Goal: Task Accomplishment & Management: Use online tool/utility

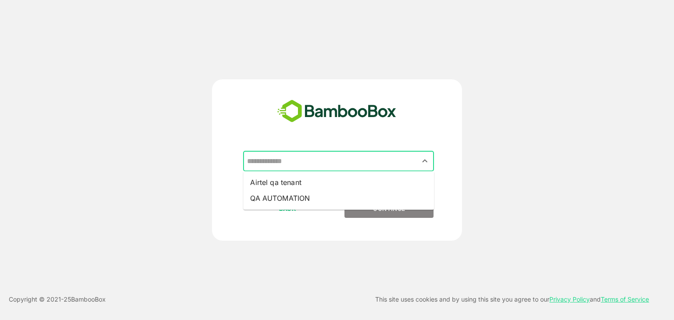
click at [304, 161] on input "text" at bounding box center [338, 161] width 187 height 17
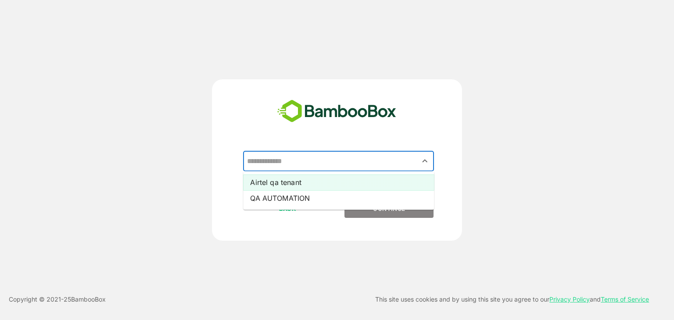
click at [295, 183] on li "Airtel qa tenant" at bounding box center [338, 183] width 191 height 16
type input "**********"
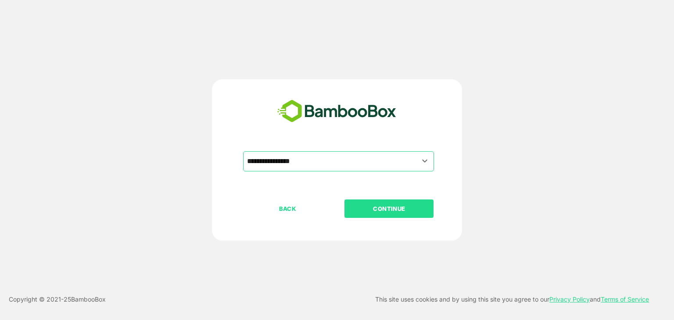
drag, startPoint x: 363, startPoint y: 195, endPoint x: 367, endPoint y: 209, distance: 14.6
click at [367, 209] on div "**********" at bounding box center [337, 212] width 218 height 123
click at [367, 209] on p "CONTINUE" at bounding box center [389, 209] width 88 height 10
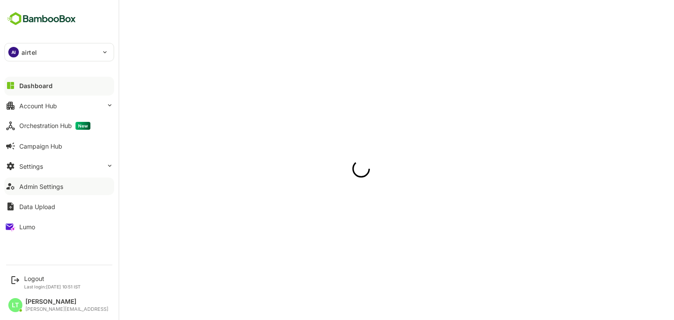
click at [44, 193] on button "Admin Settings" at bounding box center [59, 187] width 110 height 18
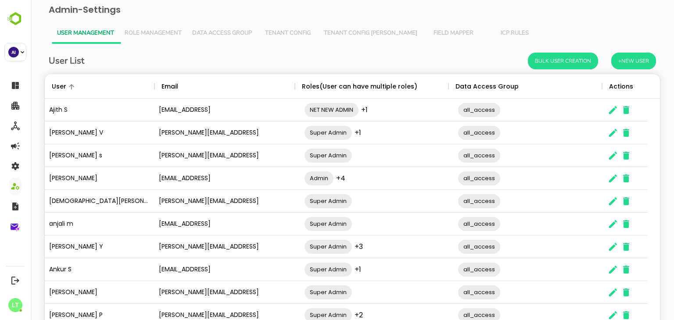
scroll to position [56, 0]
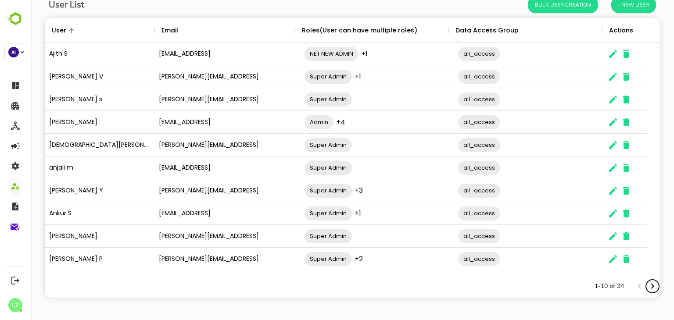
click at [647, 286] on icon "Next page" at bounding box center [652, 286] width 11 height 11
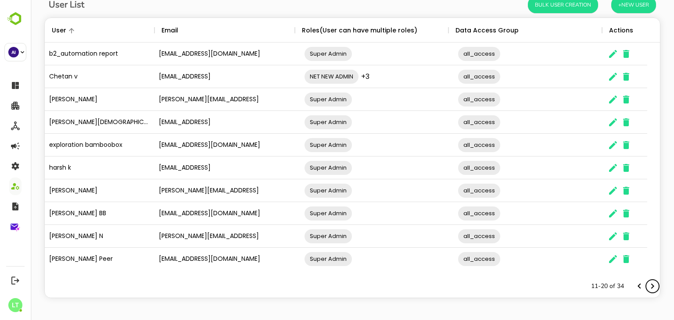
scroll to position [13, 0]
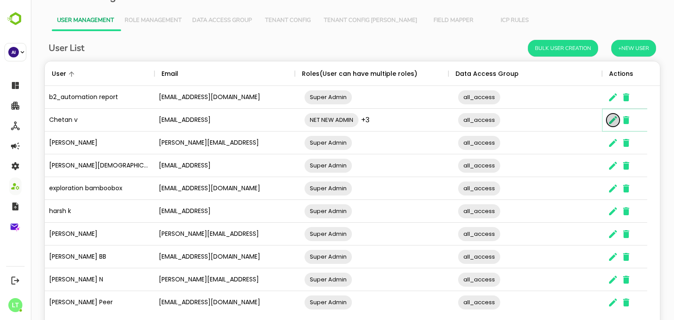
click at [612, 120] on icon "The User Data" at bounding box center [613, 120] width 8 height 8
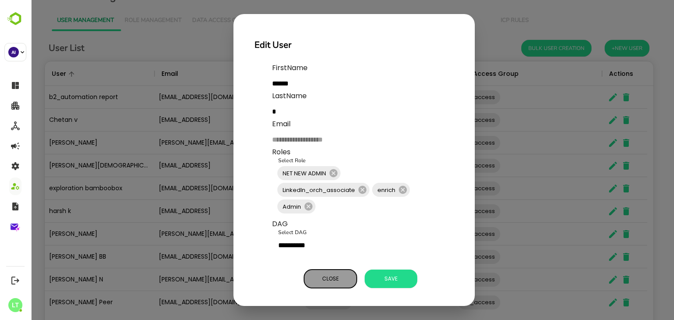
click at [335, 279] on span "Close" at bounding box center [330, 278] width 44 height 11
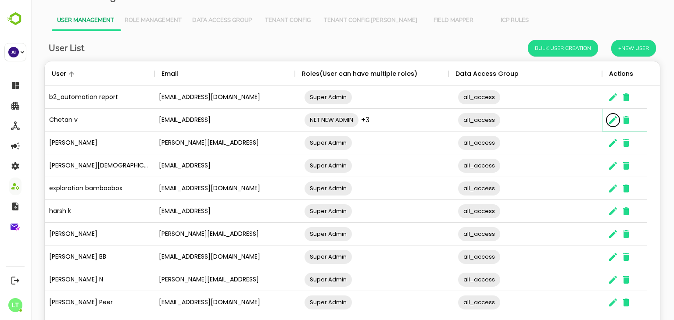
scroll to position [56, 0]
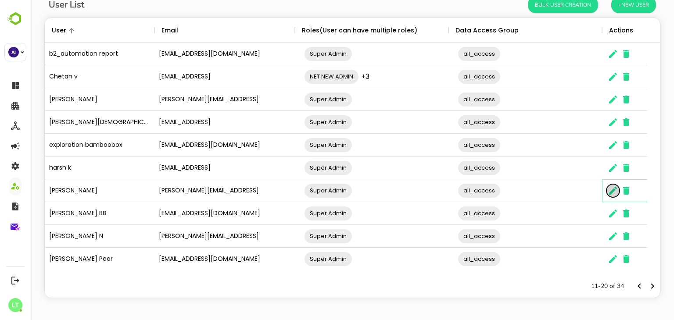
click at [613, 188] on icon "The User Data" at bounding box center [613, 191] width 8 height 8
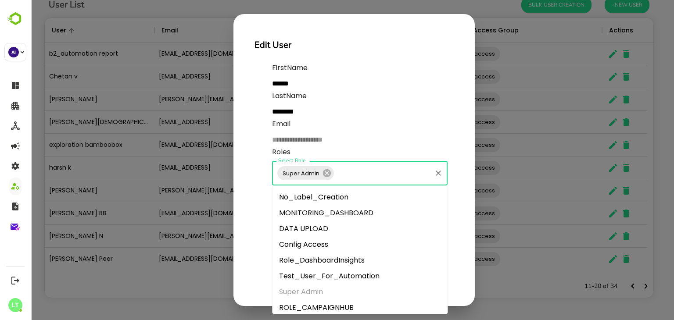
click at [370, 177] on input "Select Role" at bounding box center [382, 173] width 95 height 17
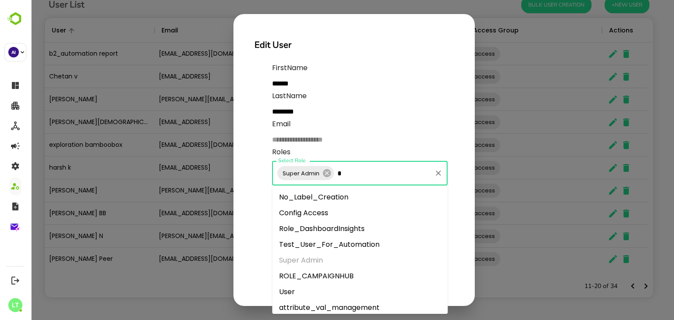
type input "**"
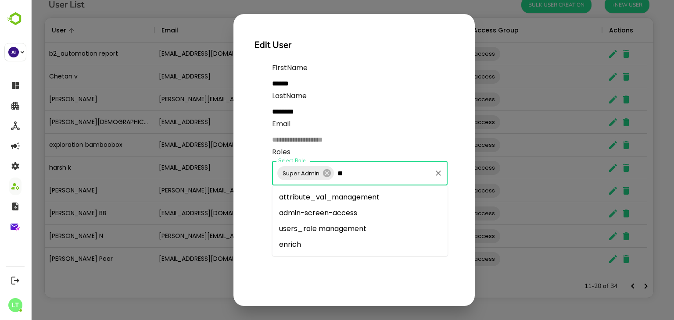
click at [342, 237] on li "enrich" at bounding box center [359, 245] width 175 height 16
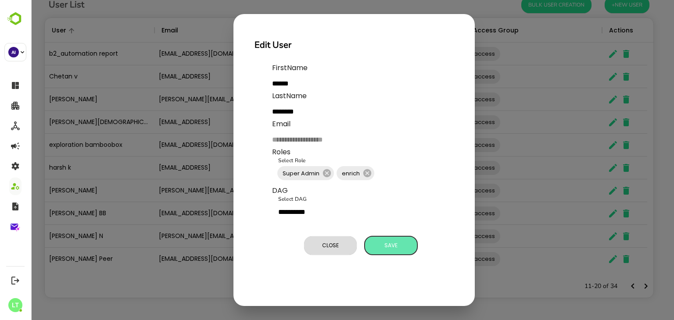
click at [397, 250] on span "Save" at bounding box center [391, 245] width 44 height 11
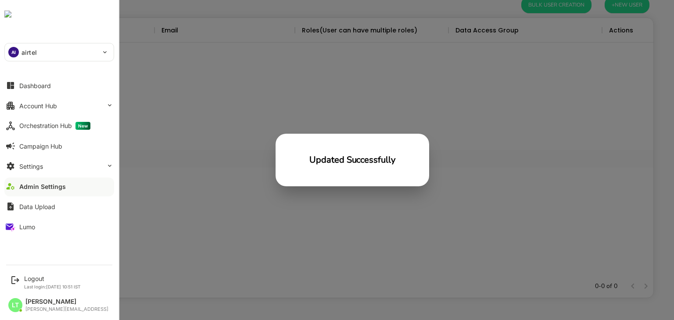
scroll to position [251, 602]
click at [43, 279] on div "Logout" at bounding box center [52, 278] width 57 height 7
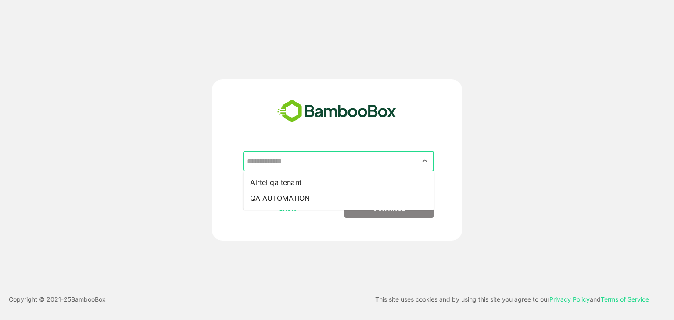
click at [297, 164] on input "text" at bounding box center [338, 161] width 187 height 17
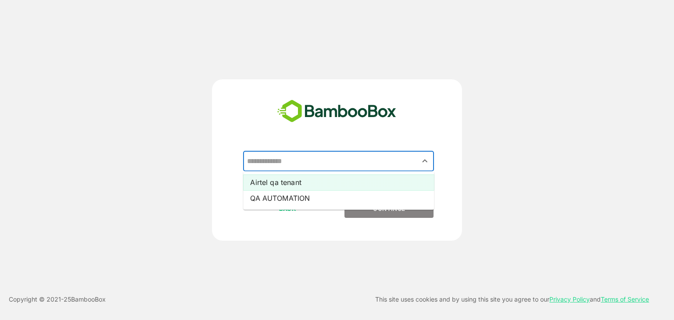
click at [293, 184] on li "Airtel qa tenant" at bounding box center [338, 183] width 191 height 16
type input "**********"
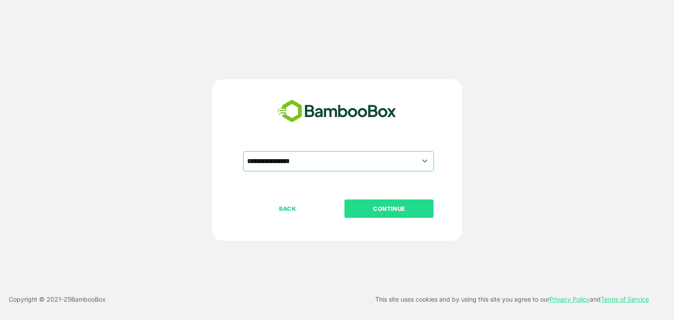
click at [353, 201] on button "CONTINUE" at bounding box center [388, 209] width 89 height 18
click at [410, 209] on p "CONTINUE" at bounding box center [389, 209] width 88 height 10
click at [386, 201] on button "CONTINUE" at bounding box center [388, 209] width 89 height 18
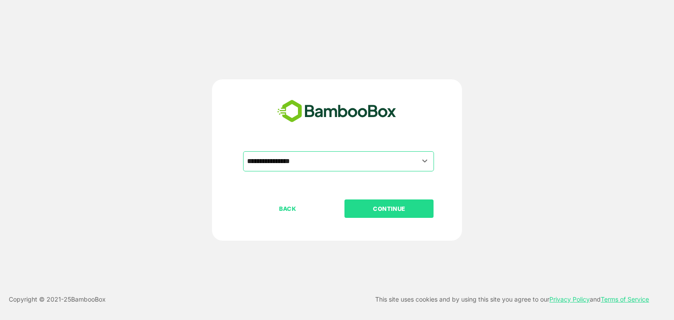
click at [386, 201] on button "CONTINUE" at bounding box center [388, 209] width 89 height 18
click at [387, 207] on p "CONTINUE" at bounding box center [389, 209] width 88 height 10
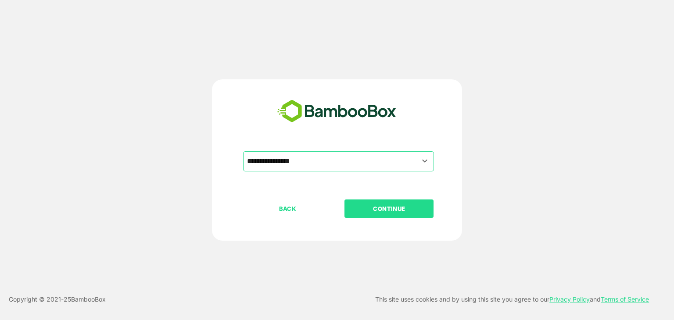
click at [387, 207] on p "CONTINUE" at bounding box center [389, 209] width 88 height 10
click at [381, 204] on p "CONTINUE" at bounding box center [389, 209] width 88 height 10
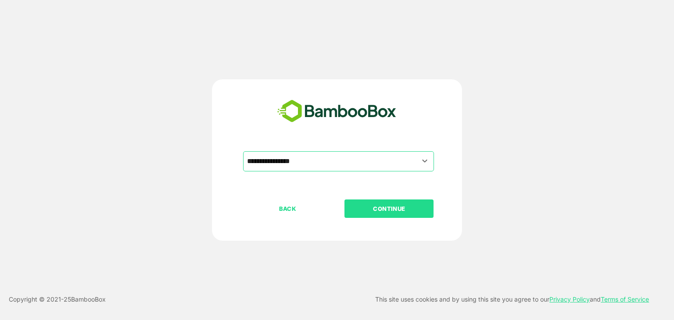
click at [381, 204] on p "CONTINUE" at bounding box center [389, 209] width 88 height 10
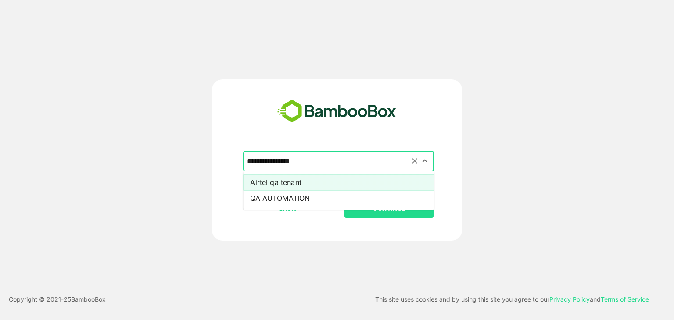
click at [359, 161] on input "**********" at bounding box center [338, 161] width 187 height 17
click at [357, 183] on li "Airtel qa tenant" at bounding box center [338, 183] width 191 height 16
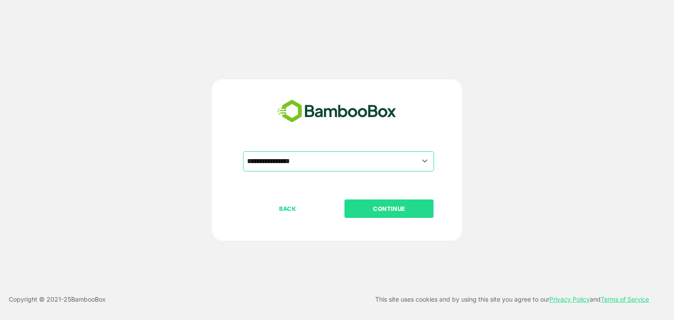
click at [379, 202] on button "CONTINUE" at bounding box center [388, 209] width 89 height 18
click at [353, 164] on input "**********" at bounding box center [338, 161] width 187 height 17
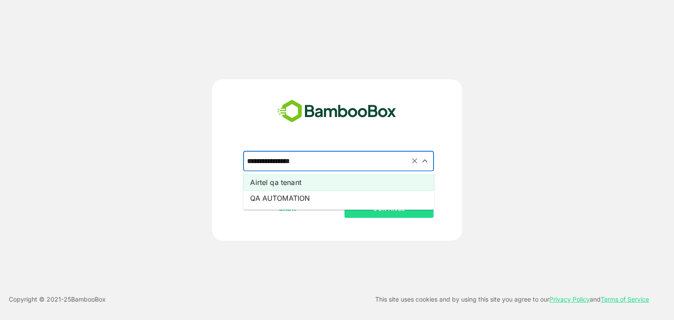
click at [353, 177] on li "Airtel qa tenant" at bounding box center [338, 183] width 191 height 16
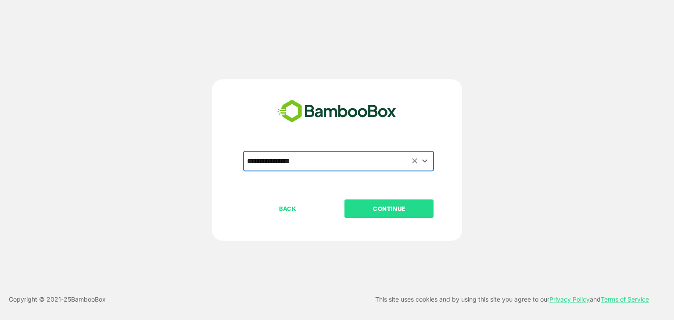
click at [378, 203] on button "CONTINUE" at bounding box center [388, 209] width 89 height 18
click at [348, 204] on p "CONTINUE" at bounding box center [389, 209] width 88 height 10
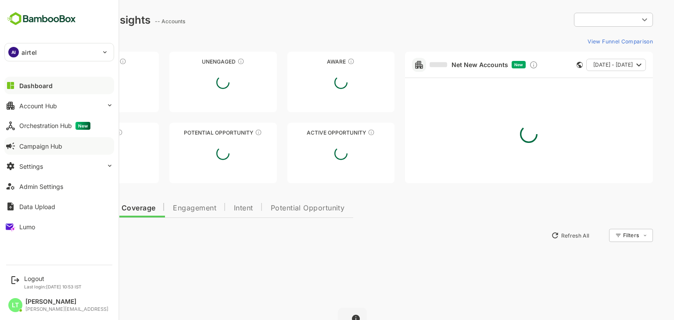
type input "**********"
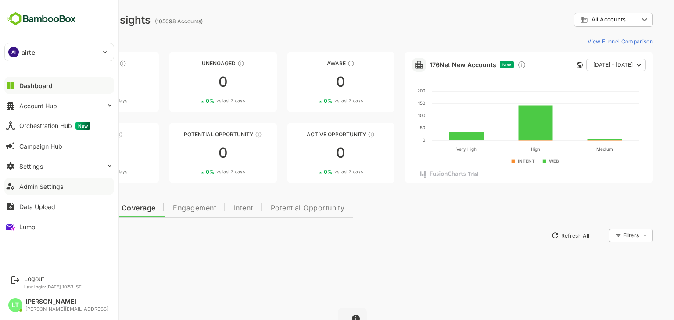
click at [57, 188] on div "Admin Settings" at bounding box center [41, 186] width 44 height 7
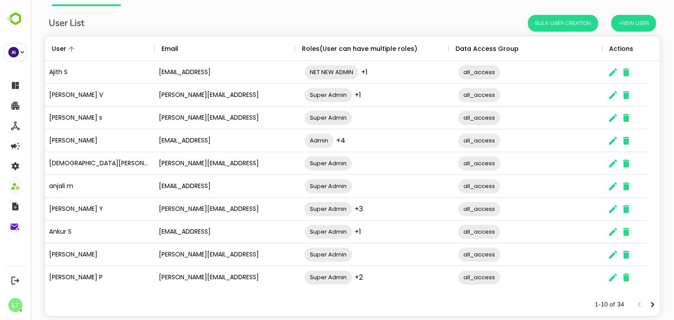
scroll to position [56, 0]
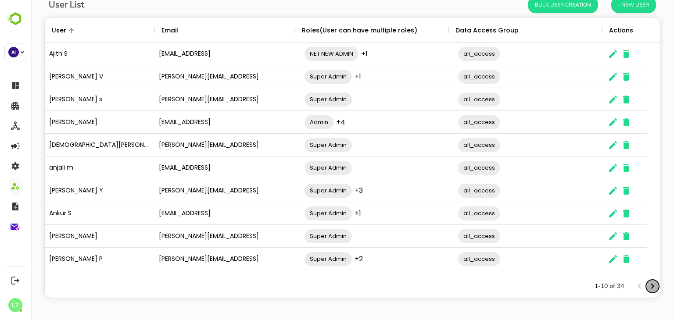
click at [647, 285] on icon "Next page" at bounding box center [652, 286] width 11 height 11
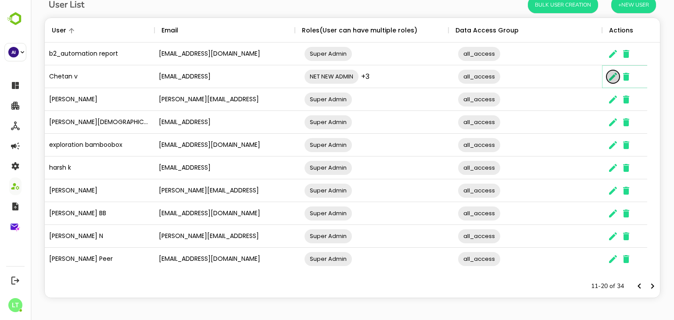
click at [609, 81] on icon "The User Data" at bounding box center [613, 77] width 11 height 11
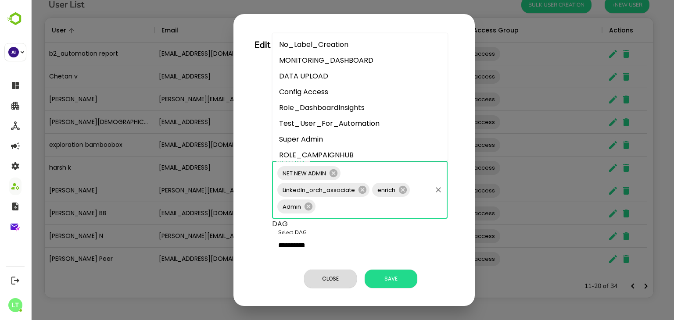
click at [328, 205] on input "Select Role" at bounding box center [374, 206] width 114 height 17
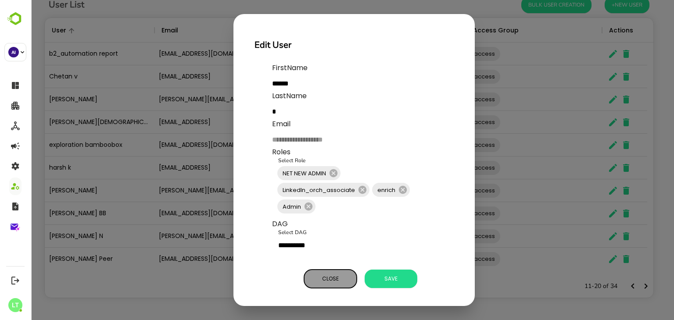
click at [342, 275] on span "Close" at bounding box center [330, 278] width 44 height 11
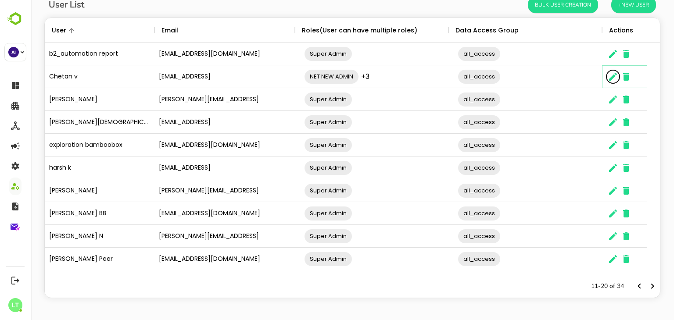
scroll to position [0, 0]
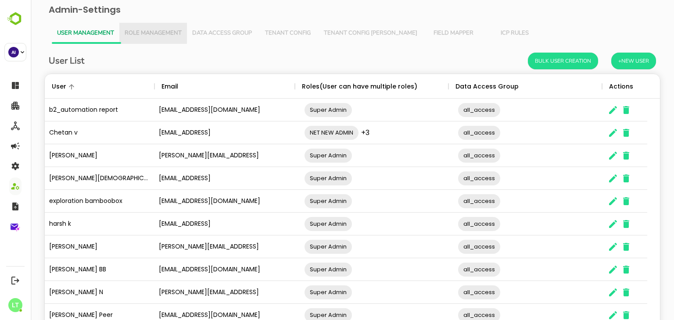
click at [146, 37] on button "Role Management" at bounding box center [153, 33] width 68 height 21
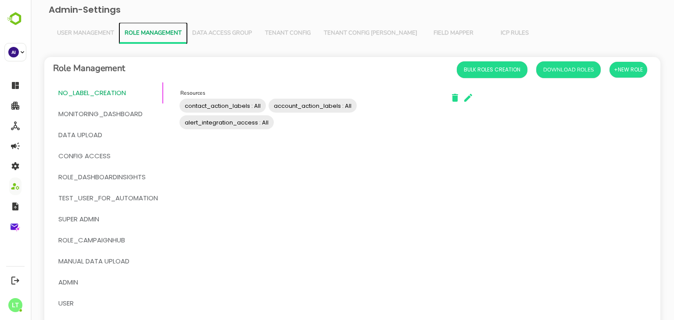
scroll to position [51, 0]
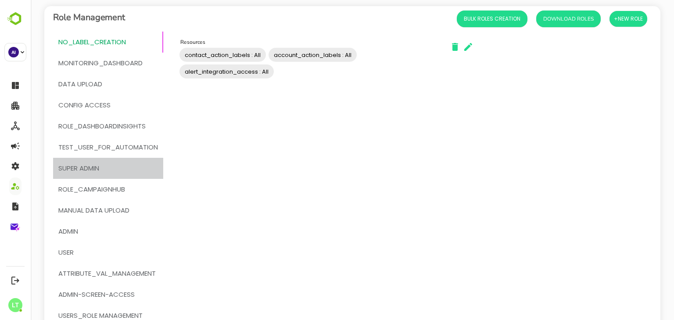
click at [98, 168] on span "Super Admin" at bounding box center [78, 168] width 41 height 11
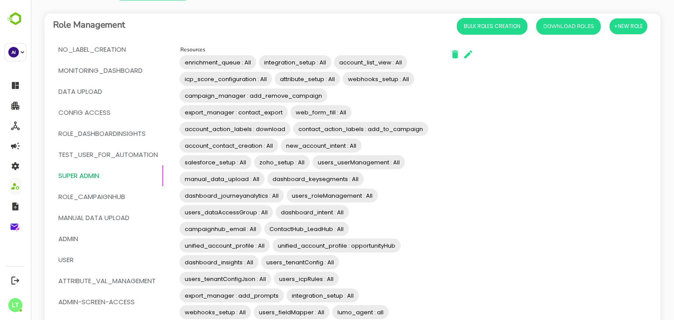
scroll to position [15, 0]
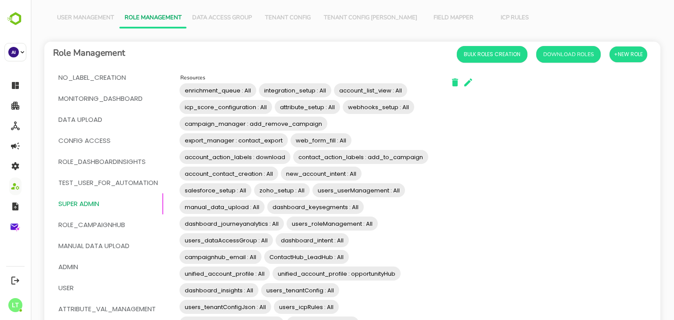
click at [256, 86] on span "enrichment_queue : All" at bounding box center [217, 91] width 77 height 10
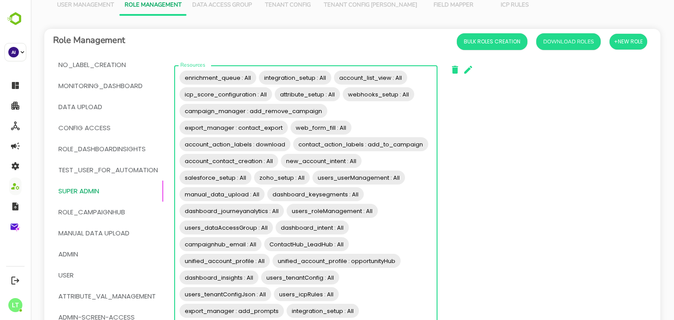
scroll to position [25, 0]
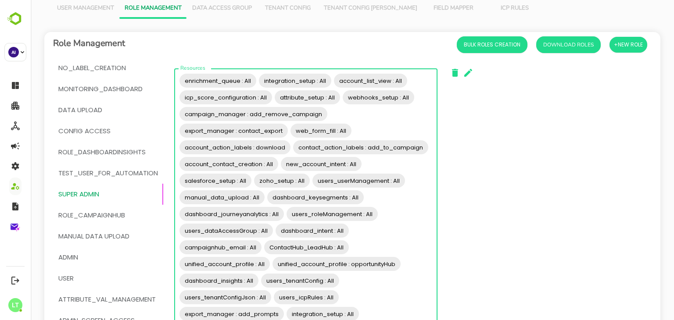
click at [259, 76] on span "integration_setup : All" at bounding box center [295, 81] width 72 height 10
click at [258, 77] on div "enrichment_queue : All integration_setup : All account_list_view : All icp_scor…" at bounding box center [305, 238] width 263 height 341
click at [254, 78] on span "enrichment_queue : All" at bounding box center [217, 81] width 77 height 10
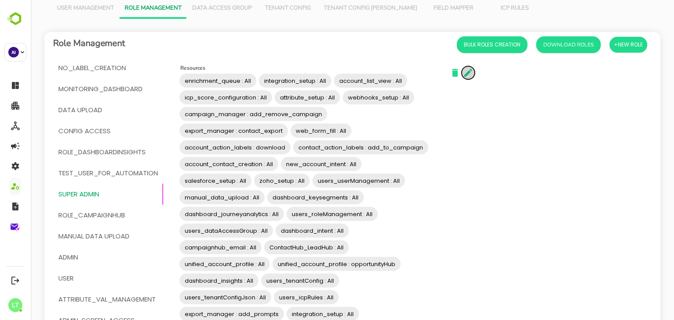
click at [465, 72] on icon "button" at bounding box center [468, 73] width 11 height 11
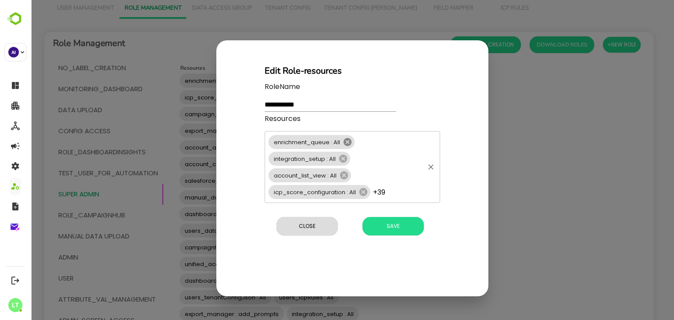
click at [349, 142] on icon at bounding box center [348, 142] width 8 height 8
click at [346, 159] on icon at bounding box center [344, 159] width 10 height 10
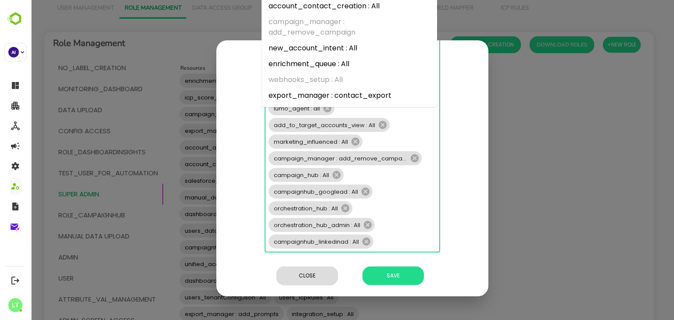
scroll to position [551, 0]
click at [342, 209] on icon at bounding box center [345, 208] width 8 height 8
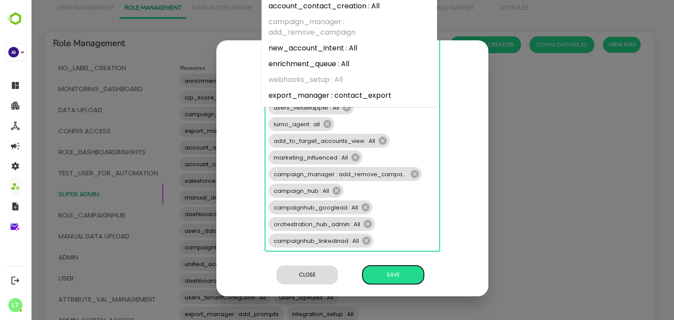
scroll to position [0, 0]
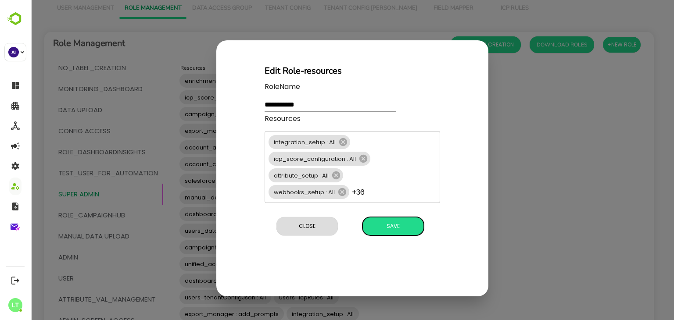
click at [392, 278] on div "**********" at bounding box center [352, 168] width 272 height 256
click at [386, 231] on span "Save" at bounding box center [393, 226] width 53 height 11
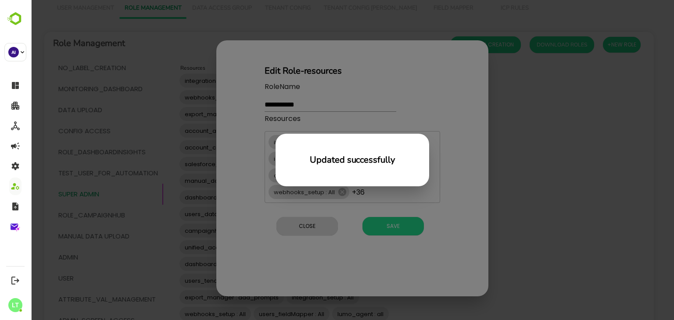
click at [515, 208] on div "Updated successfully" at bounding box center [352, 160] width 643 height 320
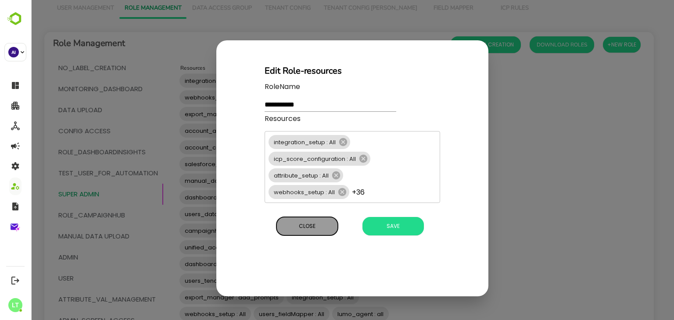
click at [328, 221] on span "Close" at bounding box center [307, 226] width 53 height 11
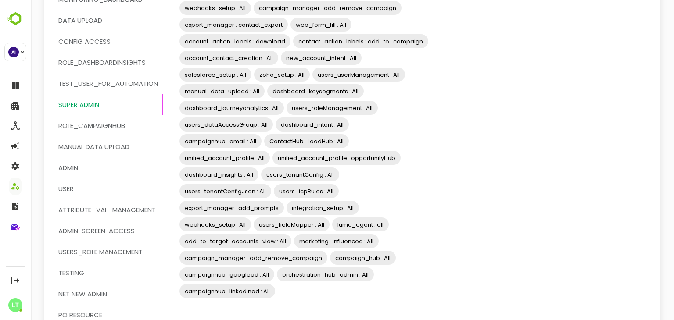
scroll to position [256, 0]
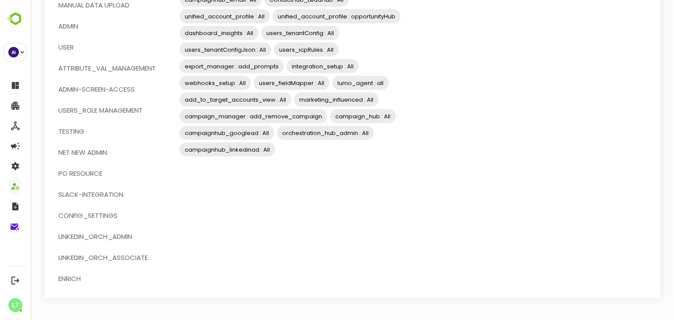
click at [282, 212] on div "Resources integration_setup : All icp_score_configuration : All attribute_setup…" at bounding box center [306, 58] width 272 height 450
click at [65, 275] on span "enrich" at bounding box center [69, 278] width 22 height 11
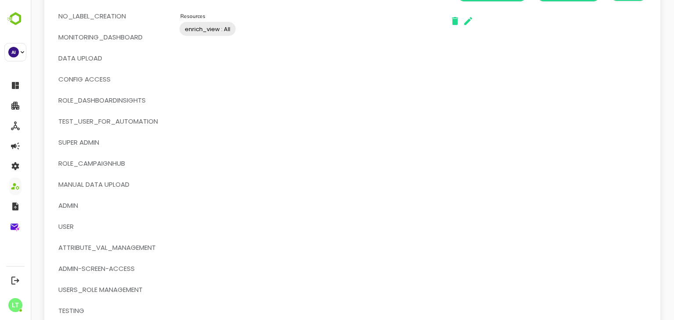
scroll to position [86, 0]
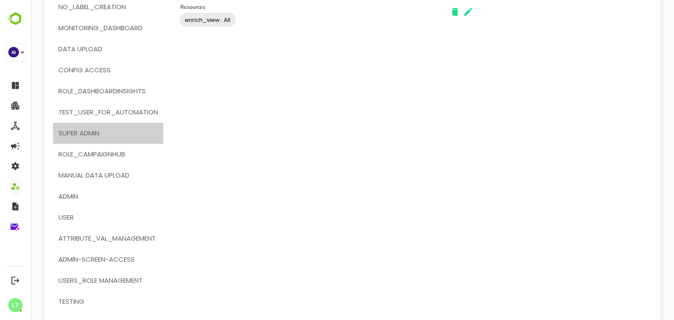
click at [88, 130] on span "Super Admin" at bounding box center [78, 133] width 41 height 11
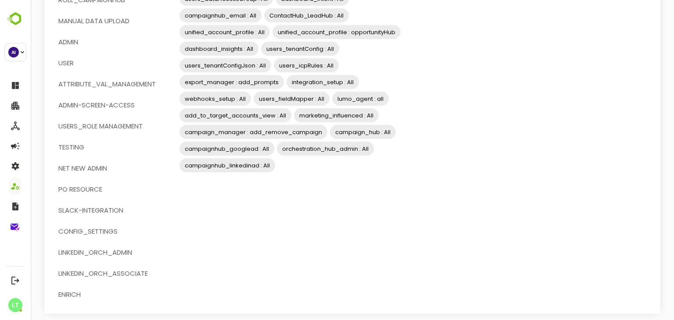
scroll to position [252, 0]
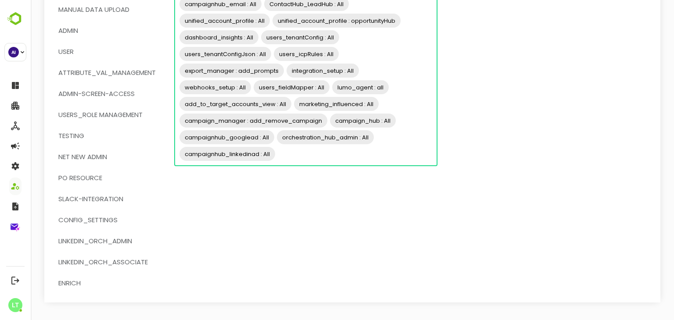
click at [371, 155] on input "Resources" at bounding box center [354, 154] width 157 height 17
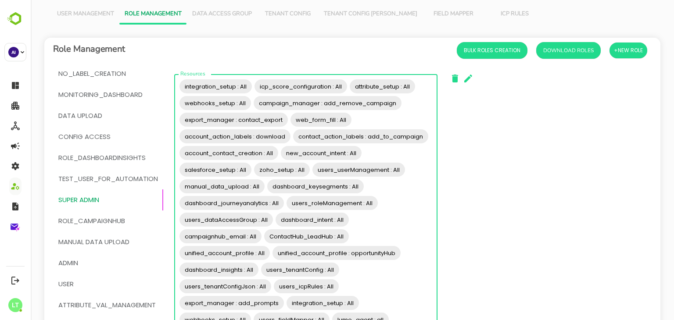
scroll to position [0, 0]
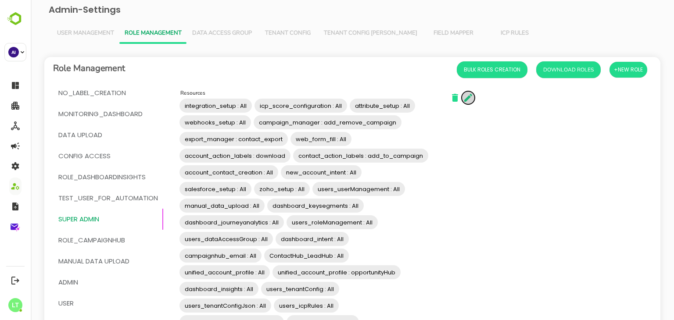
click at [470, 94] on icon "button" at bounding box center [468, 98] width 8 height 8
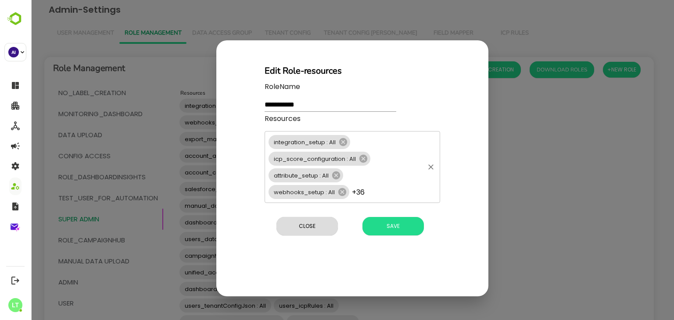
click at [384, 193] on div "integration_setup : All icp_score_configuration : All attribute_setup : All web…" at bounding box center [352, 167] width 175 height 72
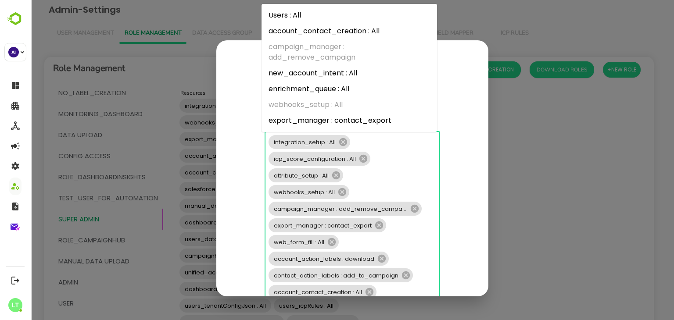
scroll to position [484, 0]
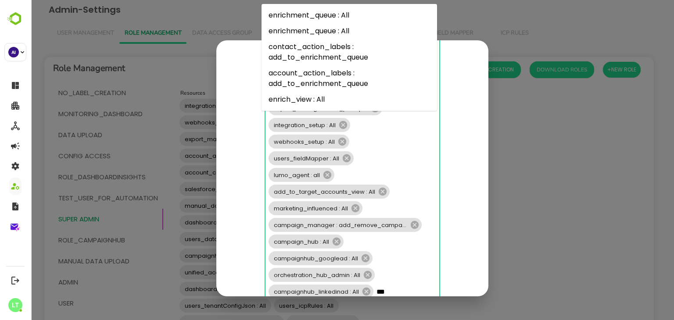
type input "****"
click at [315, 103] on li "enrich_view : All" at bounding box center [348, 100] width 175 height 16
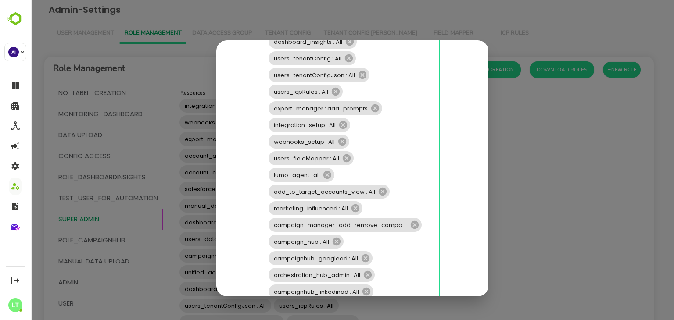
scroll to position [0, 0]
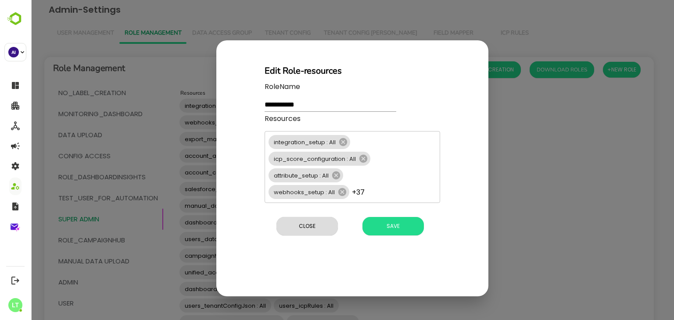
click at [444, 188] on div "**********" at bounding box center [352, 163] width 197 height 170
click at [387, 228] on span "Save" at bounding box center [393, 226] width 53 height 11
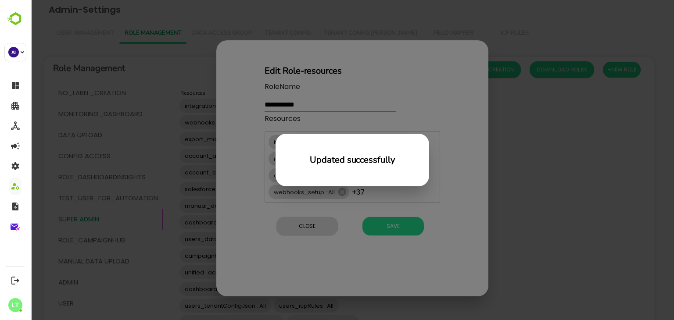
click at [159, 253] on div "Updated successfully" at bounding box center [352, 160] width 643 height 320
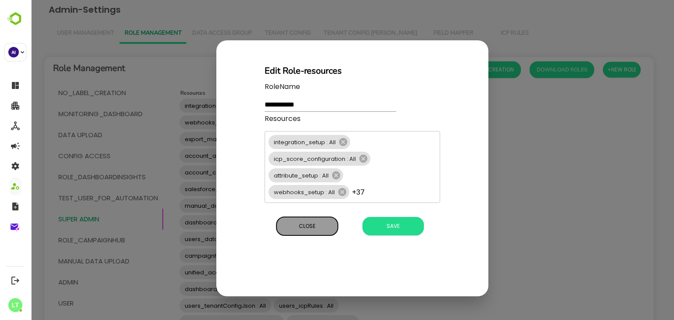
click at [297, 222] on span "Close" at bounding box center [307, 226] width 53 height 11
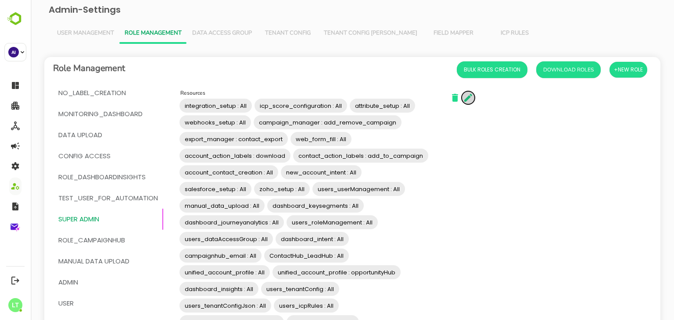
click at [470, 99] on icon "button" at bounding box center [468, 98] width 11 height 11
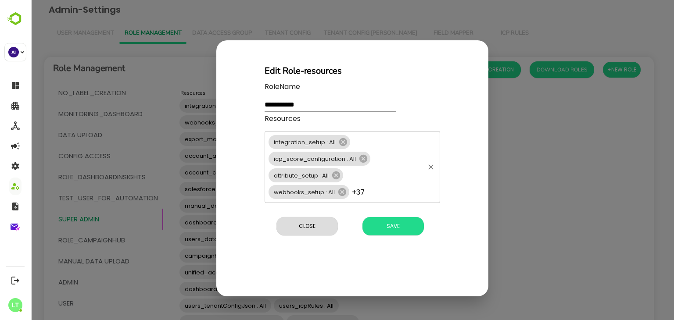
click at [382, 180] on div "integration_setup : All icp_score_configuration : All attribute_setup : All web…" at bounding box center [352, 167] width 175 height 72
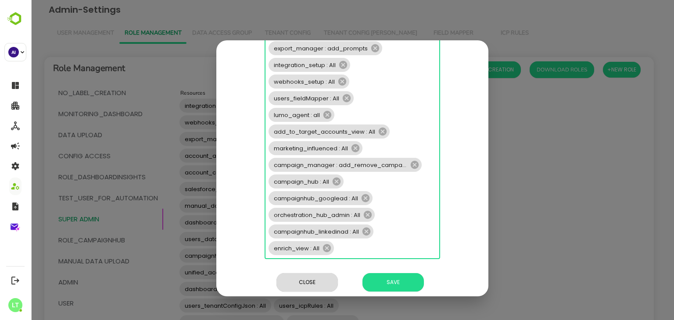
scroll to position [551, 0]
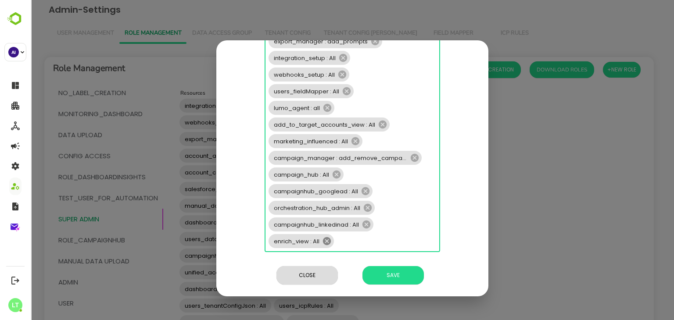
click at [323, 240] on icon at bounding box center [327, 241] width 8 height 8
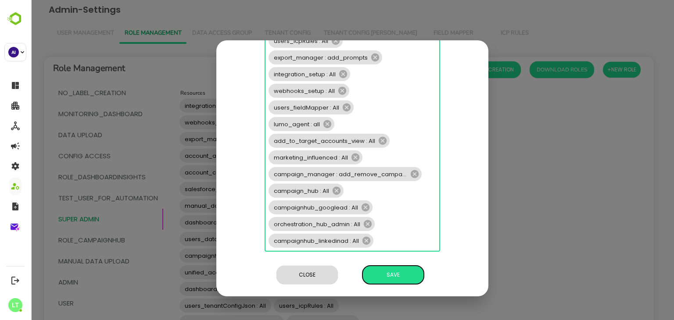
scroll to position [0, 0]
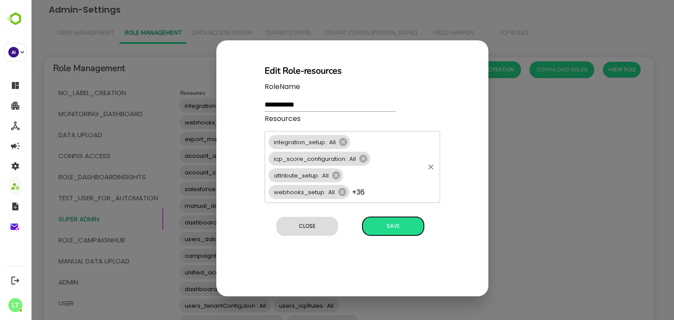
click at [390, 279] on div "**********" at bounding box center [352, 168] width 272 height 256
click at [392, 232] on button "Save" at bounding box center [392, 226] width 61 height 18
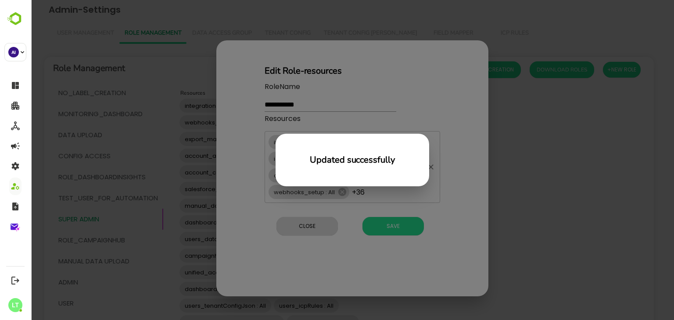
click at [173, 180] on div "Updated successfully" at bounding box center [352, 160] width 643 height 320
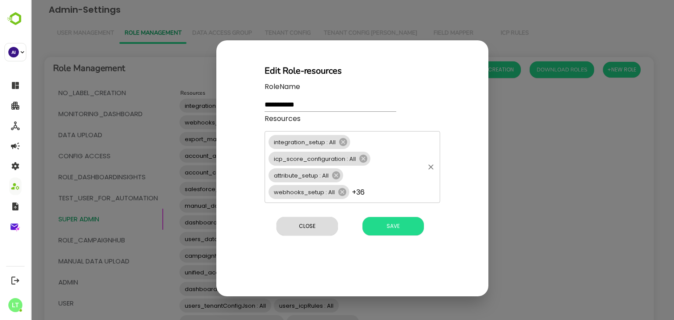
click at [157, 137] on div "**********" at bounding box center [352, 160] width 643 height 320
click at [309, 228] on span "Close" at bounding box center [307, 226] width 53 height 11
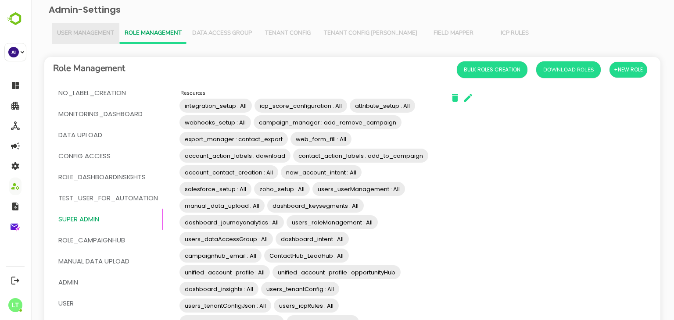
click at [97, 35] on span "User Management" at bounding box center [85, 33] width 57 height 7
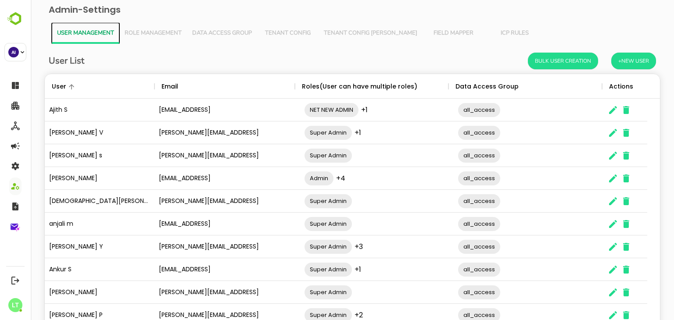
scroll to position [56, 0]
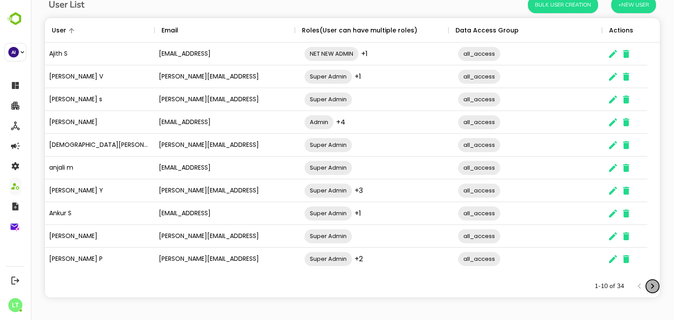
click at [647, 286] on icon "Next page" at bounding box center [652, 286] width 11 height 11
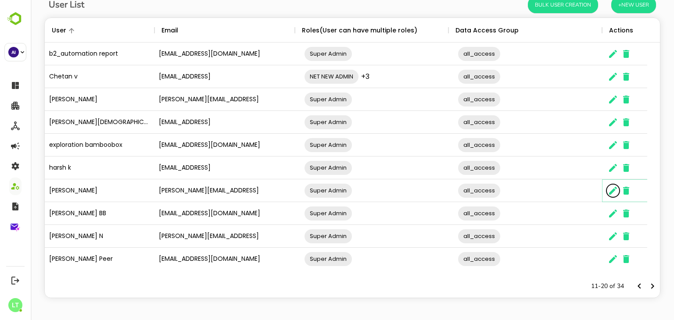
click at [615, 190] on icon "The User Data" at bounding box center [613, 191] width 11 height 11
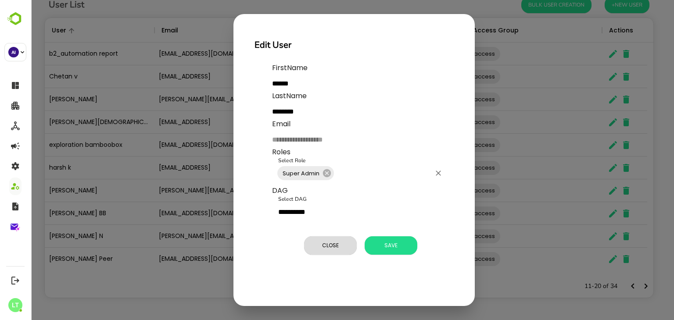
click at [360, 166] on input "Select Role" at bounding box center [382, 173] width 95 height 17
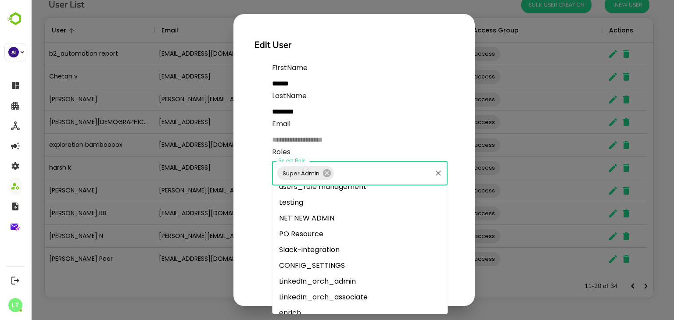
scroll to position [226, 0]
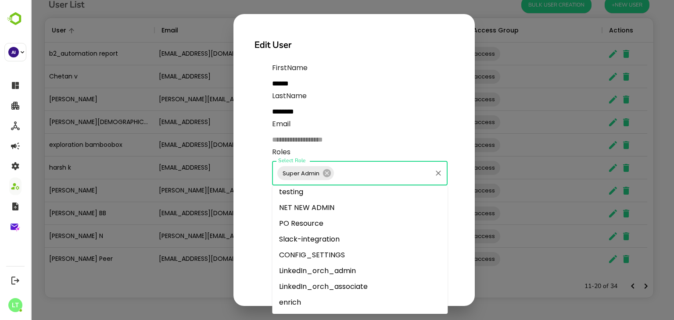
click at [333, 303] on li "enrich" at bounding box center [359, 303] width 175 height 16
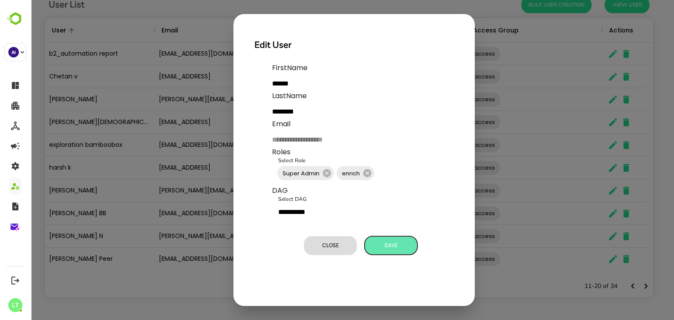
click at [405, 241] on span "Save" at bounding box center [391, 245] width 44 height 11
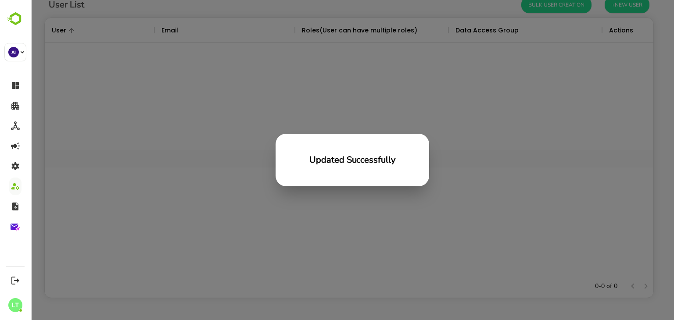
scroll to position [251, 602]
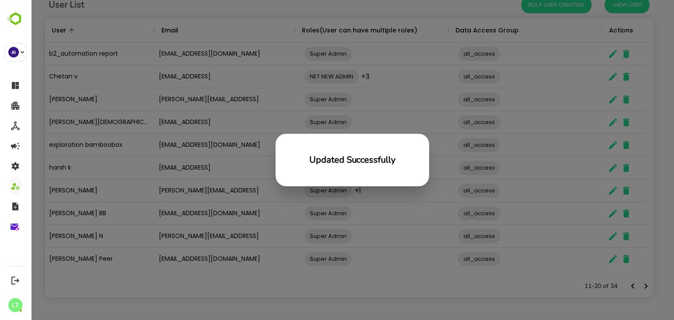
click at [337, 219] on div "Updated Successfully" at bounding box center [352, 160] width 643 height 320
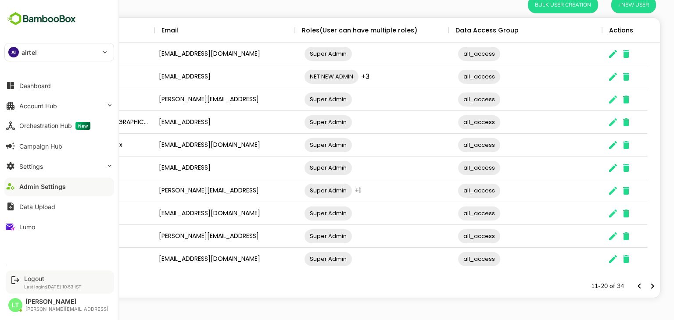
click at [31, 283] on div "Logout Last login: [DATE] 10:53 IST" at bounding box center [52, 282] width 57 height 14
click at [32, 281] on div "Logout" at bounding box center [52, 278] width 57 height 7
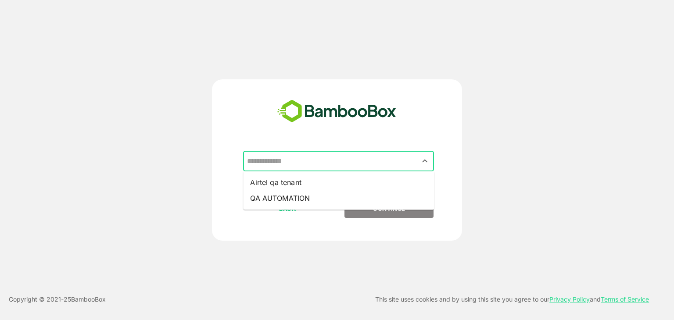
click at [324, 169] on input "text" at bounding box center [338, 161] width 187 height 17
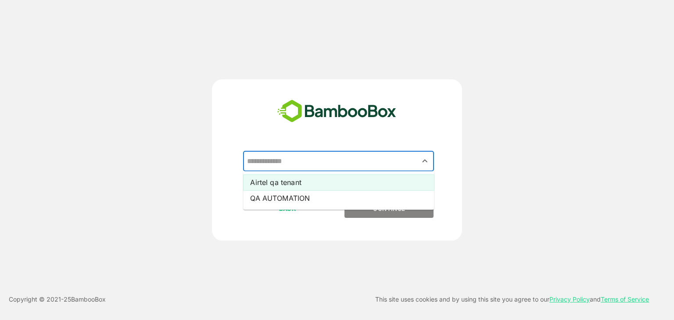
click at [323, 178] on li "Airtel qa tenant" at bounding box center [338, 183] width 191 height 16
type input "**********"
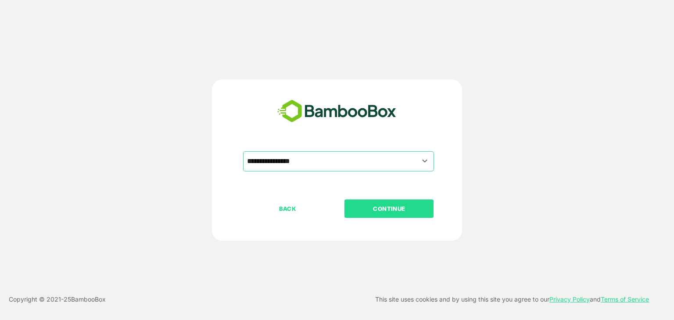
click at [377, 208] on p "CONTINUE" at bounding box center [389, 209] width 88 height 10
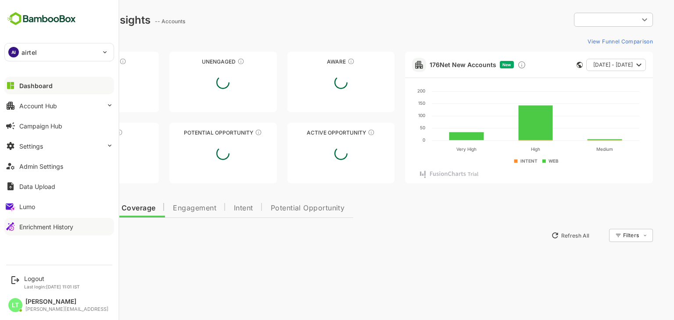
type input "**********"
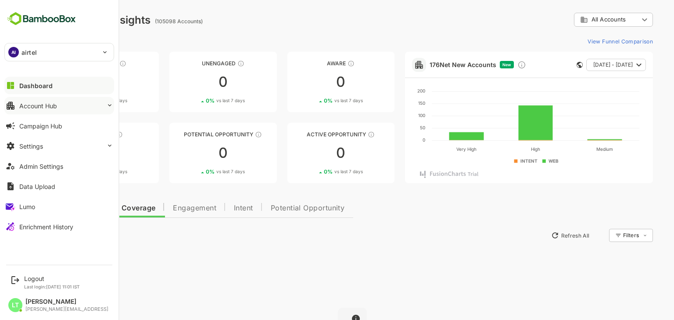
click at [61, 101] on button "Account Hub" at bounding box center [59, 106] width 110 height 18
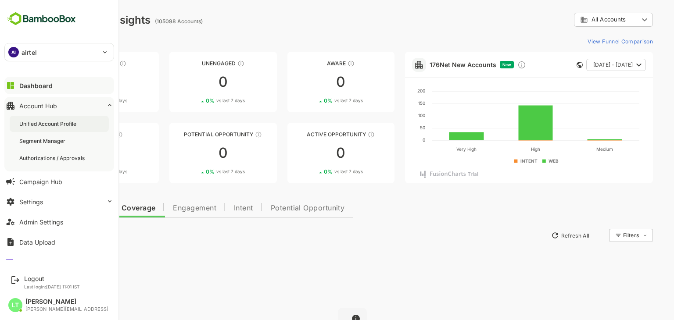
click at [70, 121] on div "Unified Account Profile" at bounding box center [48, 123] width 59 height 7
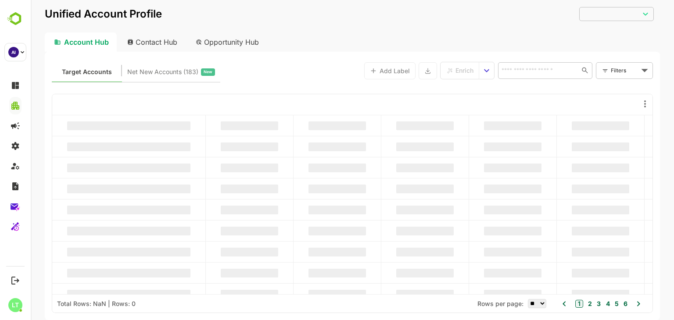
type input "**********"
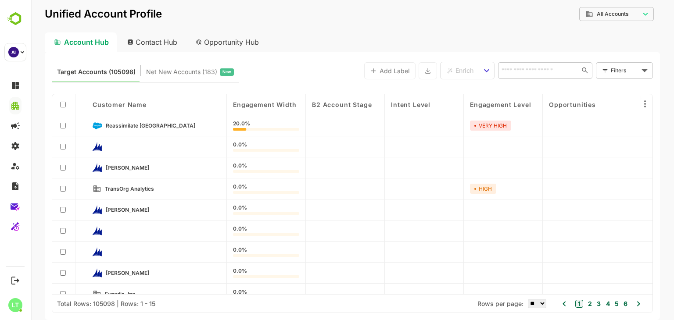
click at [282, 66] on div "Target Accounts (105098) Net New Accounts ( 183 ) New Add Label Enrich ​ Filter…" at bounding box center [352, 71] width 601 height 24
click at [257, 75] on div "Target Accounts (105098) Net New Accounts ( 183 ) New Add Label Enrich ​ Filter…" at bounding box center [352, 71] width 601 height 24
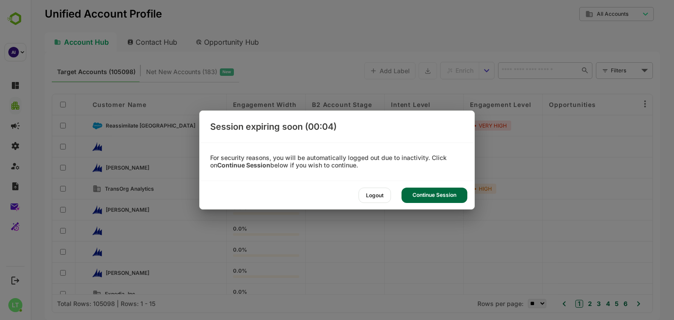
click at [416, 197] on div "Continue Session" at bounding box center [434, 195] width 66 height 15
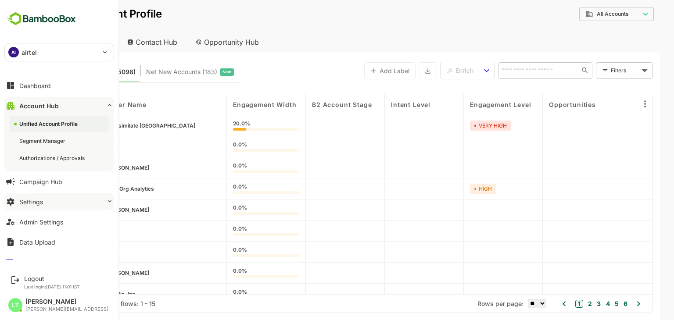
click at [40, 210] on button "Settings" at bounding box center [59, 202] width 110 height 18
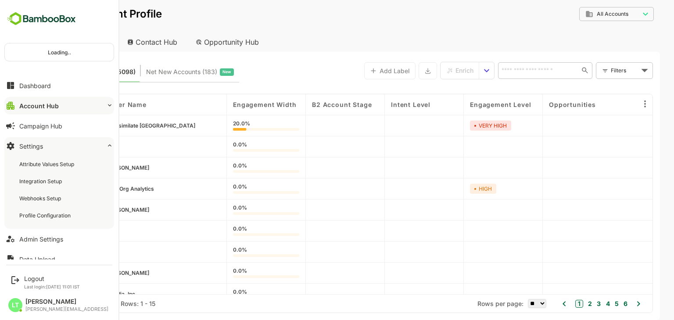
scroll to position [50, 0]
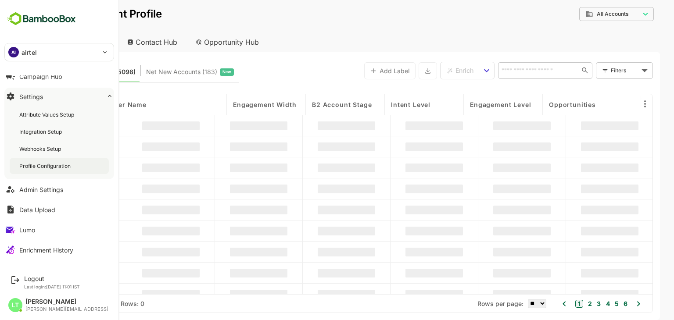
click at [53, 168] on div "Profile Configuration" at bounding box center [45, 165] width 53 height 7
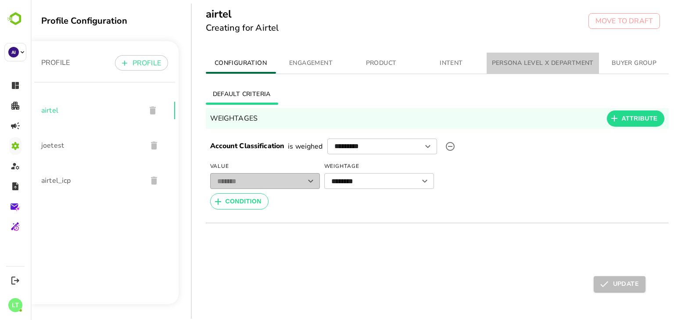
click at [552, 54] on button "PERSONA LEVEL X DEPARTMENT" at bounding box center [543, 63] width 112 height 21
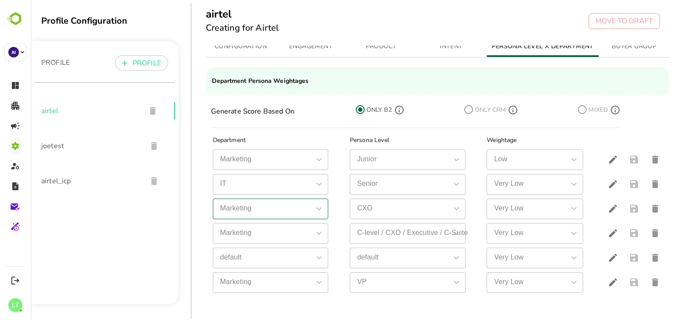
scroll to position [72, 0]
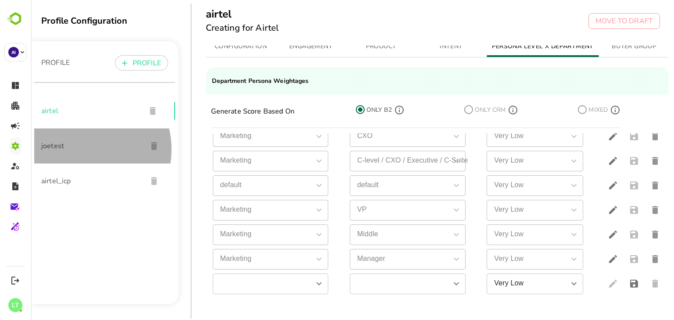
click at [81, 150] on span "joetest" at bounding box center [90, 146] width 99 height 11
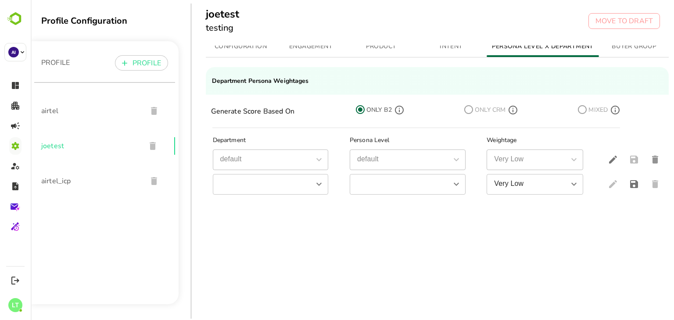
scroll to position [0, 0]
click at [92, 176] on span "airtel_icp" at bounding box center [90, 181] width 99 height 11
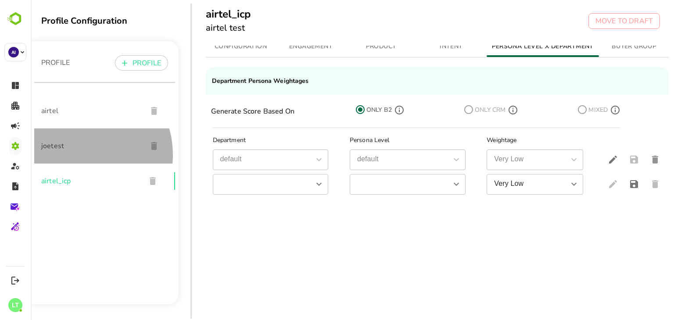
click at [77, 155] on div "joetest" at bounding box center [104, 146] width 141 height 35
click at [48, 146] on span "joetest" at bounding box center [90, 146] width 99 height 11
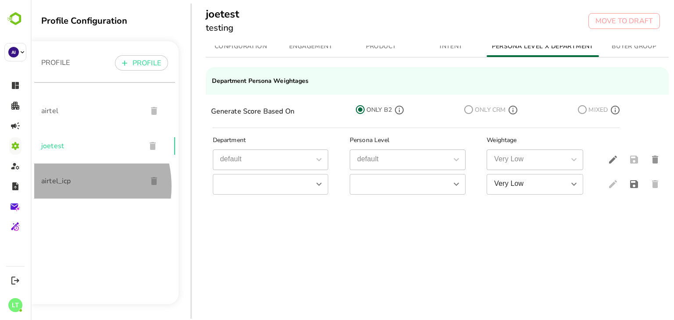
click at [65, 186] on div "airtel_icp" at bounding box center [104, 181] width 141 height 35
click at [58, 183] on span "airtel_icp" at bounding box center [90, 181] width 99 height 11
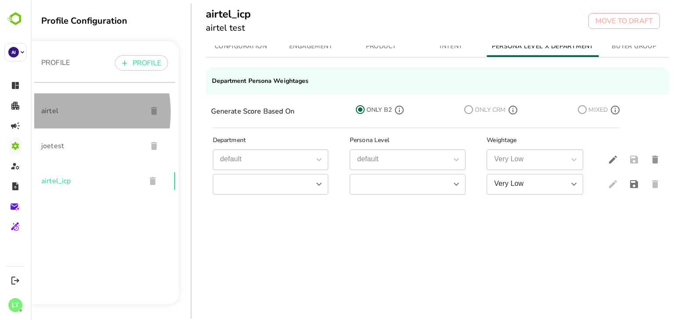
click at [52, 112] on span "airtel" at bounding box center [90, 111] width 99 height 11
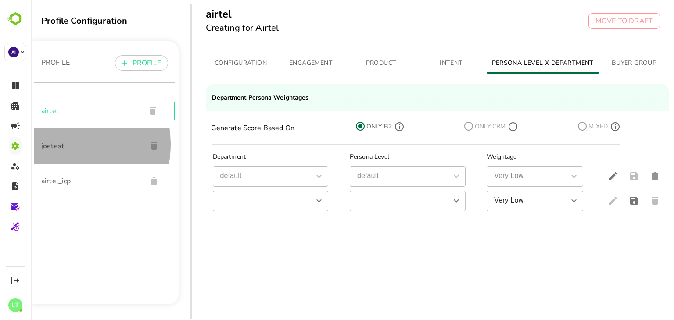
click at [61, 144] on span "joetest" at bounding box center [90, 146] width 99 height 11
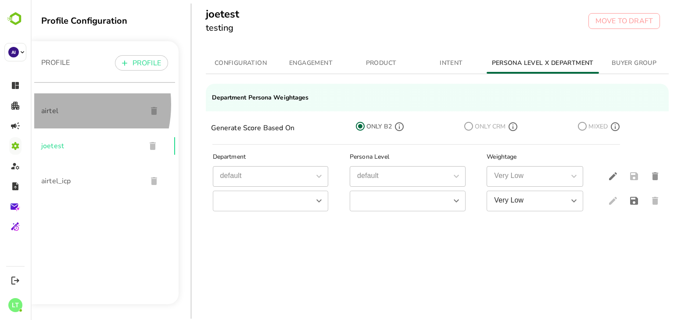
click at [49, 105] on div "airtel" at bounding box center [104, 110] width 141 height 35
click at [56, 109] on span "airtel" at bounding box center [90, 111] width 99 height 11
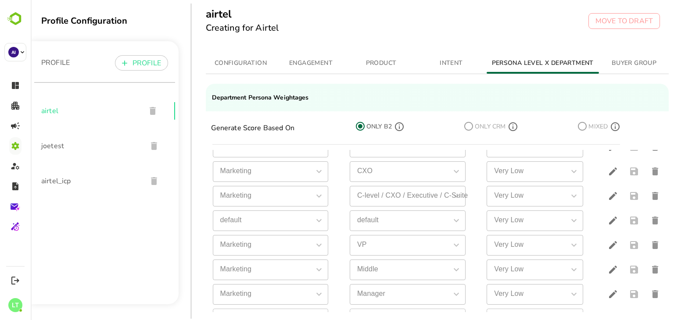
scroll to position [72, 0]
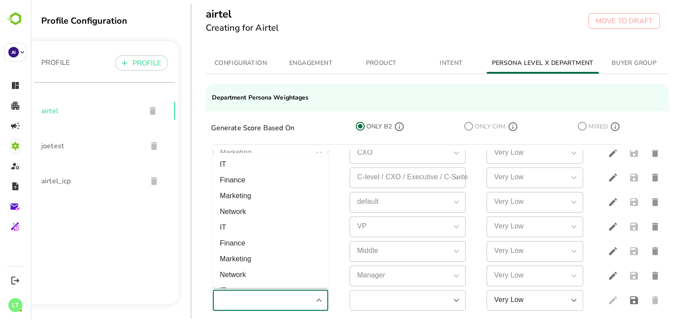
click at [297, 299] on input "simple table" at bounding box center [263, 300] width 96 height 15
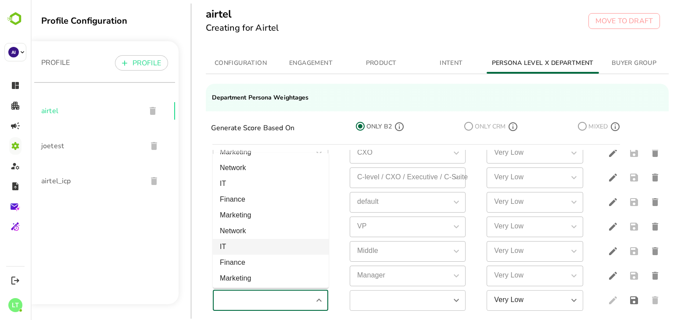
scroll to position [61, 0]
type input "*******"
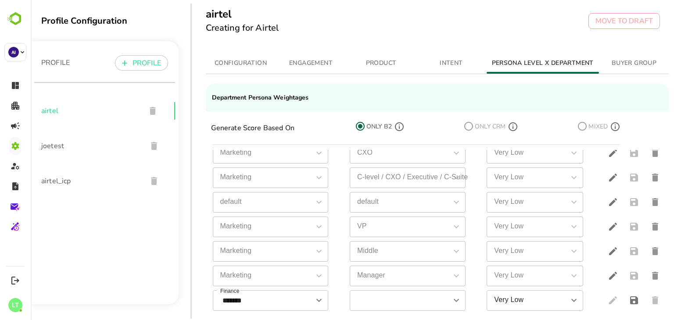
click at [335, 242] on th "Marketing Marketing" at bounding box center [274, 251] width 137 height 25
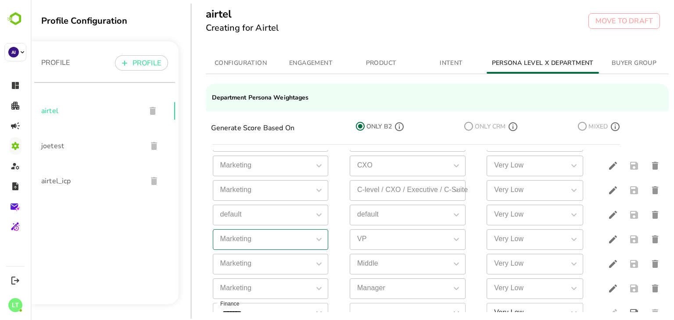
scroll to position [72, 0]
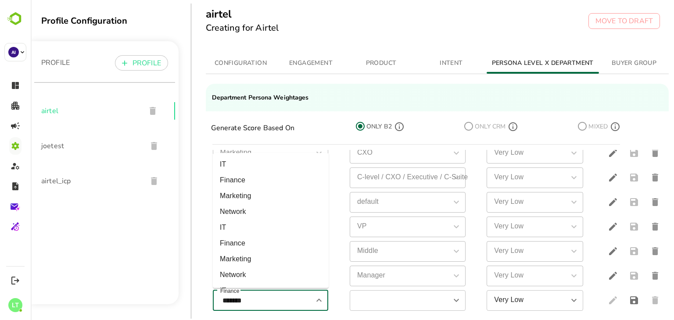
click at [260, 301] on input "*******" at bounding box center [263, 300] width 96 height 15
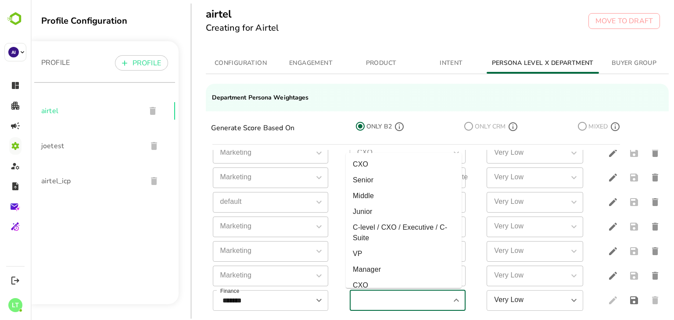
click at [414, 300] on input "simple table" at bounding box center [400, 300] width 96 height 15
click at [376, 255] on li "VP" at bounding box center [404, 254] width 116 height 16
type input "**"
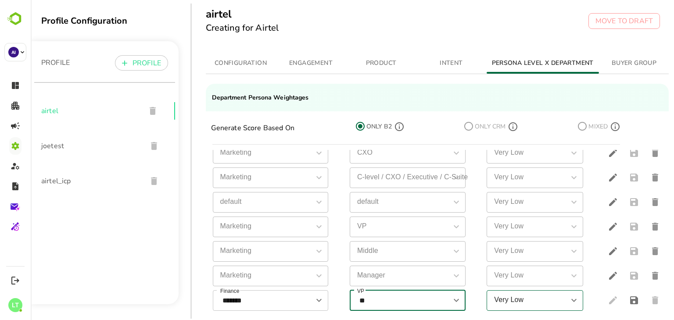
scroll to position [23, 0]
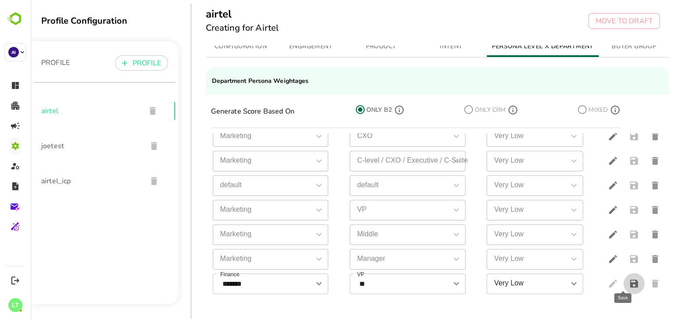
click at [628, 273] on button "save" at bounding box center [633, 283] width 21 height 21
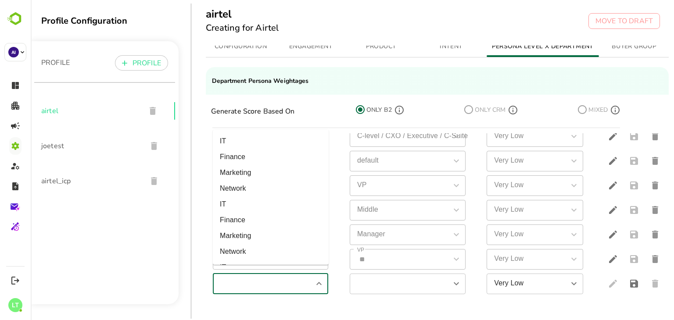
click at [276, 276] on input "simple table" at bounding box center [263, 283] width 96 height 15
click at [239, 222] on li "Finance" at bounding box center [271, 220] width 116 height 16
type input "*******"
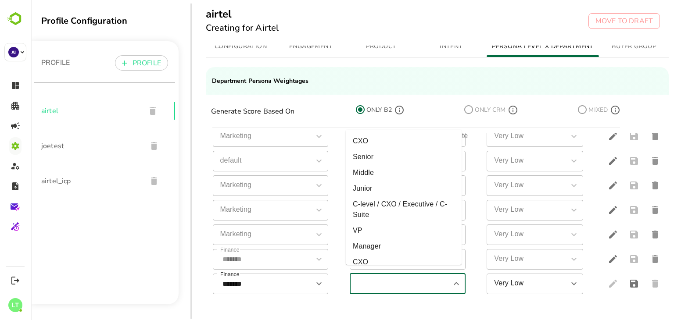
click at [382, 276] on input "simple table" at bounding box center [400, 283] width 96 height 15
click at [379, 242] on li "Manager" at bounding box center [404, 247] width 116 height 16
type input "*******"
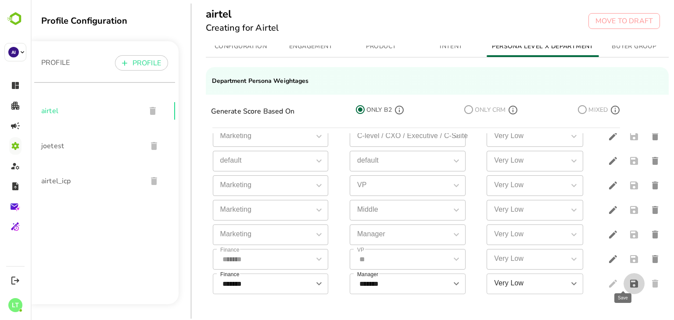
click at [630, 280] on icon "save" at bounding box center [634, 284] width 8 height 8
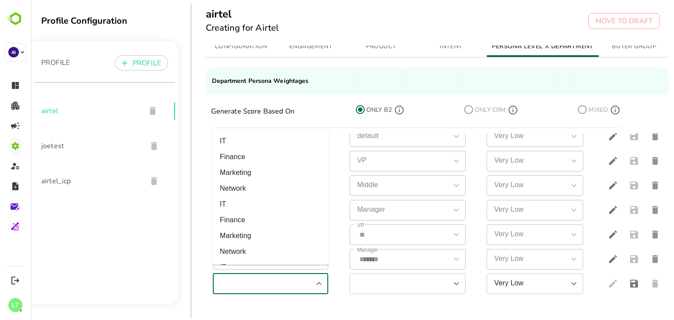
click at [261, 276] on input "simple table" at bounding box center [263, 283] width 96 height 15
click at [249, 222] on li "Finance" at bounding box center [271, 222] width 116 height 16
type input "*******"
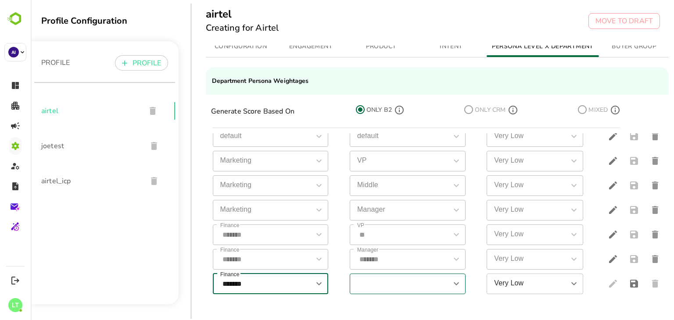
click at [395, 276] on input "simple table" at bounding box center [400, 283] width 96 height 15
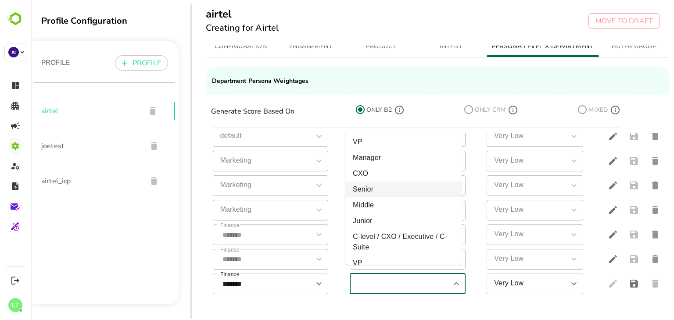
scroll to position [235, 0]
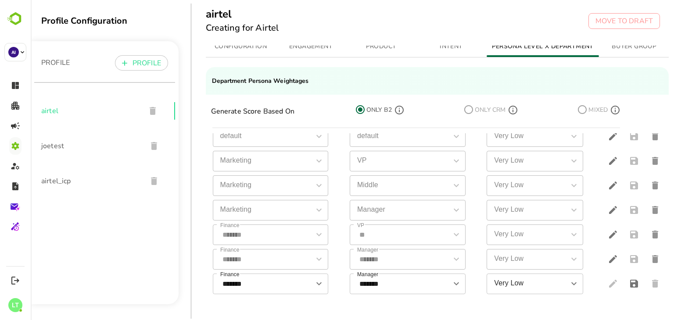
click at [404, 299] on div "CONFIGURATION ENGAGEMENT PRODUCT INTENT PERSONA LEVEL X DEPARTMENT BUYER GROUP …" at bounding box center [442, 184] width 501 height 277
click at [397, 279] on input "*******" at bounding box center [400, 283] width 96 height 15
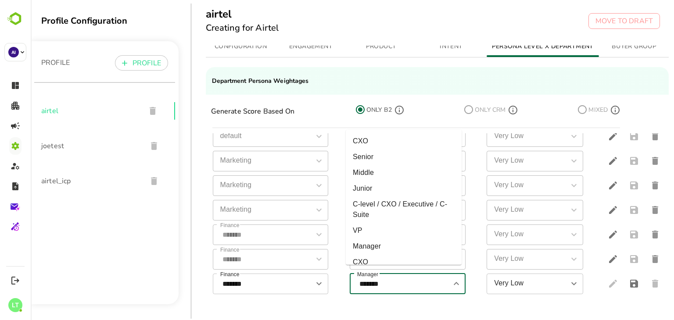
scroll to position [233, 0]
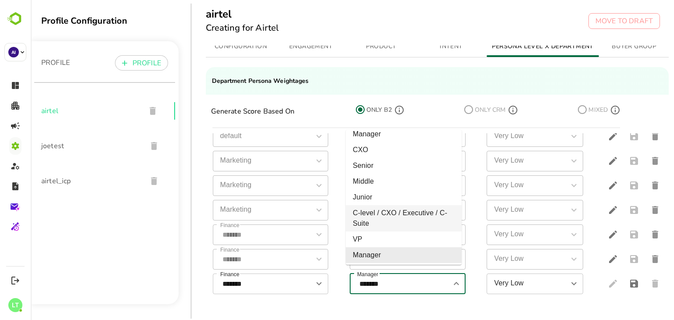
click at [386, 223] on li "C-level / CXO / Executive / C-Suite" at bounding box center [404, 218] width 116 height 26
type input "**********"
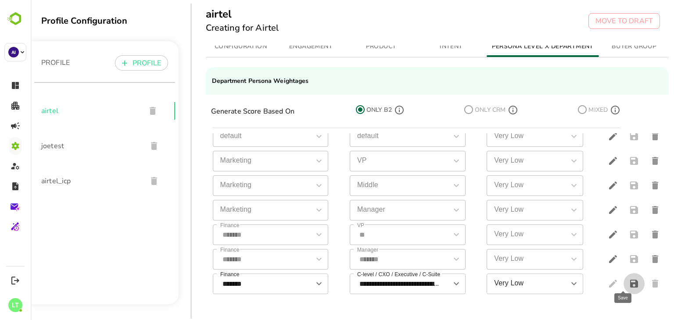
click at [629, 279] on icon "save" at bounding box center [634, 284] width 11 height 11
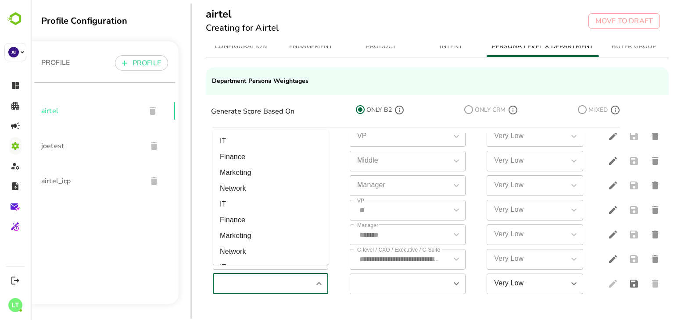
click at [269, 276] on input "simple table" at bounding box center [263, 283] width 96 height 15
click at [246, 192] on li "Network" at bounding box center [271, 191] width 116 height 16
type input "*******"
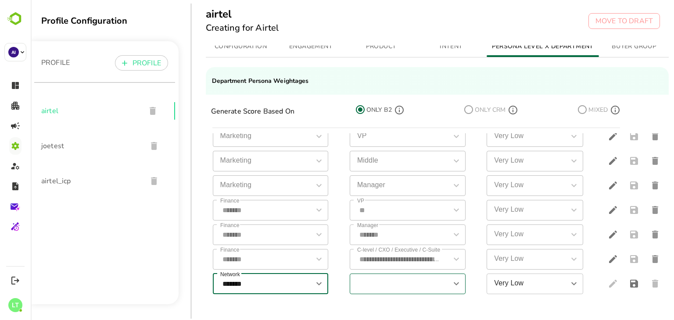
click at [385, 280] on input "simple table" at bounding box center [400, 283] width 96 height 15
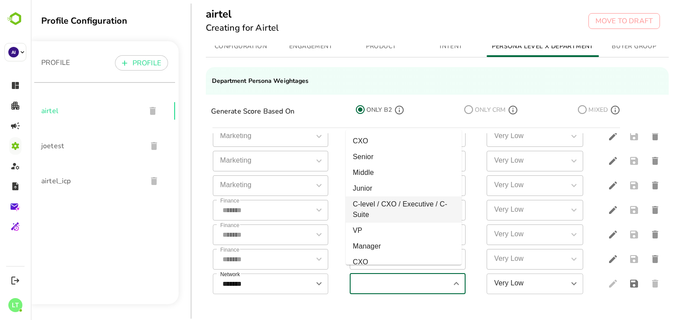
click at [391, 211] on li "C-level / CXO / Executive / C-Suite" at bounding box center [404, 210] width 116 height 26
type input "**********"
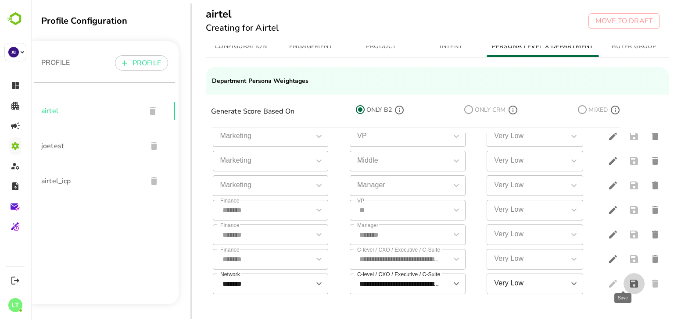
click at [629, 279] on icon "save" at bounding box center [634, 284] width 11 height 11
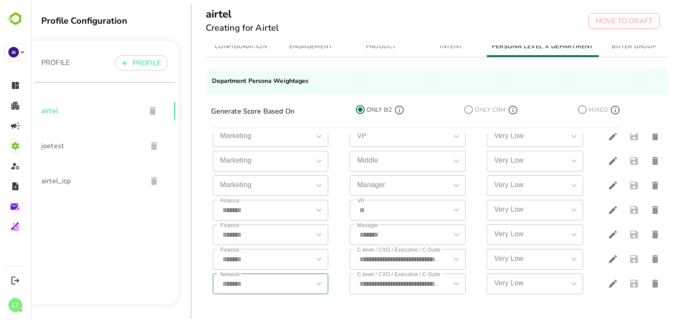
scroll to position [171, 0]
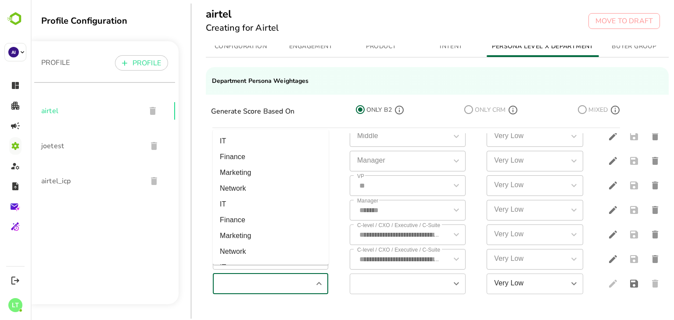
click at [253, 278] on input "simple table" at bounding box center [263, 283] width 96 height 15
drag, startPoint x: 246, startPoint y: 263, endPoint x: 242, endPoint y: 254, distance: 9.9
click at [242, 254] on ul "IT Finance Marketing Network IT Finance Marketing Network IT Finance Marketing …" at bounding box center [271, 197] width 116 height 135
click at [242, 254] on li "Network" at bounding box center [271, 252] width 116 height 16
type input "*******"
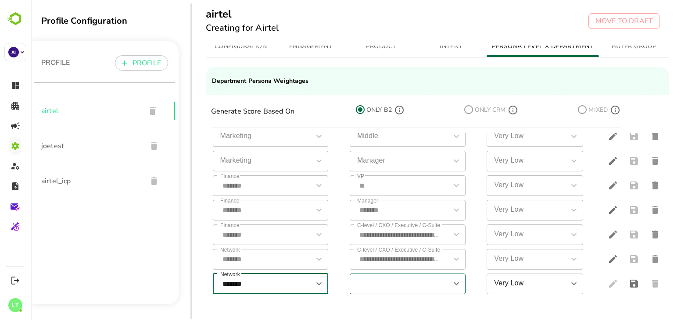
click at [394, 281] on input "simple table" at bounding box center [400, 283] width 96 height 15
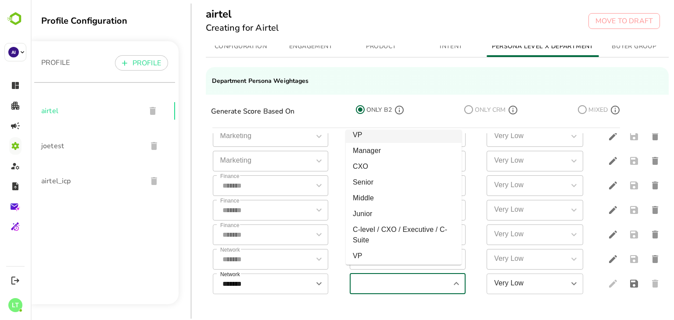
scroll to position [97, 0]
click at [376, 150] on li "Manager" at bounding box center [404, 150] width 116 height 16
type input "*******"
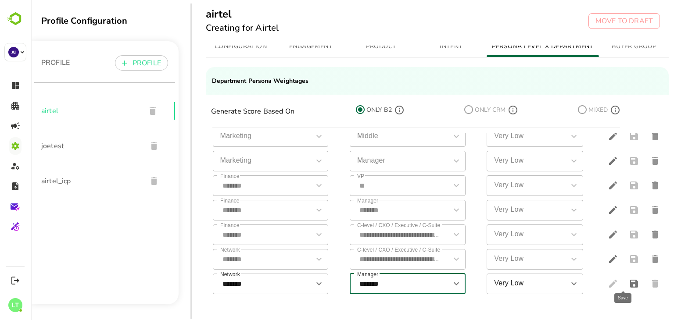
click at [629, 279] on icon "save" at bounding box center [634, 284] width 11 height 11
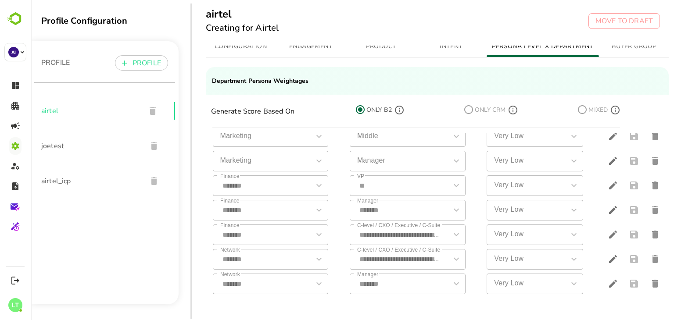
scroll to position [195, 0]
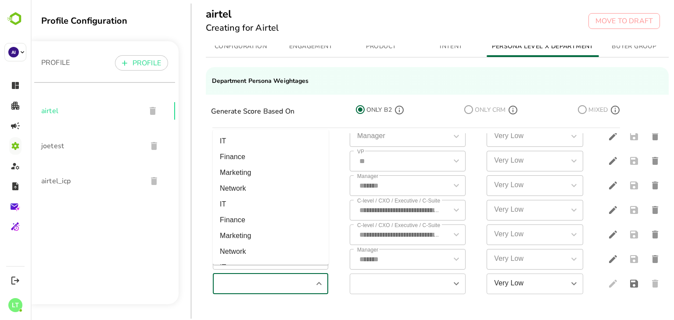
click at [267, 276] on input "simple table" at bounding box center [263, 283] width 96 height 15
click at [243, 255] on li "Network" at bounding box center [271, 252] width 116 height 16
type input "*******"
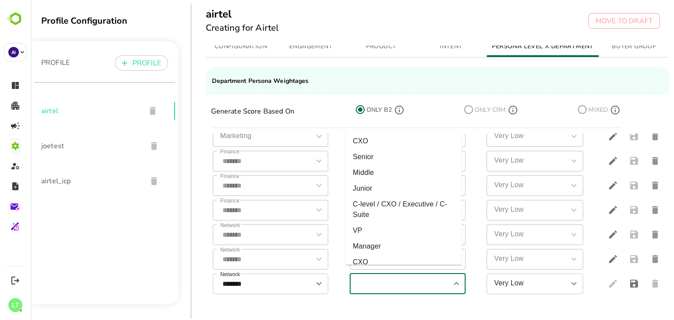
click at [390, 277] on input "simple table" at bounding box center [400, 283] width 96 height 15
click at [366, 230] on li "VP" at bounding box center [404, 231] width 116 height 16
type input "**"
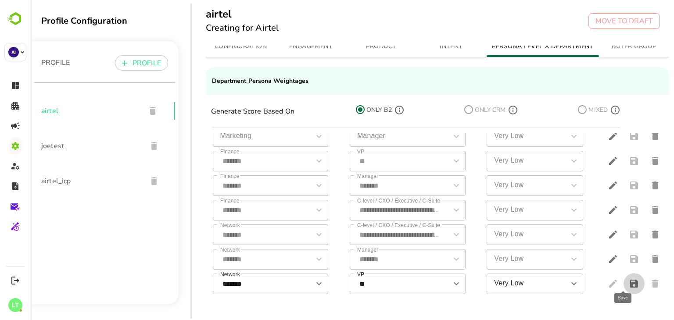
click at [629, 279] on icon "save" at bounding box center [634, 284] width 11 height 11
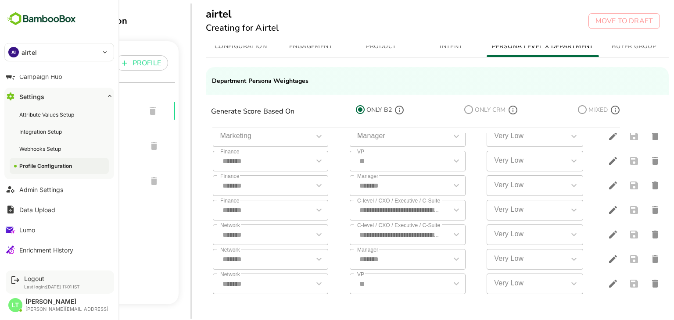
click at [39, 275] on div "Logout" at bounding box center [52, 278] width 56 height 7
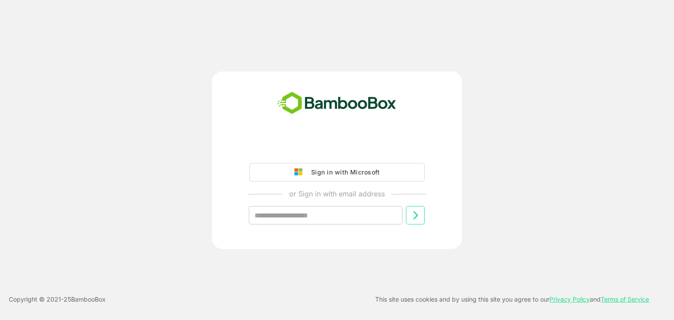
click at [41, 278] on div "Sign in with Microsoft or Sign in with email address ​ Copyright © 2021- 25 Bam…" at bounding box center [337, 160] width 674 height 320
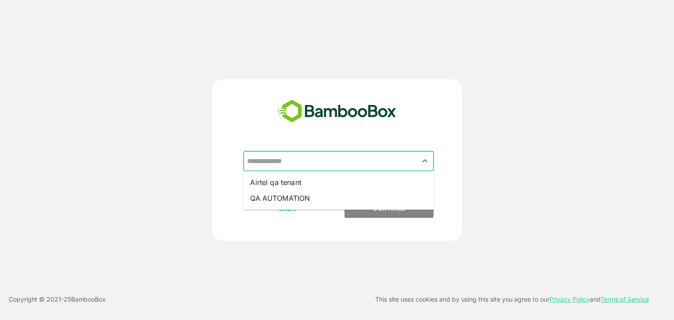
click at [307, 167] on input "text" at bounding box center [338, 161] width 187 height 17
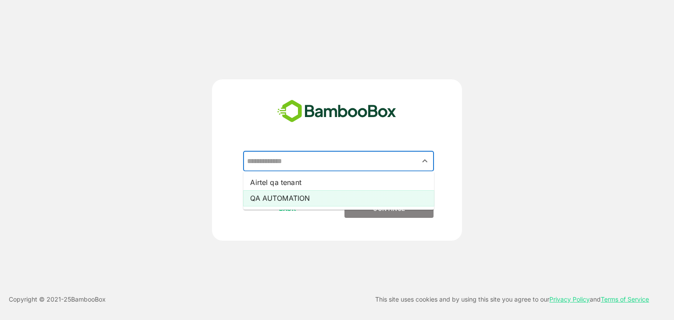
click at [300, 192] on li "QA AUTOMATION" at bounding box center [338, 198] width 191 height 16
type input "**********"
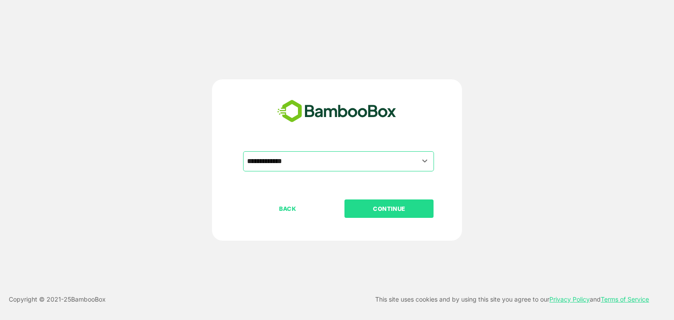
click at [373, 201] on button "CONTINUE" at bounding box center [388, 209] width 89 height 18
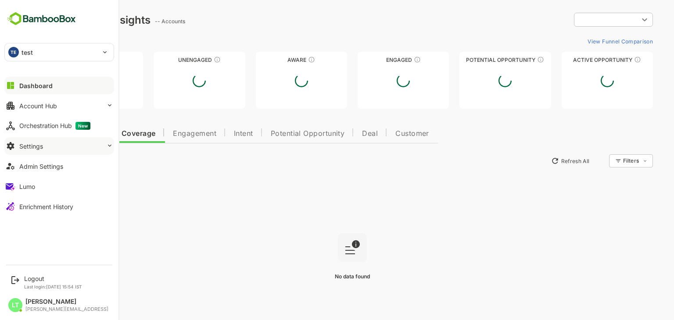
click at [30, 145] on div "Settings" at bounding box center [31, 146] width 24 height 7
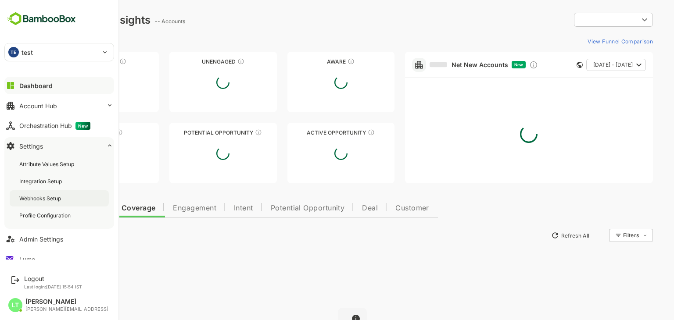
type input "**********"
click at [49, 208] on div "Profile Configuration" at bounding box center [59, 216] width 99 height 16
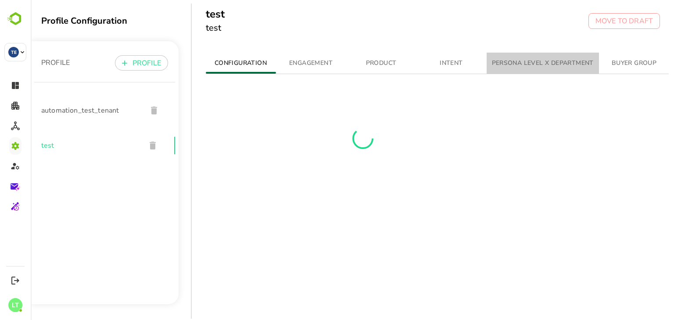
click at [508, 67] on span "PERSONA LEVEL X DEPARTMENT" at bounding box center [543, 63] width 102 height 11
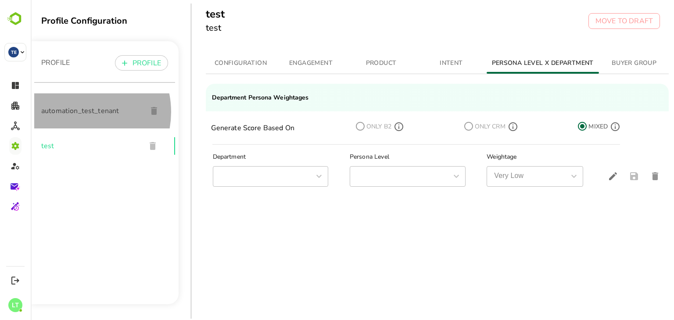
click at [77, 112] on span "automation_test_tenant" at bounding box center [90, 111] width 99 height 11
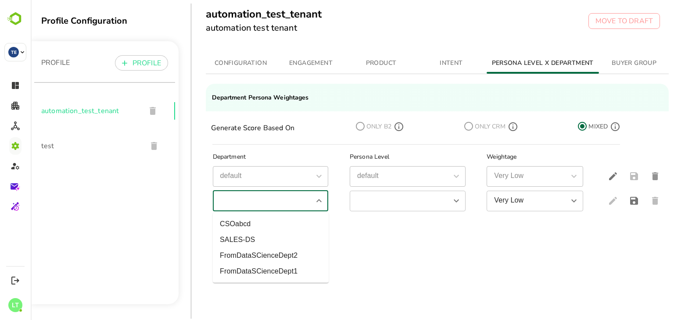
click at [297, 202] on input "simple table" at bounding box center [263, 200] width 96 height 15
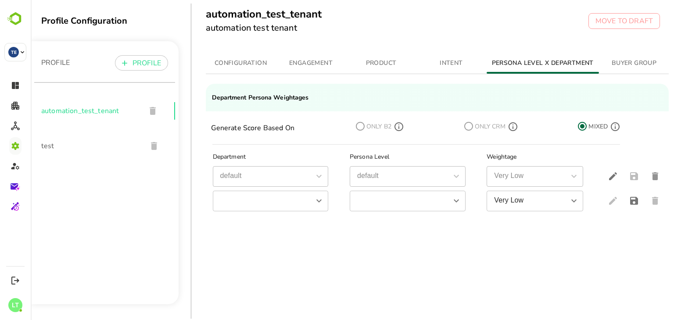
click at [369, 234] on div "Department Persona Level Weightage default default default default Very Low Ver…" at bounding box center [437, 231] width 463 height 162
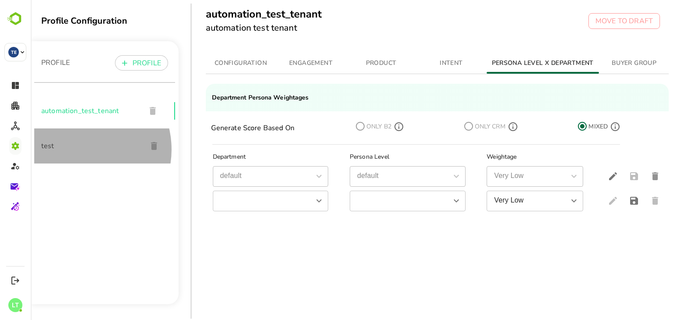
click at [79, 150] on span "test" at bounding box center [90, 146] width 99 height 11
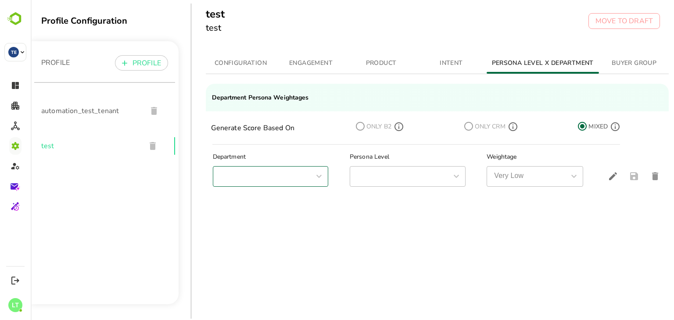
click at [261, 185] on div "​" at bounding box center [271, 176] width 116 height 21
click at [350, 174] on div "​" at bounding box center [408, 176] width 116 height 21
click at [317, 175] on div "simple table" at bounding box center [318, 176] width 11 height 12
click at [608, 175] on icon "edit" at bounding box center [613, 176] width 11 height 11
click at [608, 179] on icon "edit" at bounding box center [613, 176] width 11 height 11
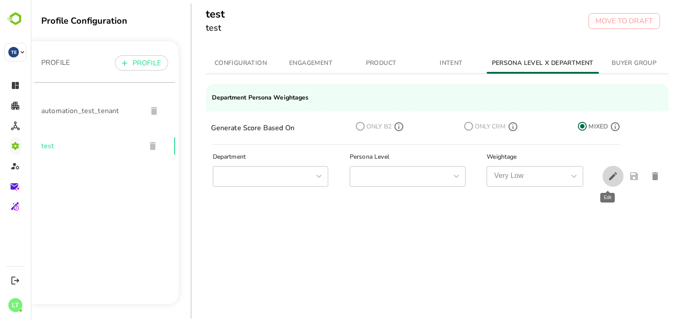
click at [608, 179] on icon "edit" at bounding box center [613, 176] width 11 height 11
click at [652, 173] on icon "delete" at bounding box center [655, 176] width 6 height 8
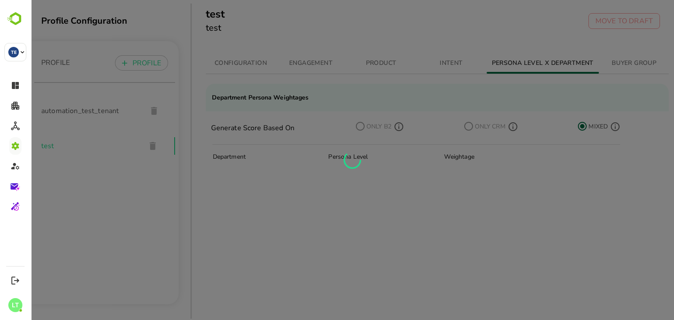
click at [80, 144] on div at bounding box center [352, 160] width 643 height 320
click at [261, 55] on div at bounding box center [352, 160] width 643 height 320
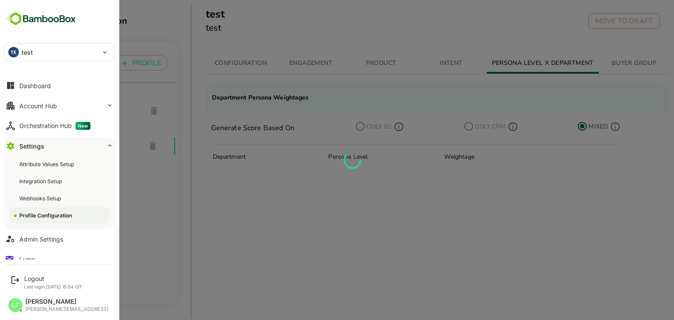
click at [54, 216] on div "Profile Configuration" at bounding box center [46, 215] width 54 height 7
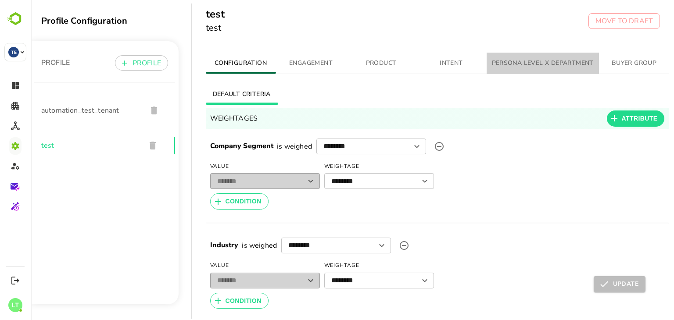
click at [510, 68] on span "PERSONA LEVEL X DEPARTMENT" at bounding box center [543, 63] width 102 height 11
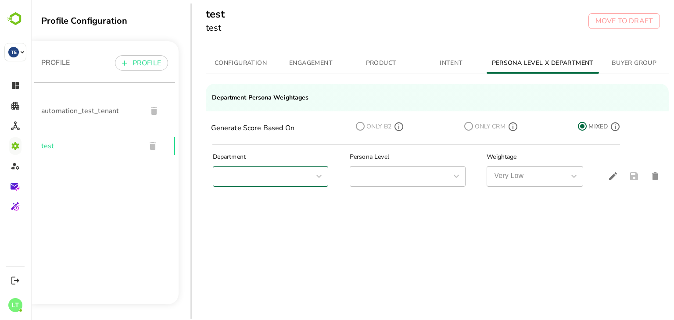
click at [322, 176] on div "simple table" at bounding box center [318, 176] width 11 height 12
click at [361, 126] on icon at bounding box center [360, 126] width 11 height 11
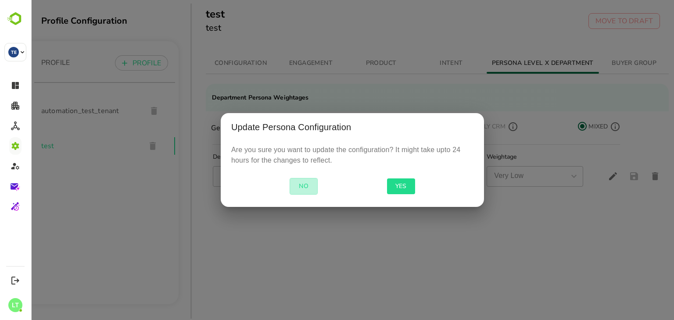
click at [305, 182] on span "NO" at bounding box center [304, 186] width 20 height 11
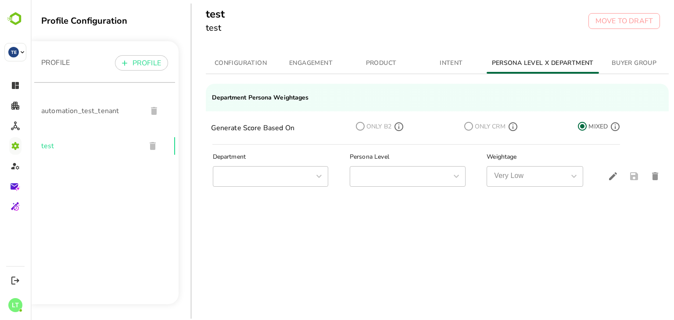
click at [370, 218] on div "Department Persona Level Weightage ​ ​ Very Low Very Low" at bounding box center [437, 231] width 463 height 162
click at [614, 179] on button "edit" at bounding box center [612, 176] width 21 height 21
click at [318, 176] on div "simple table" at bounding box center [318, 176] width 11 height 12
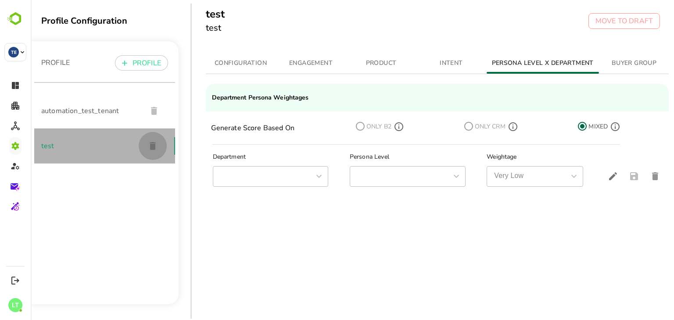
click at [155, 147] on button "button" at bounding box center [153, 146] width 28 height 28
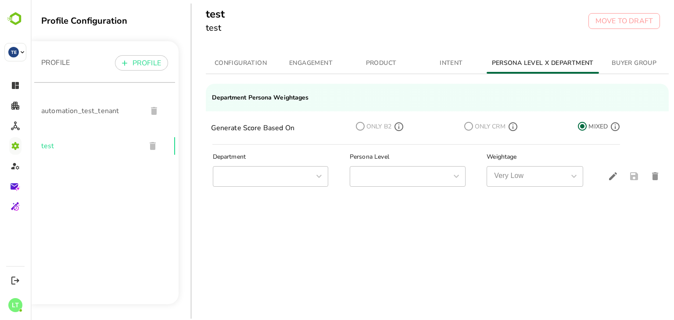
click at [607, 29] on div "MOVE TO DRAFT" at bounding box center [624, 21] width 72 height 28
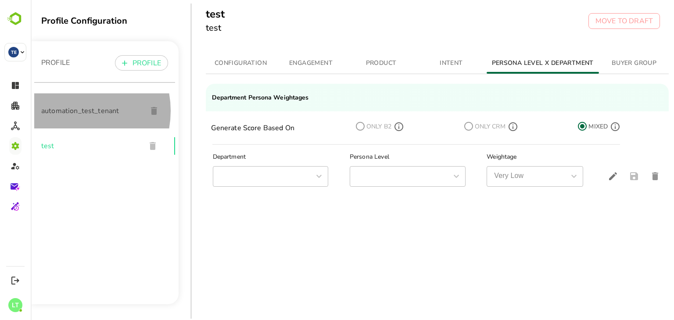
click at [72, 111] on span "automation_test_tenant" at bounding box center [90, 111] width 99 height 11
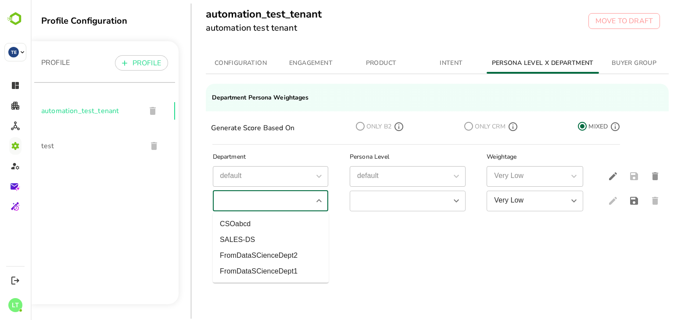
click at [258, 199] on input "simple table" at bounding box center [263, 200] width 96 height 15
type input "**********"
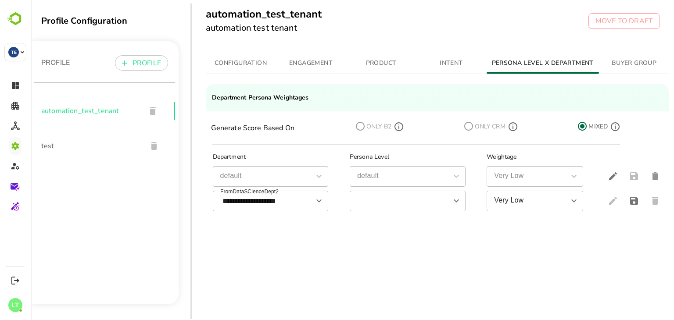
click at [342, 248] on div "**********" at bounding box center [437, 231] width 463 height 162
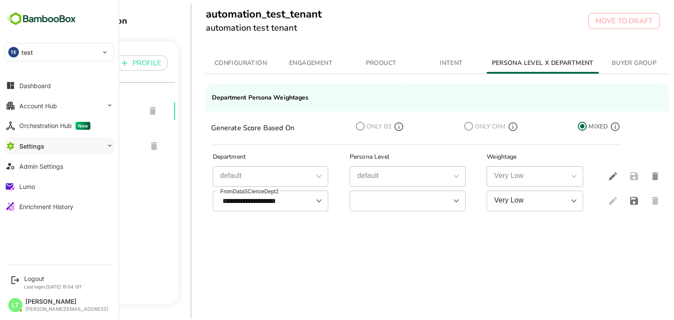
click at [73, 140] on button "Settings" at bounding box center [59, 146] width 110 height 18
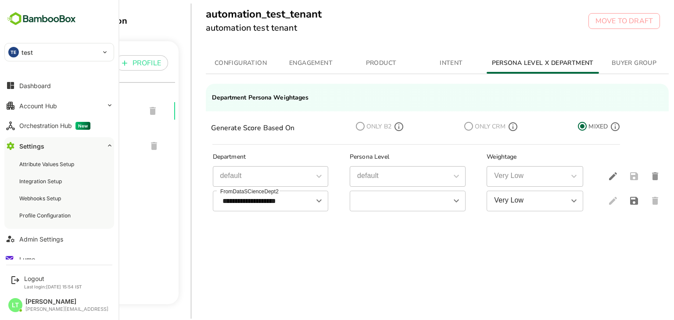
click at [73, 140] on button "Settings" at bounding box center [59, 146] width 110 height 18
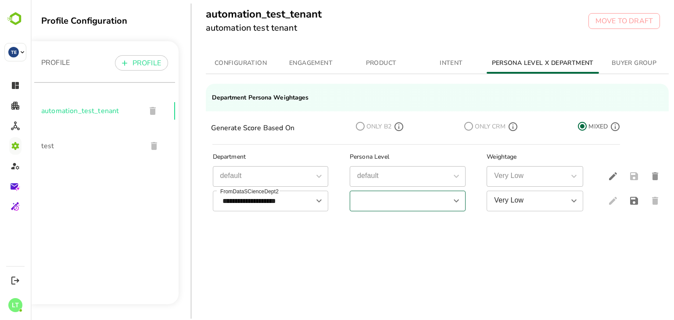
scroll to position [23, 1]
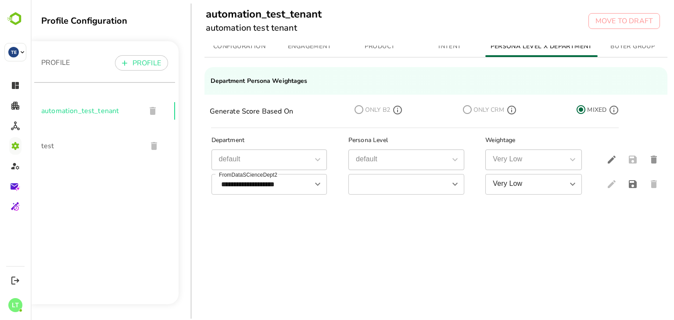
click at [648, 175] on td "simple table" at bounding box center [627, 184] width 67 height 25
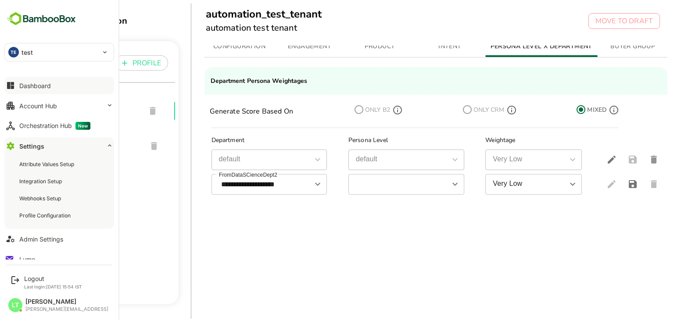
click at [29, 90] on button "Dashboard" at bounding box center [59, 86] width 110 height 18
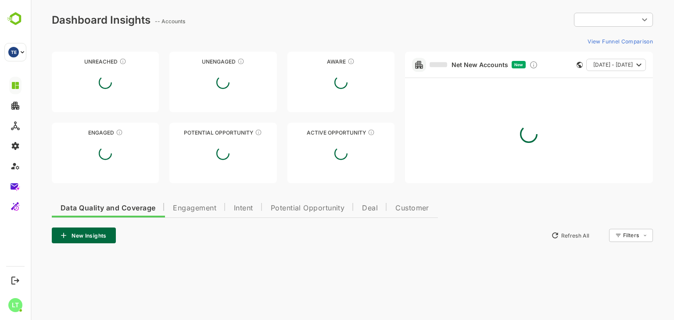
type input "**********"
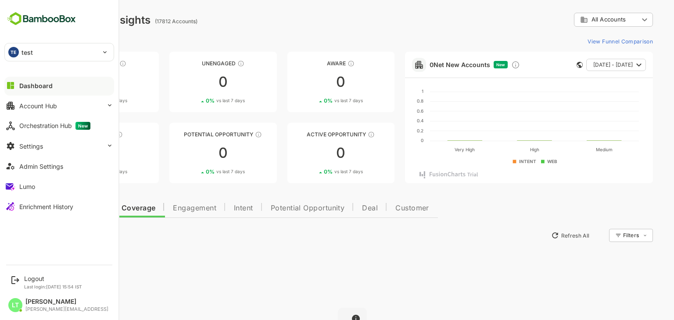
click at [30, 55] on p "test" at bounding box center [27, 52] width 12 height 9
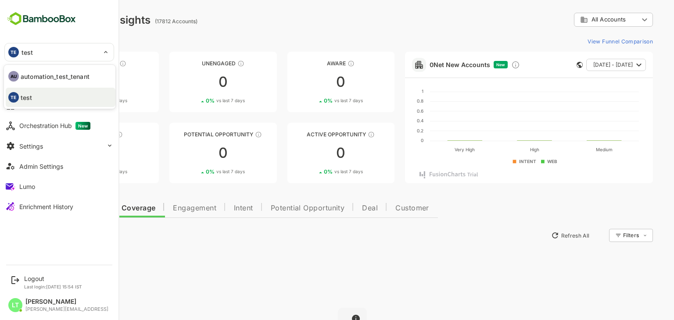
click at [31, 150] on div at bounding box center [337, 160] width 674 height 320
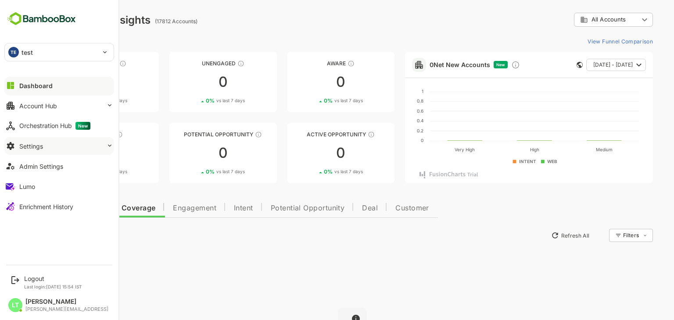
click at [31, 147] on div "Settings" at bounding box center [31, 146] width 24 height 7
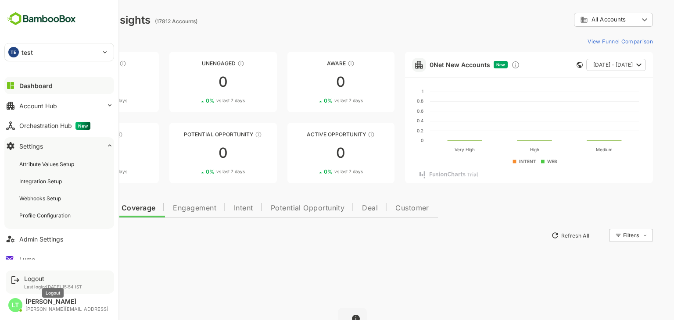
click at [37, 282] on div "Logout" at bounding box center [53, 278] width 58 height 7
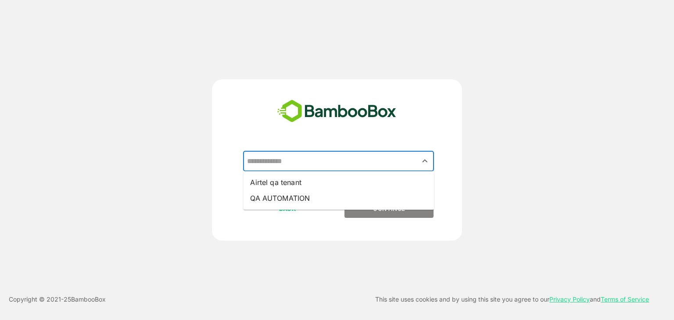
click at [335, 155] on input "text" at bounding box center [338, 161] width 187 height 17
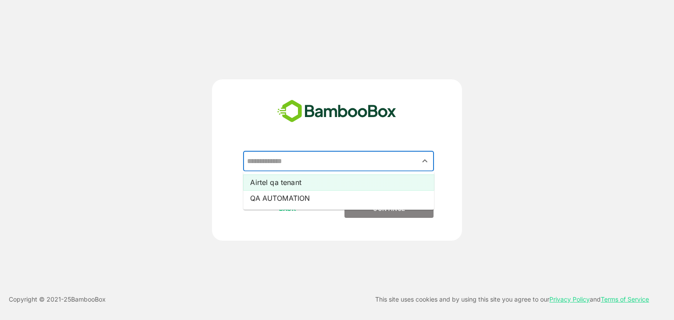
click at [313, 184] on li "Airtel qa tenant" at bounding box center [338, 183] width 191 height 16
type input "**********"
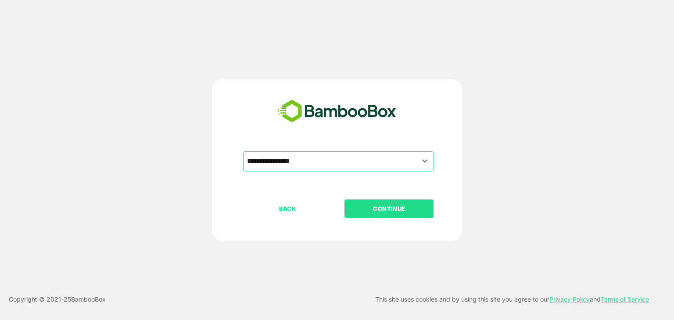
click at [372, 211] on p "CONTINUE" at bounding box center [389, 209] width 88 height 10
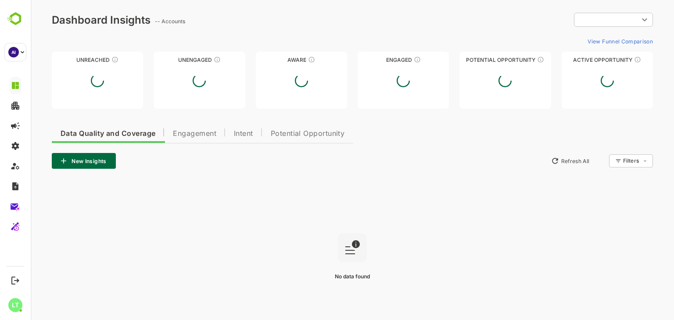
type input "**********"
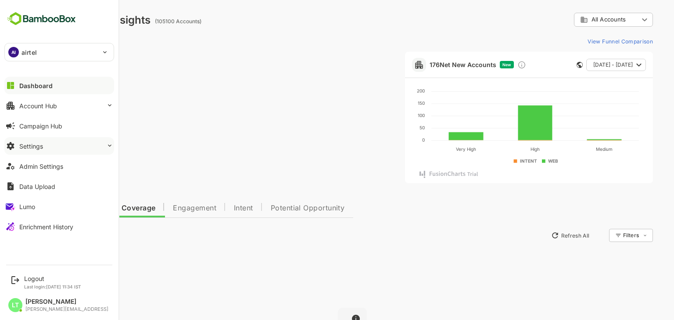
click at [51, 146] on button "Settings" at bounding box center [59, 146] width 110 height 18
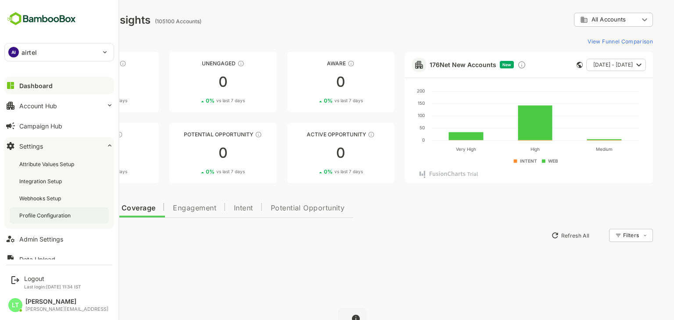
click at [53, 211] on div "Profile Configuration" at bounding box center [59, 216] width 99 height 16
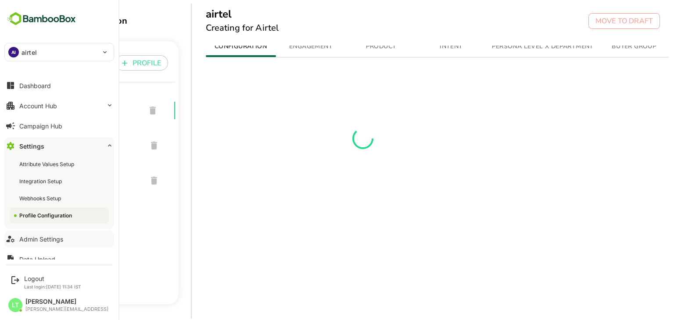
scroll to position [50, 0]
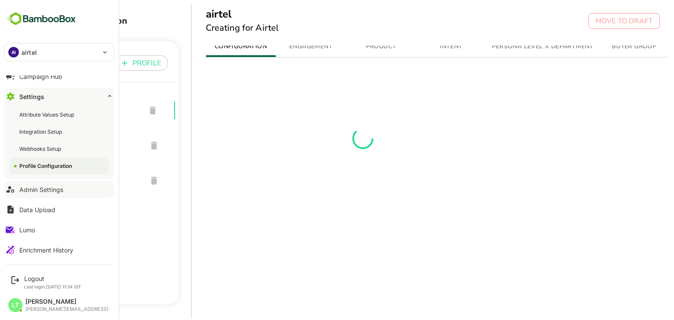
click at [39, 191] on div "Admin Settings" at bounding box center [41, 189] width 44 height 7
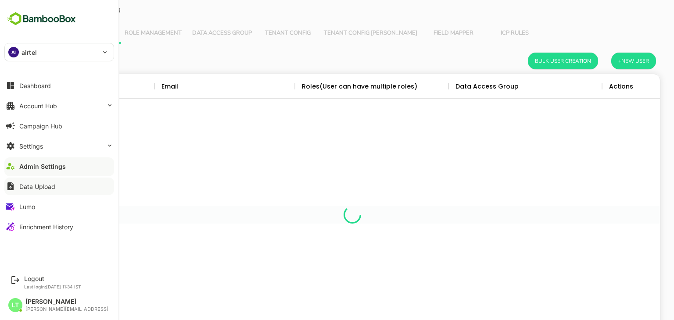
scroll to position [251, 602]
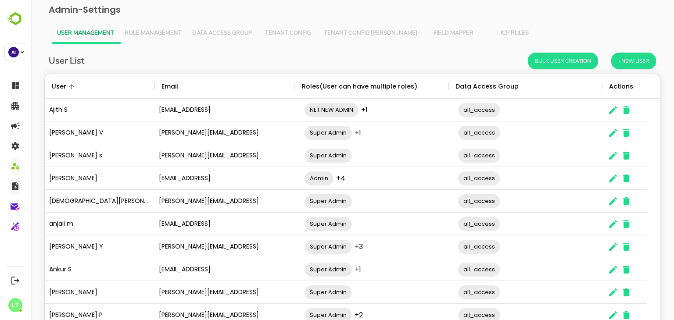
click at [550, 31] on div "User Management Role Management Data Access Group Tenant Config Tenant Config J…" at bounding box center [352, 33] width 601 height 21
click at [532, 31] on div "User Management Role Management Data Access Group Tenant Config Tenant Config J…" at bounding box center [352, 33] width 601 height 21
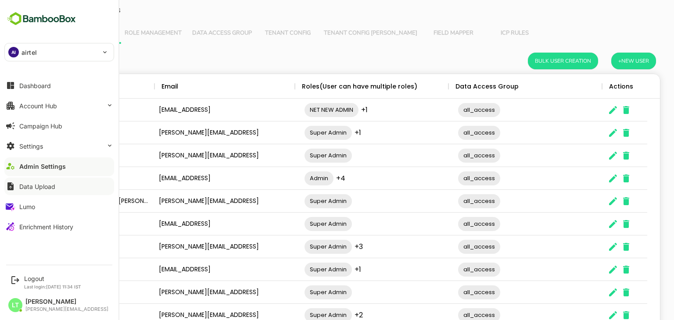
click at [55, 165] on div "Admin Settings" at bounding box center [42, 166] width 47 height 7
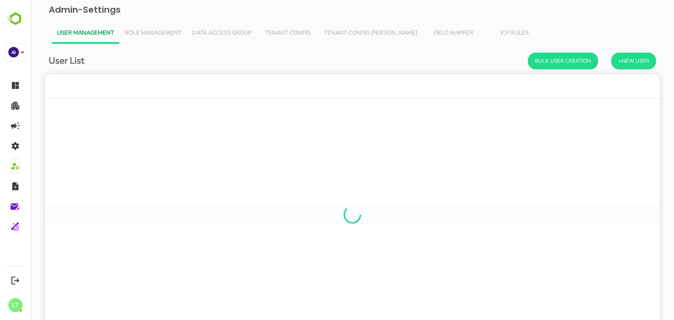
scroll to position [7, 7]
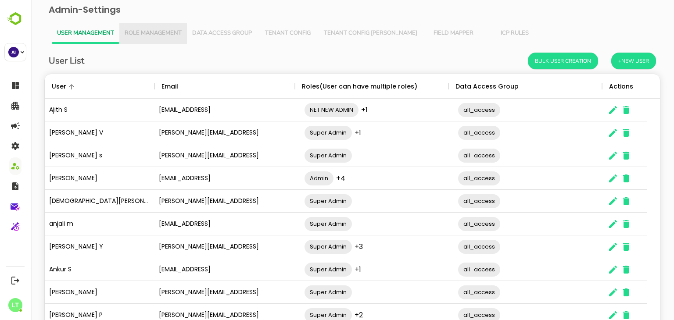
click at [168, 25] on button "Role Management" at bounding box center [153, 33] width 68 height 21
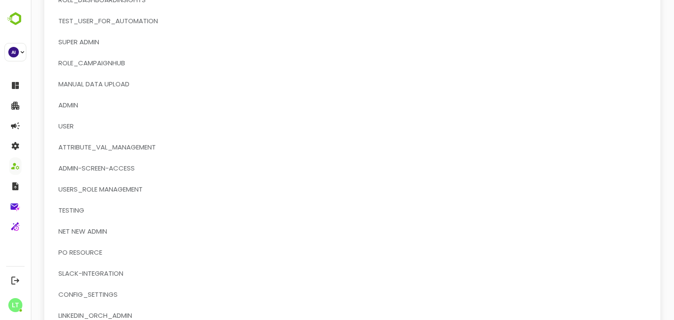
scroll to position [175, 0]
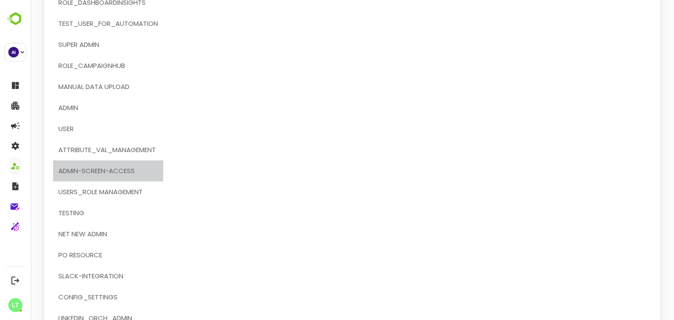
click at [104, 174] on span "admin-screen-access" at bounding box center [96, 170] width 76 height 11
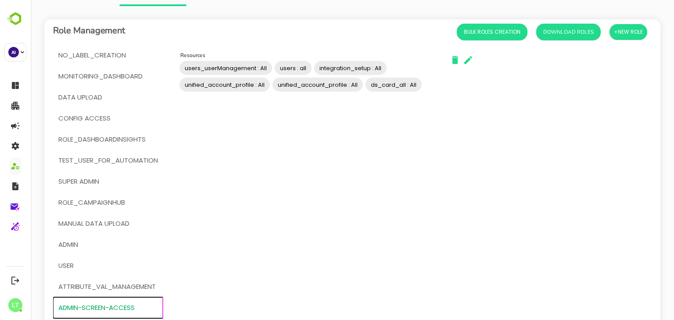
scroll to position [38, 0]
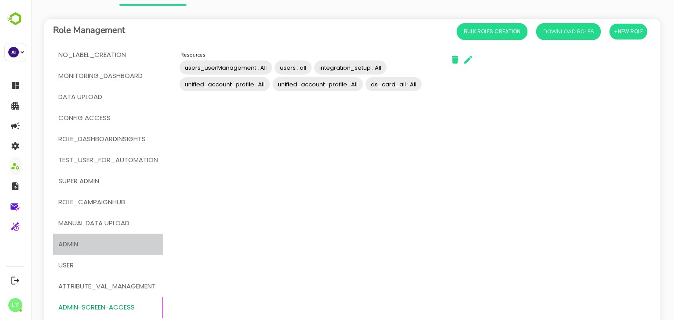
click at [82, 244] on span "Admin" at bounding box center [108, 244] width 100 height 11
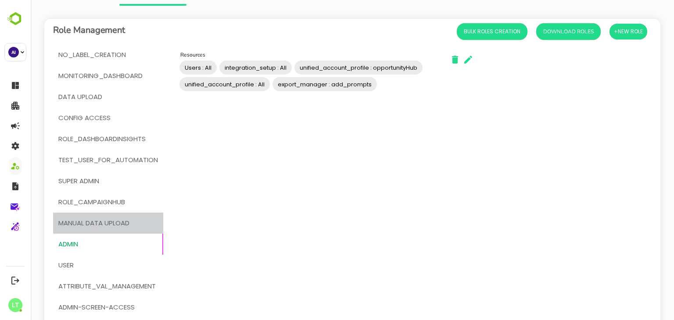
click at [100, 216] on button "Manual Data Upload" at bounding box center [108, 223] width 110 height 21
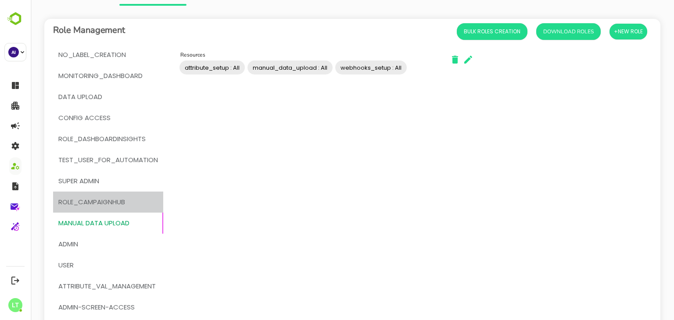
click at [99, 199] on span "ROLE_CAMPAIGNHUB" at bounding box center [91, 202] width 67 height 11
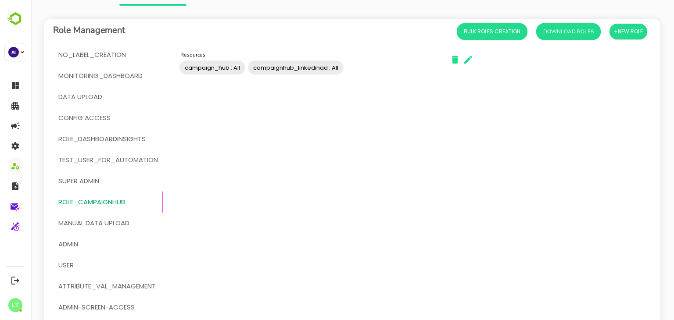
click at [92, 181] on span "Super Admin" at bounding box center [78, 180] width 41 height 11
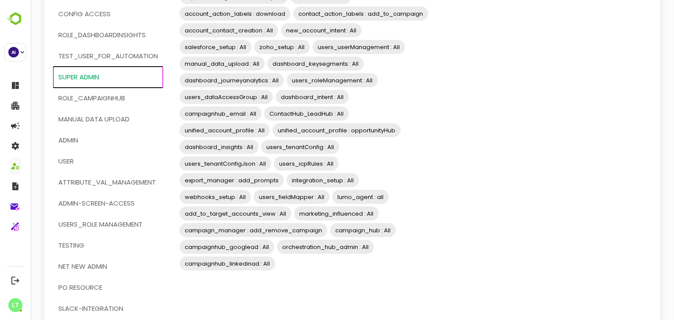
scroll to position [155, 0]
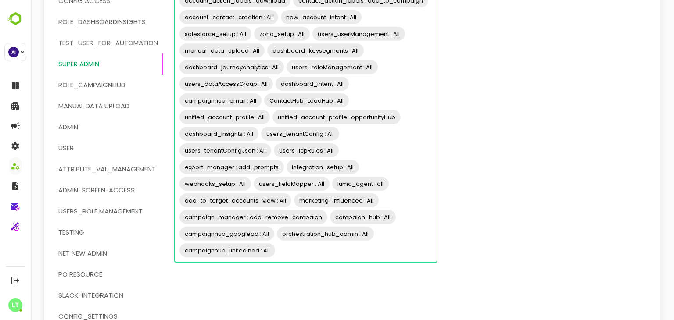
click at [343, 253] on input "Resources" at bounding box center [354, 250] width 157 height 17
click at [308, 253] on input "Resources" at bounding box center [354, 250] width 157 height 17
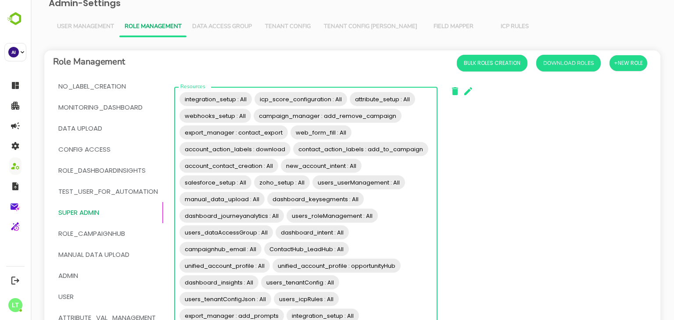
scroll to position [0, 0]
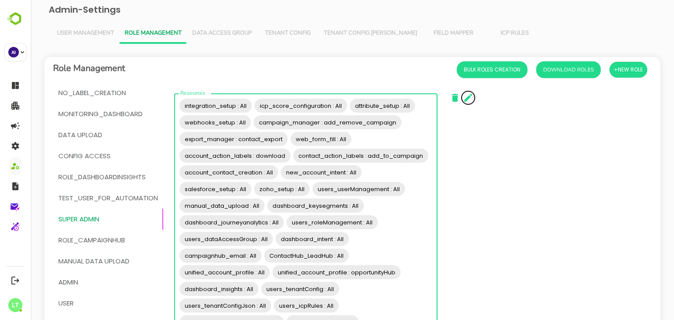
click at [469, 97] on icon "button" at bounding box center [468, 98] width 8 height 8
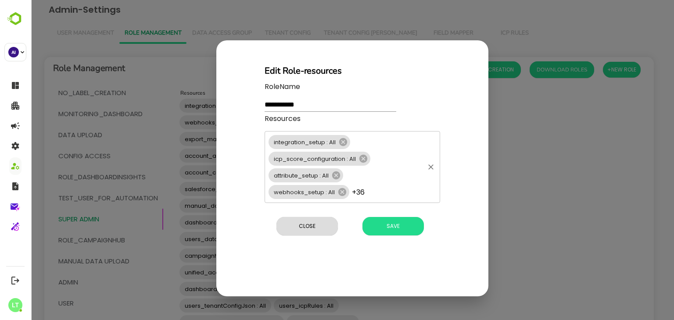
click at [403, 191] on div "integration_setup : All icp_score_configuration : All attribute_setup : All web…" at bounding box center [352, 167] width 175 height 72
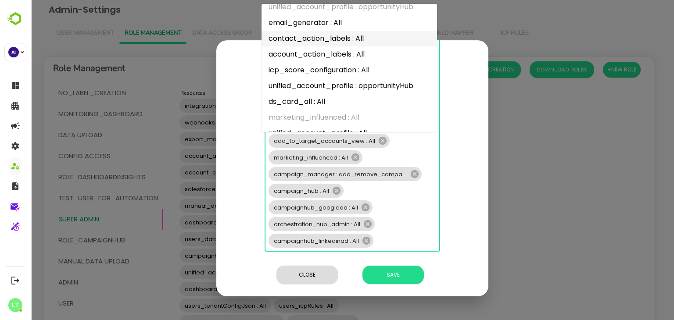
scroll to position [1145, 0]
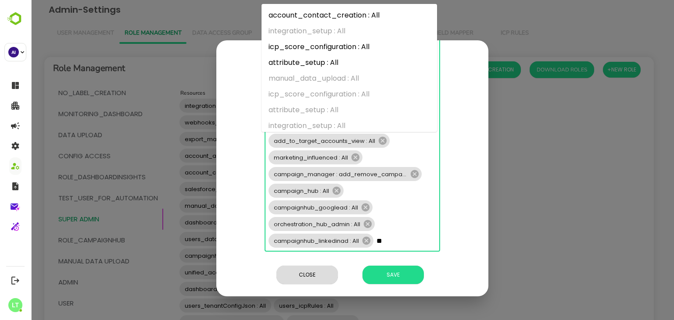
type input "***"
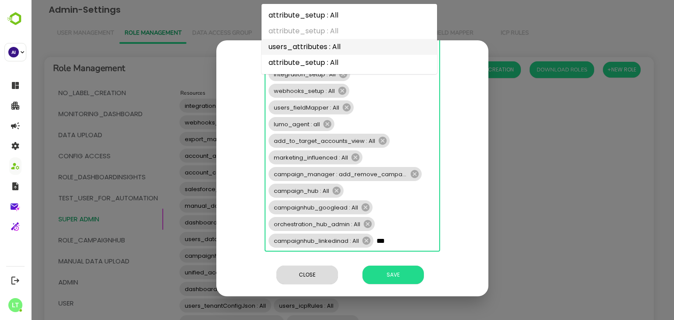
click at [362, 51] on li "users_attributes : All" at bounding box center [348, 47] width 175 height 16
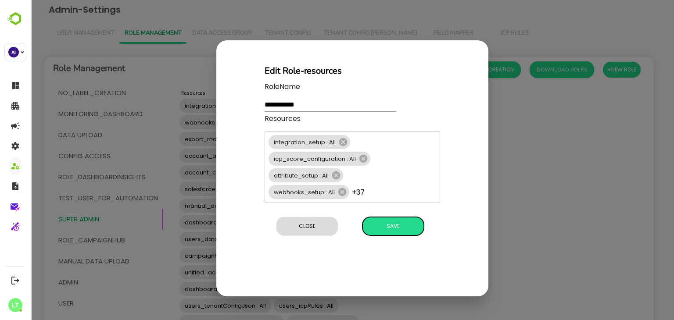
click at [389, 290] on div "**********" at bounding box center [352, 168] width 272 height 256
click at [387, 218] on button "Save" at bounding box center [392, 226] width 61 height 18
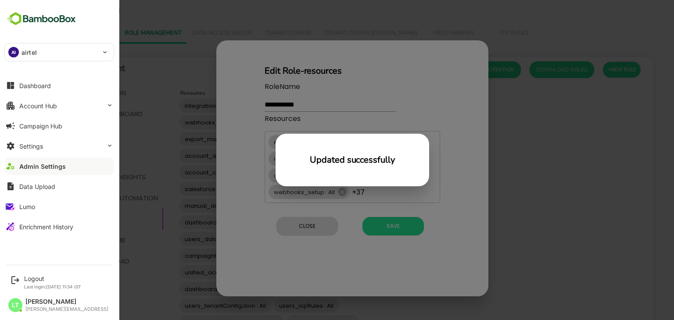
click at [0, 204] on div "Dashboard Account Hub Campaign Hub Settings Admin Settings Data Upload Lumo Enr…" at bounding box center [59, 155] width 118 height 161
click at [42, 271] on div "Logout Last login: Oct 3 11:34 IST" at bounding box center [60, 282] width 108 height 23
click at [42, 276] on div "Logout" at bounding box center [52, 278] width 57 height 7
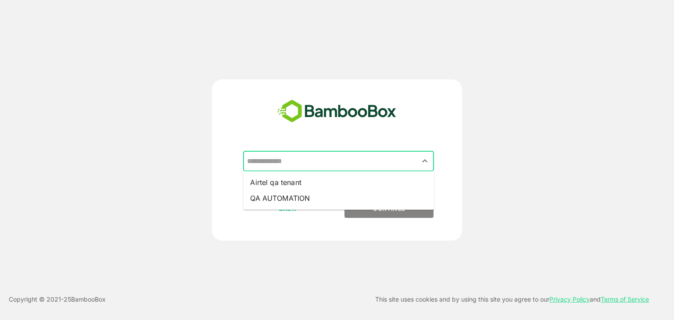
click at [297, 161] on input "text" at bounding box center [338, 161] width 187 height 17
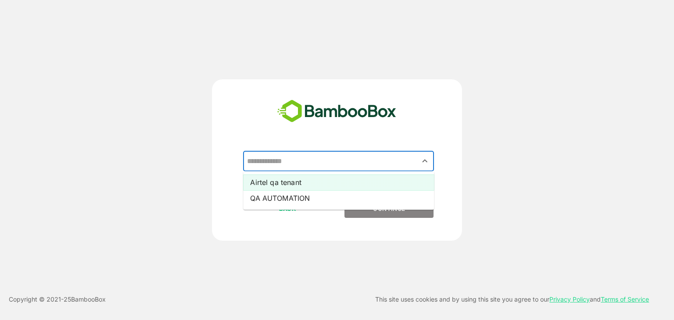
click at [289, 186] on li "Airtel qa tenant" at bounding box center [338, 183] width 191 height 16
type input "**********"
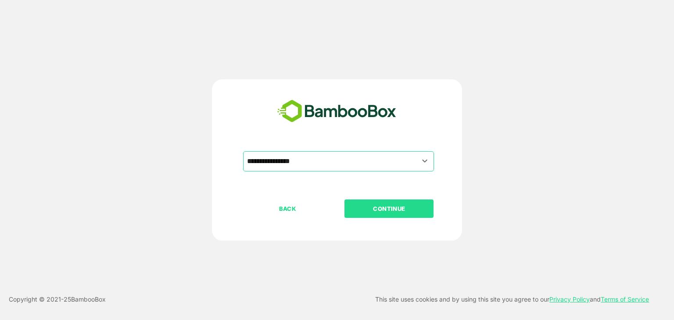
click at [384, 200] on button "CONTINUE" at bounding box center [388, 209] width 89 height 18
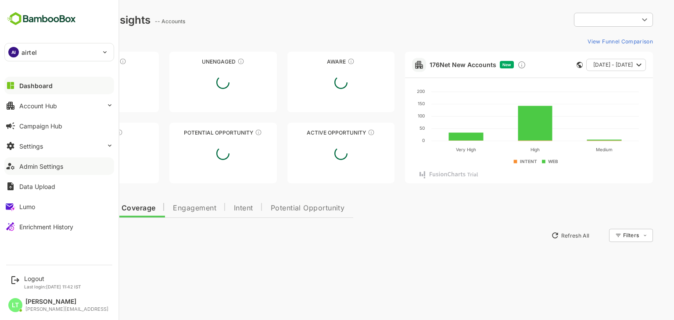
type input "**********"
click at [28, 170] on button "Admin Settings" at bounding box center [59, 167] width 110 height 18
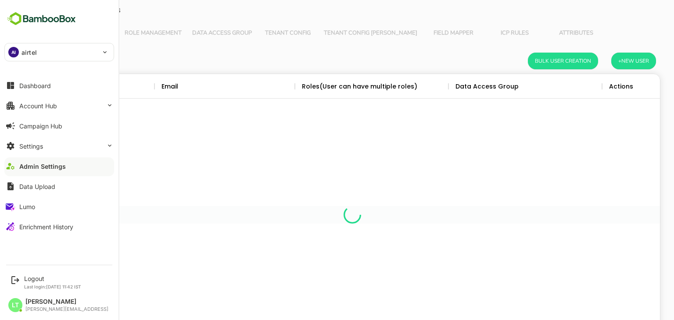
scroll to position [251, 602]
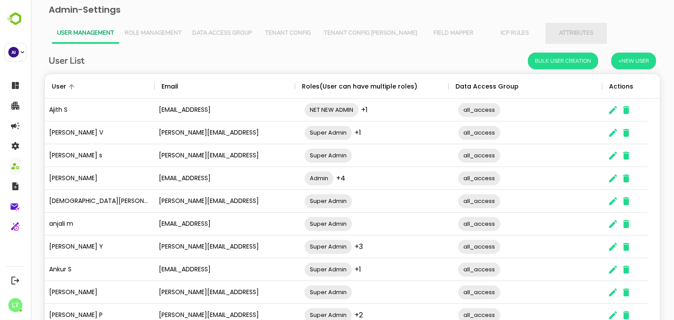
click at [551, 35] on span "Attributes" at bounding box center [576, 33] width 51 height 7
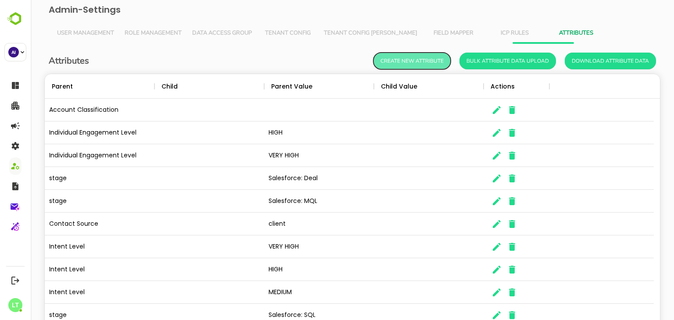
click at [419, 58] on button "Create New Attribute" at bounding box center [411, 61] width 77 height 17
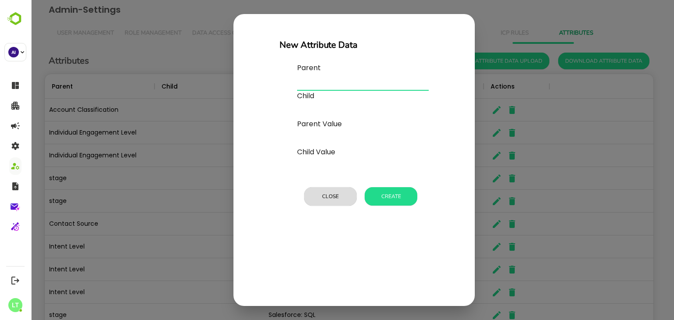
click at [317, 81] on input "text" at bounding box center [363, 84] width 132 height 14
type input "**********"
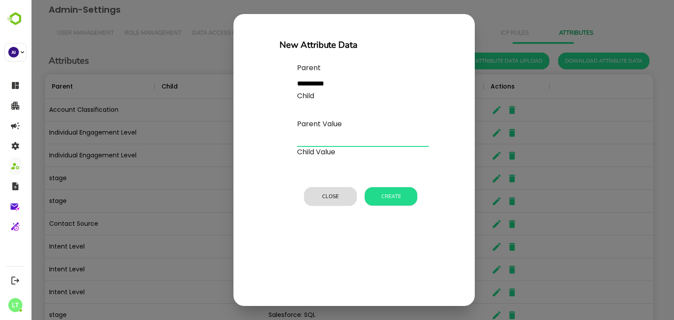
click at [313, 136] on input "text" at bounding box center [363, 140] width 132 height 14
type input "*****"
click at [396, 196] on button "Create" at bounding box center [391, 196] width 53 height 18
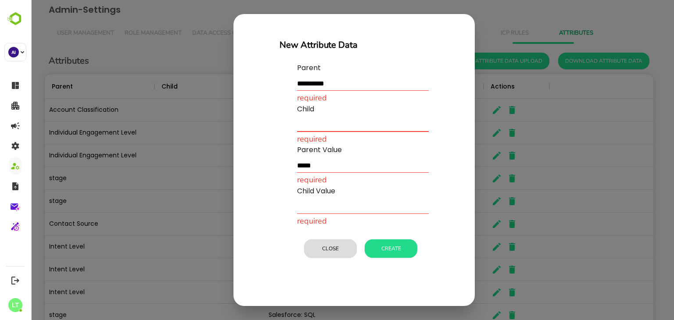
click at [363, 120] on input "text" at bounding box center [363, 125] width 132 height 14
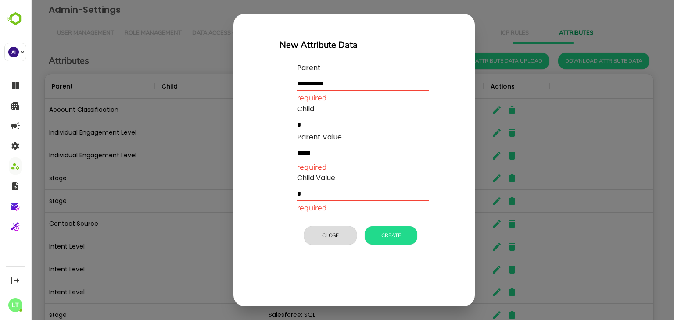
click at [336, 194] on input "text" at bounding box center [363, 194] width 132 height 14
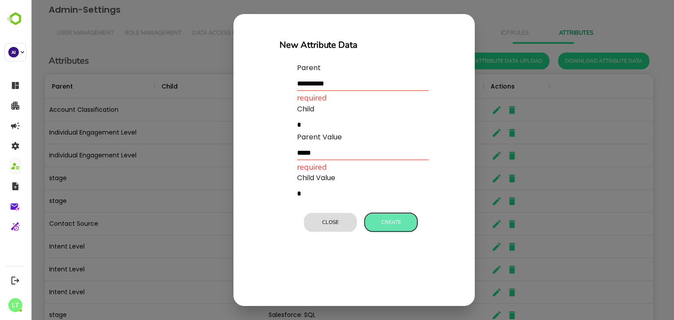
click at [383, 227] on button "Create" at bounding box center [391, 222] width 53 height 18
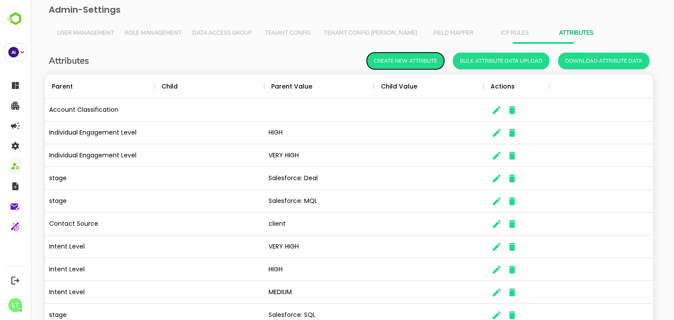
scroll to position [7, 7]
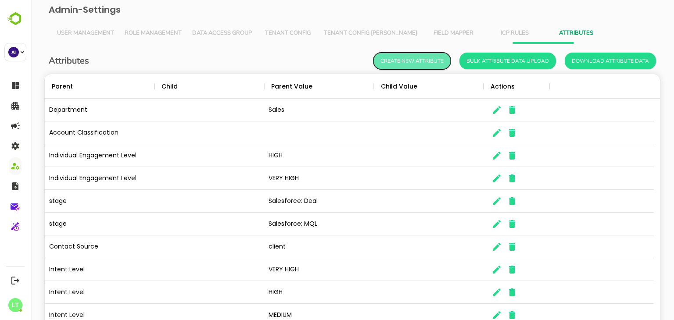
click at [394, 60] on button "Create New Attribute" at bounding box center [411, 61] width 77 height 17
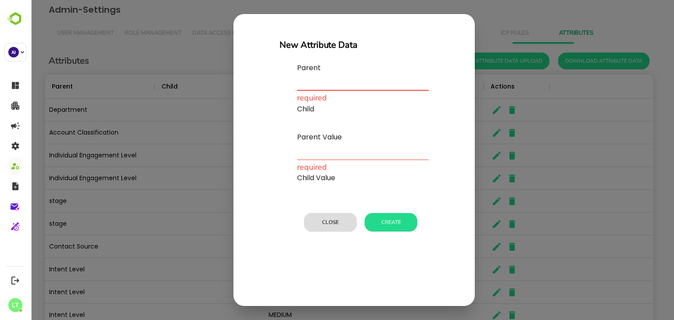
click at [306, 87] on input "text" at bounding box center [363, 84] width 132 height 14
type input "*"
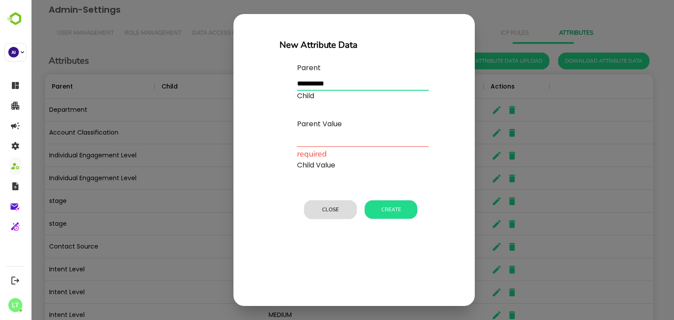
type input "**********"
click at [308, 143] on input "text" at bounding box center [363, 140] width 132 height 14
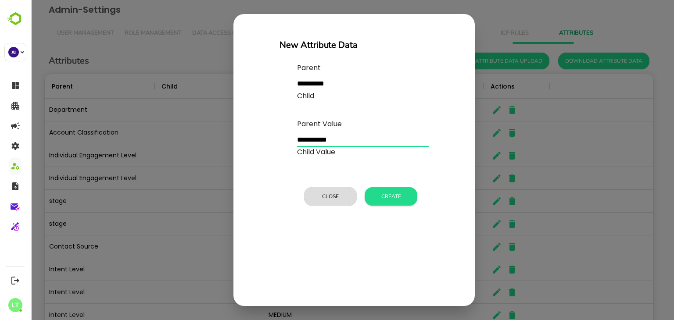
type input "**********"
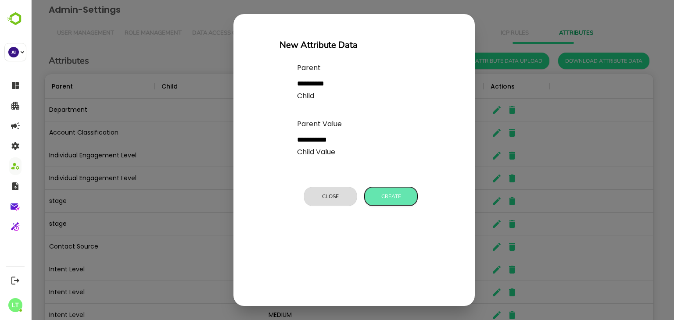
click at [373, 188] on button "Create" at bounding box center [391, 196] width 53 height 18
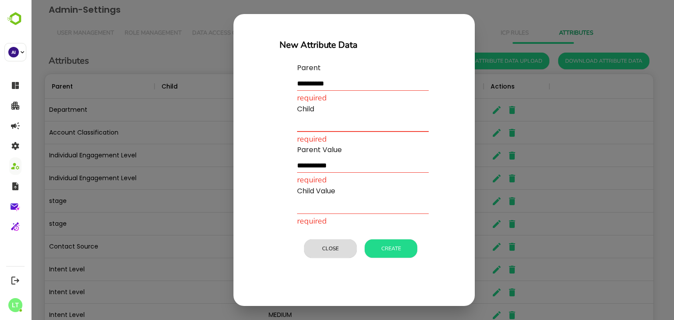
click at [312, 123] on input "text" at bounding box center [363, 125] width 132 height 14
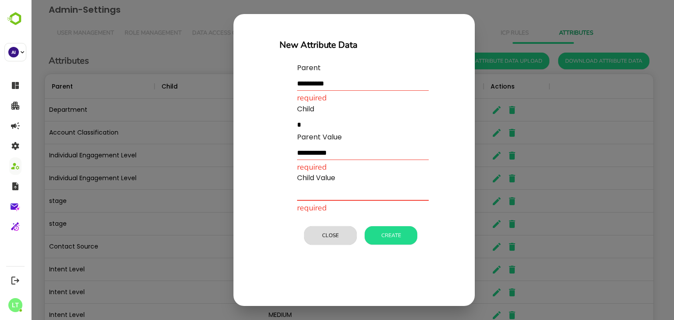
click at [315, 197] on input "text" at bounding box center [363, 194] width 132 height 14
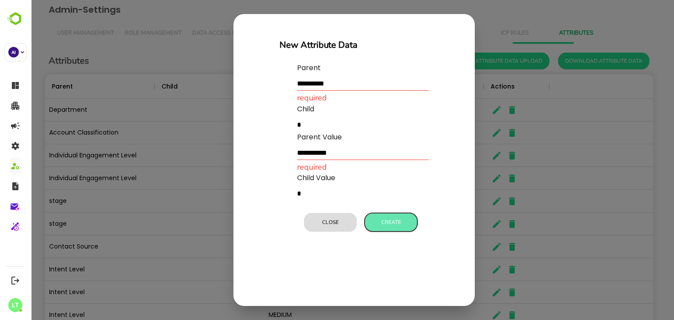
click at [381, 224] on button "Create" at bounding box center [391, 222] width 53 height 18
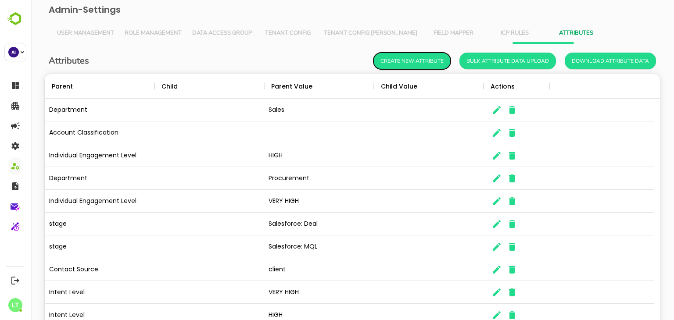
click at [378, 68] on button "Create New Attribute" at bounding box center [411, 61] width 77 height 17
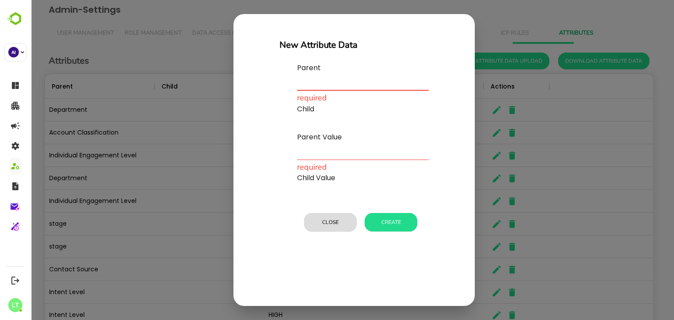
click at [312, 86] on input "text" at bounding box center [363, 84] width 132 height 14
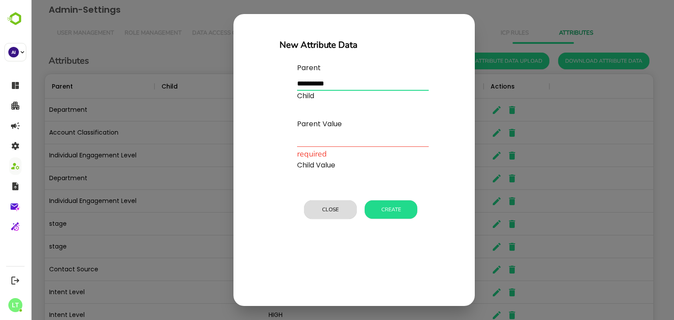
type input "**********"
click at [310, 142] on input "text" at bounding box center [363, 140] width 132 height 14
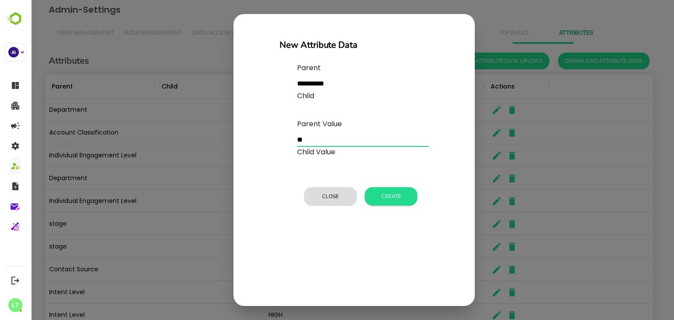
type input "**"
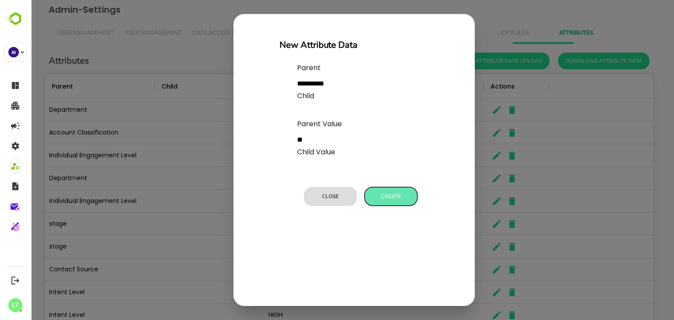
click at [386, 201] on button "Create" at bounding box center [391, 196] width 53 height 18
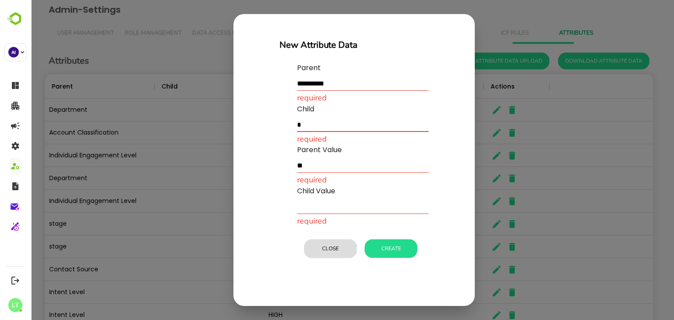
click at [339, 127] on input "text" at bounding box center [363, 125] width 132 height 14
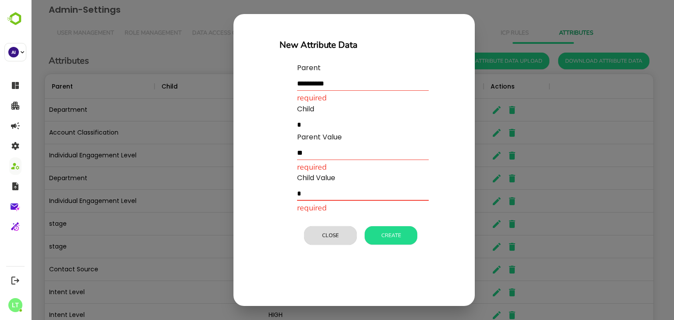
click at [322, 197] on input "text" at bounding box center [363, 194] width 132 height 14
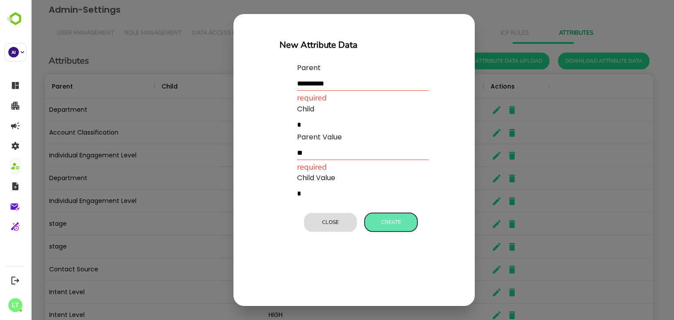
click at [381, 221] on button "Create" at bounding box center [391, 222] width 53 height 18
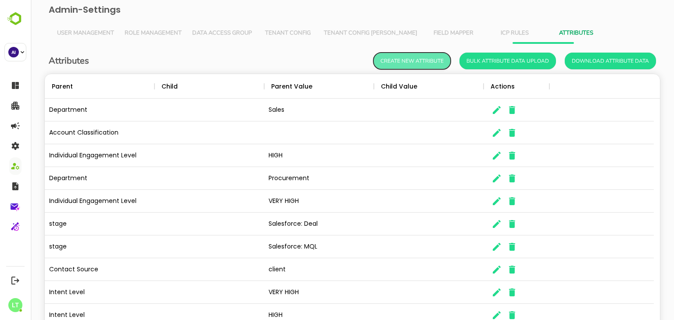
click at [409, 67] on button "Create New Attribute" at bounding box center [411, 61] width 77 height 17
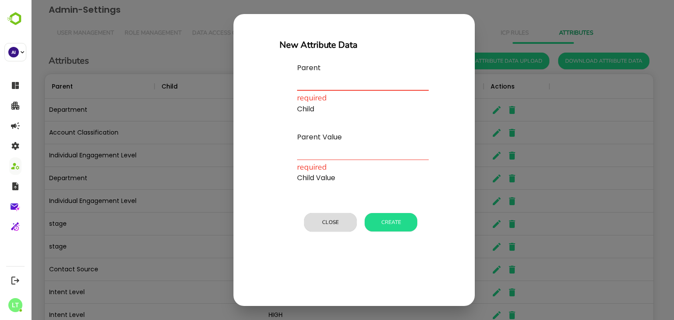
click at [301, 88] on input "text" at bounding box center [363, 84] width 132 height 14
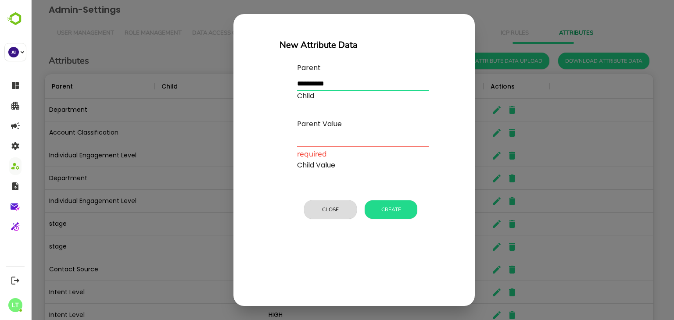
type input "**********"
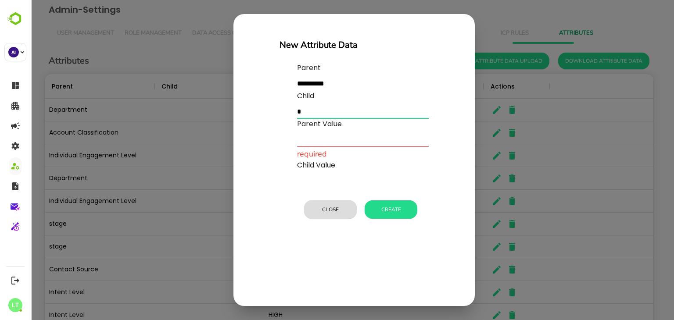
click at [305, 111] on input "text" at bounding box center [363, 112] width 132 height 14
click at [309, 144] on input "text" at bounding box center [363, 140] width 132 height 14
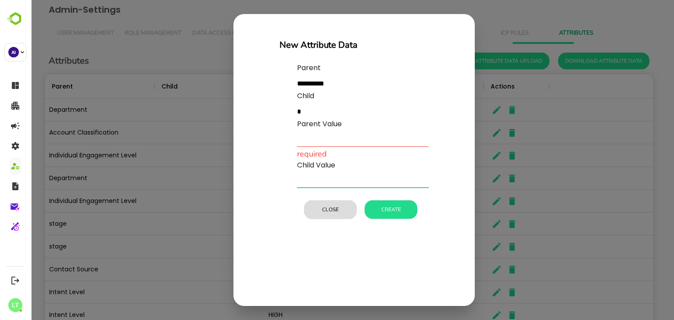
click at [309, 186] on input "text" at bounding box center [363, 181] width 132 height 14
click at [308, 138] on input "text" at bounding box center [363, 140] width 132 height 14
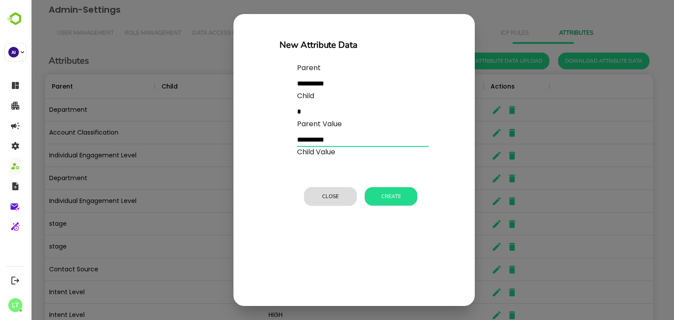
type input "**********"
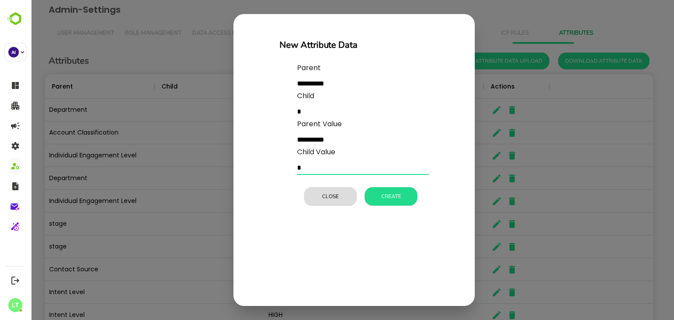
click at [314, 171] on input "text" at bounding box center [363, 168] width 132 height 14
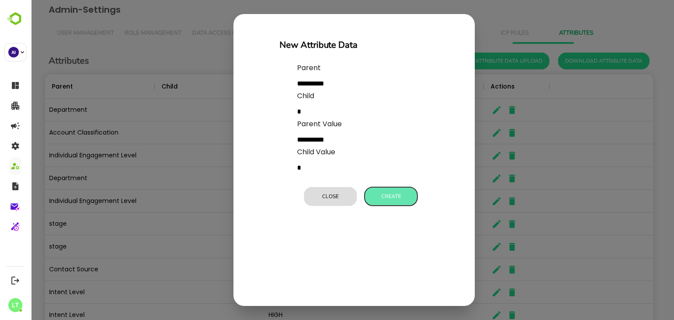
click at [365, 192] on button "Create" at bounding box center [391, 196] width 53 height 18
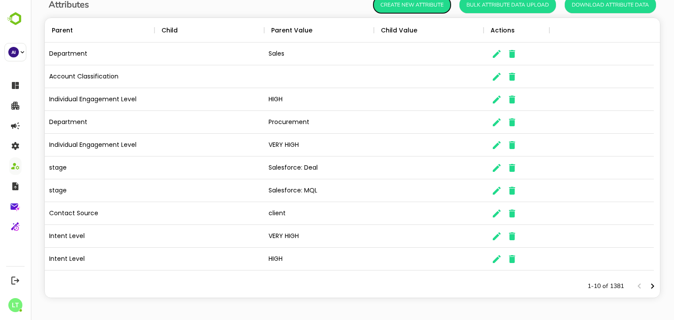
scroll to position [0, 0]
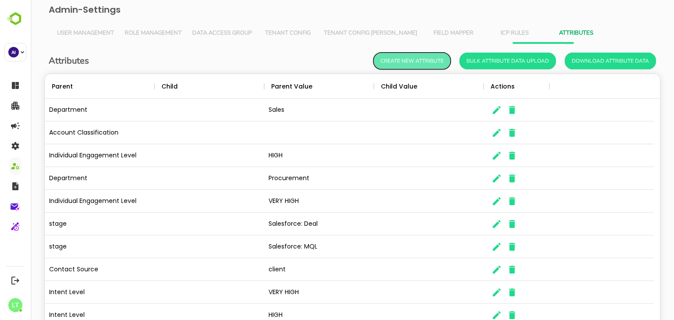
click at [411, 63] on button "Create New Attribute" at bounding box center [411, 61] width 77 height 17
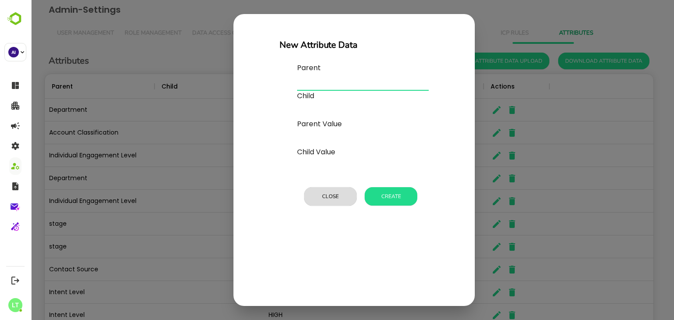
click at [305, 84] on input "text" at bounding box center [363, 84] width 132 height 14
type input "*********"
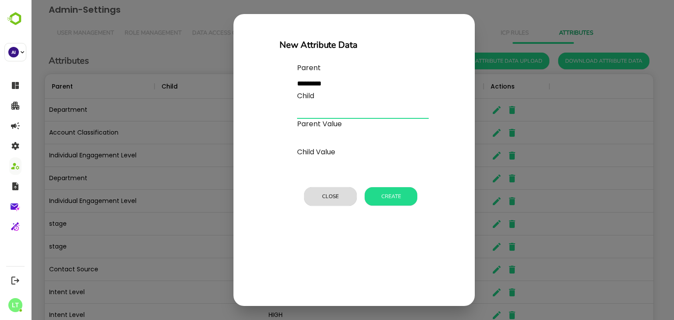
click at [312, 113] on input "text" at bounding box center [363, 112] width 132 height 14
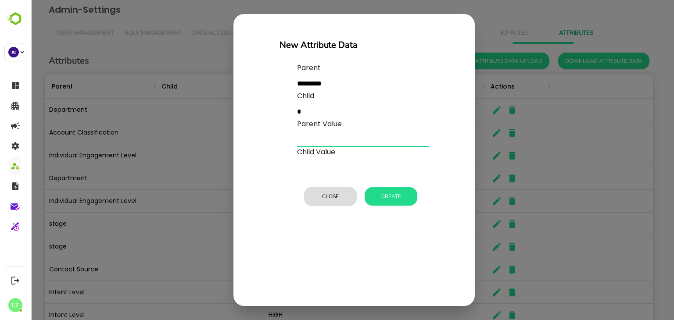
click at [312, 140] on input "text" at bounding box center [363, 140] width 132 height 14
type input "**********"
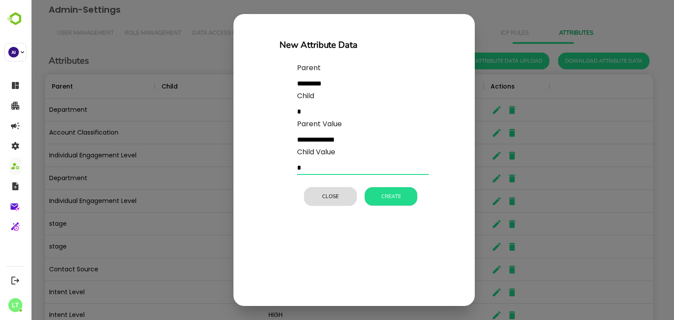
click at [321, 168] on input "text" at bounding box center [363, 168] width 132 height 14
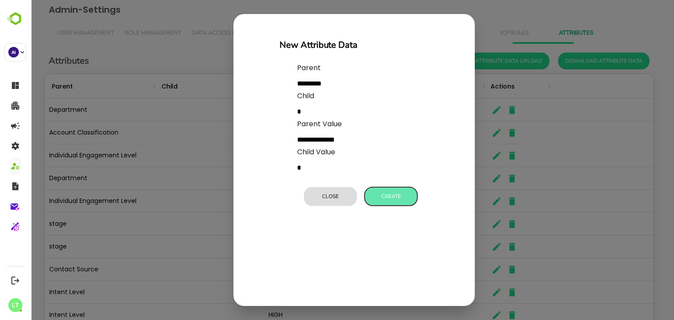
click at [370, 193] on button "Create" at bounding box center [391, 196] width 53 height 18
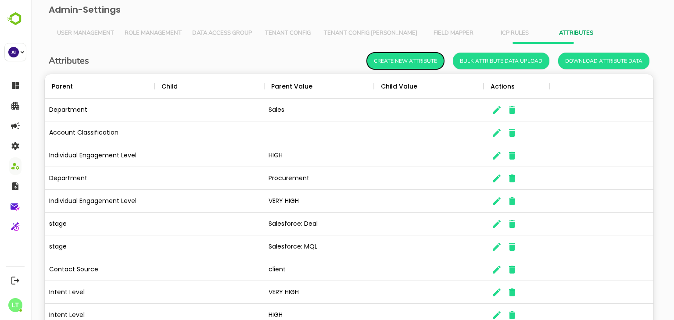
scroll to position [7, 7]
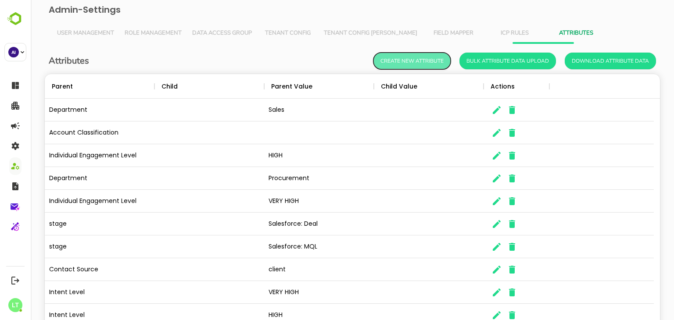
click at [387, 58] on button "Create New Attribute" at bounding box center [411, 61] width 77 height 17
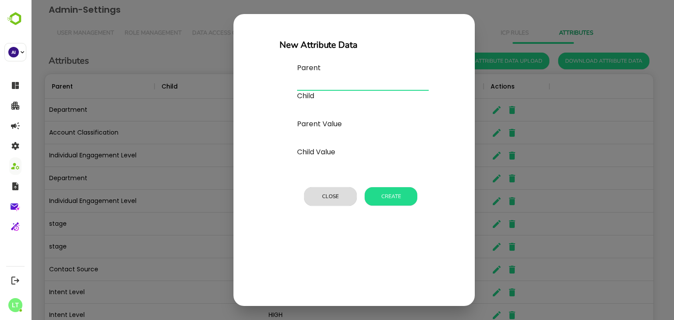
click at [311, 81] on input "text" at bounding box center [363, 84] width 132 height 14
type input "*********"
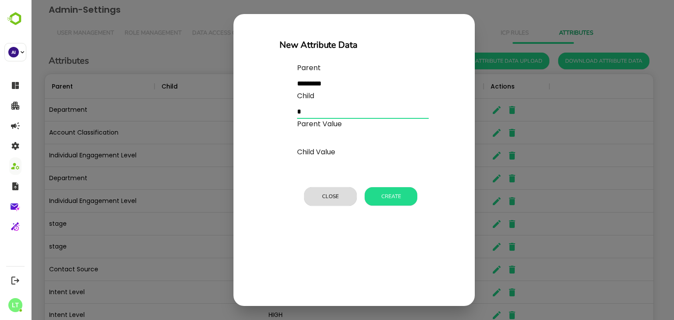
click at [314, 109] on input "text" at bounding box center [363, 112] width 132 height 14
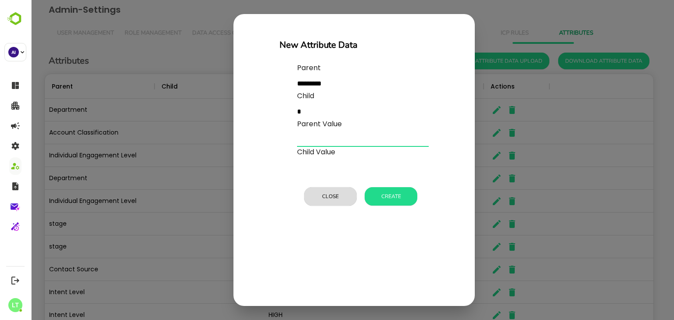
click at [311, 138] on input "text" at bounding box center [363, 140] width 132 height 14
type input "********"
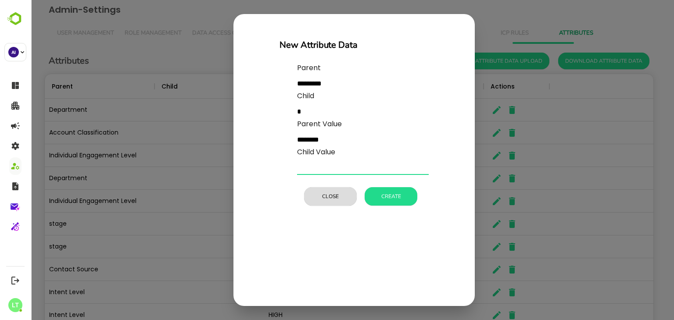
click at [316, 168] on input "text" at bounding box center [363, 168] width 132 height 14
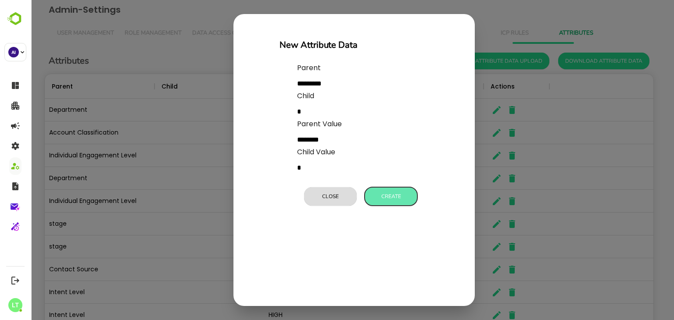
click at [383, 198] on button "Create" at bounding box center [391, 196] width 53 height 18
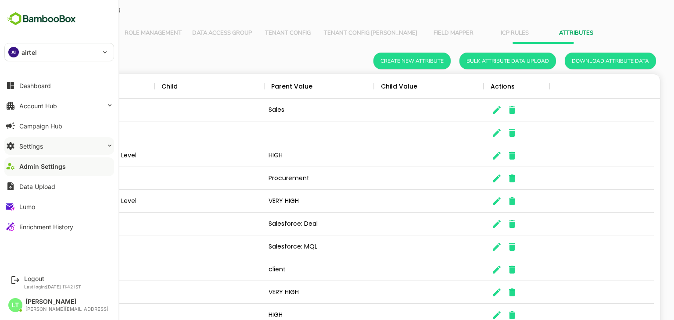
click at [35, 153] on button "Settings" at bounding box center [59, 146] width 110 height 18
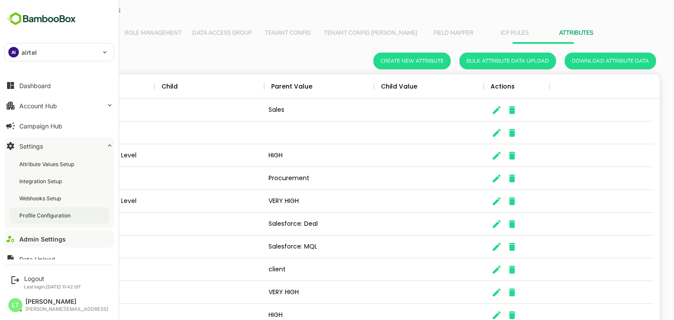
click at [43, 212] on div "Profile Configuration" at bounding box center [45, 215] width 53 height 7
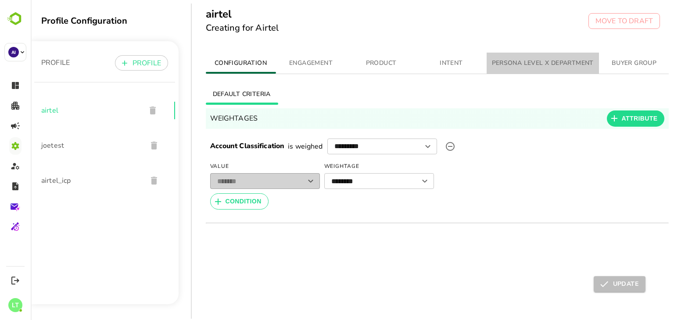
click at [502, 71] on button "PERSONA LEVEL X DEPARTMENT" at bounding box center [543, 63] width 112 height 21
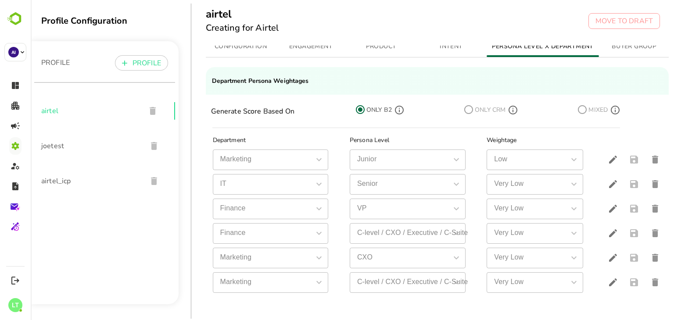
scroll to position [220, 0]
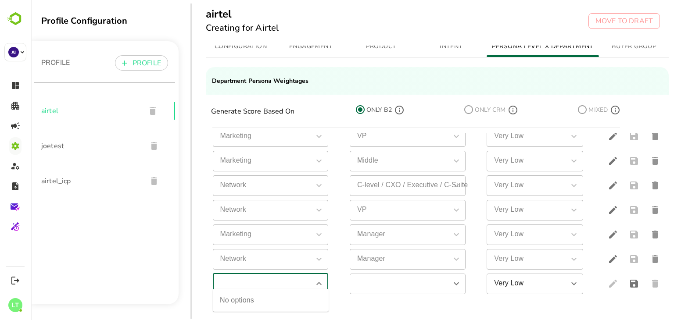
click at [296, 281] on input "simple table" at bounding box center [263, 283] width 96 height 15
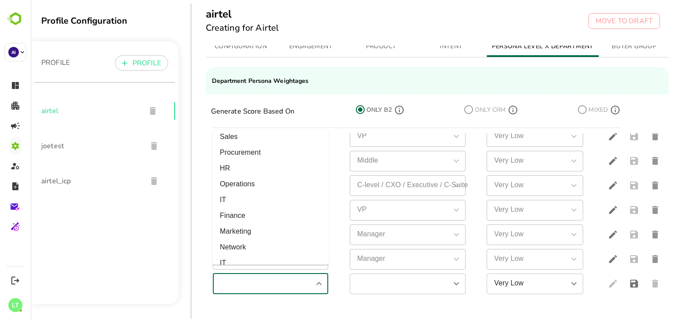
scroll to position [0, 0]
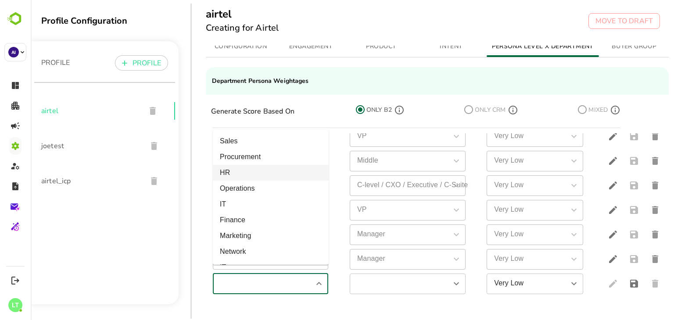
click at [268, 172] on li "HR" at bounding box center [271, 173] width 116 height 16
type input "**"
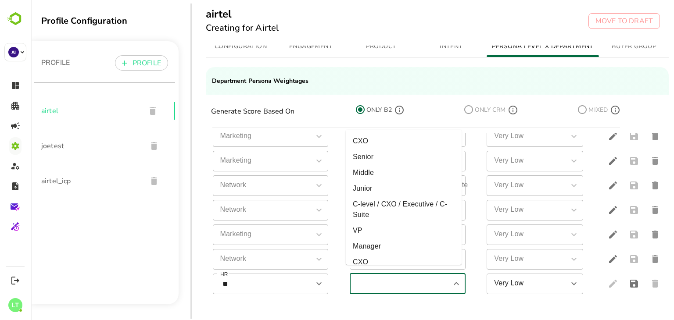
click at [376, 277] on input "simple table" at bounding box center [400, 283] width 96 height 15
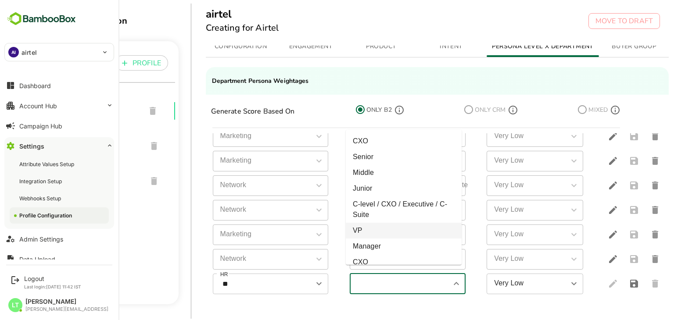
type input "**"
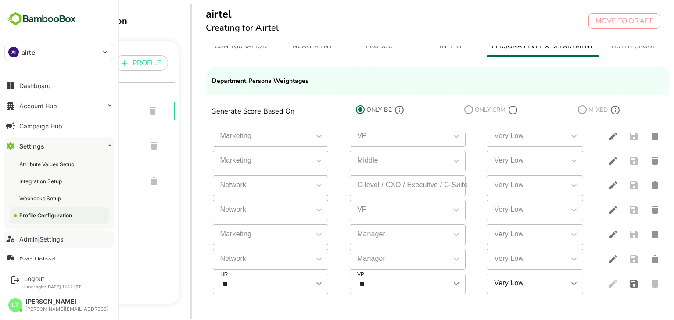
drag, startPoint x: 39, startPoint y: 248, endPoint x: 37, endPoint y: 239, distance: 9.4
click at [37, 239] on div "Dashboard Account Hub Campaign Hub Settings Attribute Values Setup Integration …" at bounding box center [59, 167] width 118 height 184
click at [37, 239] on div "Admin Settings" at bounding box center [41, 239] width 44 height 7
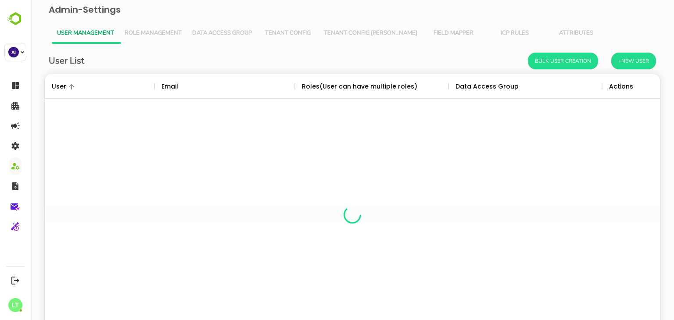
scroll to position [251, 602]
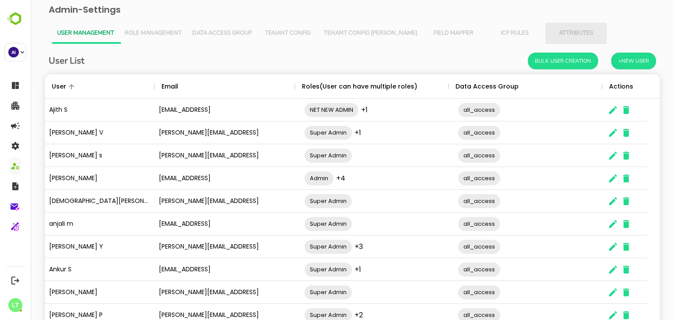
click at [545, 37] on button "Attributes" at bounding box center [575, 33] width 61 height 21
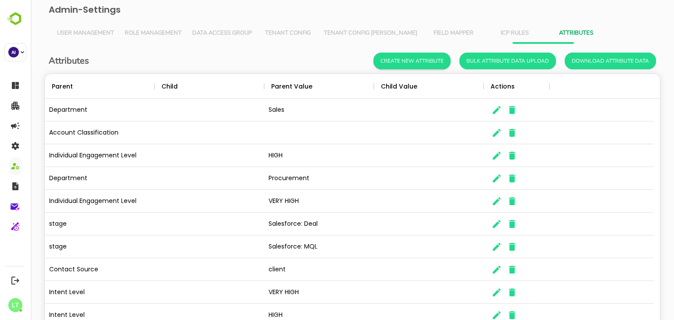
drag, startPoint x: 450, startPoint y: 57, endPoint x: 433, endPoint y: 58, distance: 16.7
click at [433, 58] on div "Create New Attribute Bulk Attribute Data Upload Download Attribute Data" at bounding box center [514, 61] width 283 height 17
click at [433, 58] on button "Create New Attribute" at bounding box center [411, 61] width 77 height 17
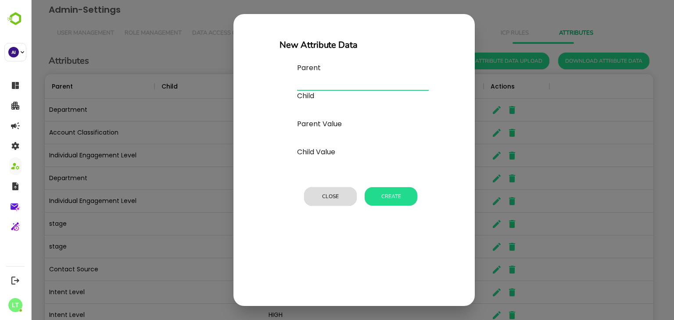
click at [302, 84] on input "text" at bounding box center [363, 84] width 132 height 14
type input "**********"
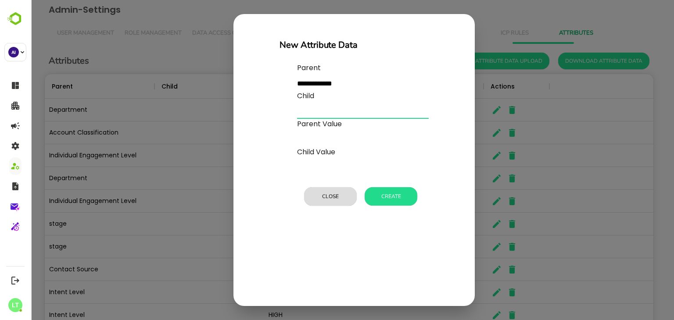
click at [312, 117] on input "text" at bounding box center [363, 112] width 132 height 14
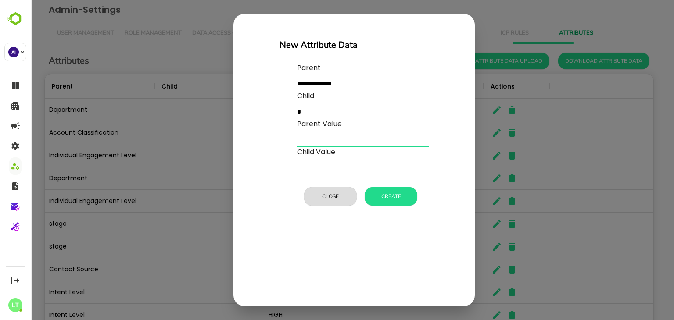
click at [311, 142] on input "text" at bounding box center [363, 140] width 132 height 14
type input "**********"
click at [317, 173] on input "text" at bounding box center [363, 168] width 132 height 14
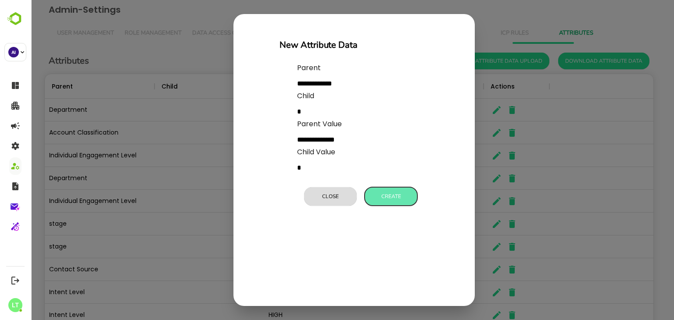
click at [399, 188] on button "Create" at bounding box center [391, 196] width 53 height 18
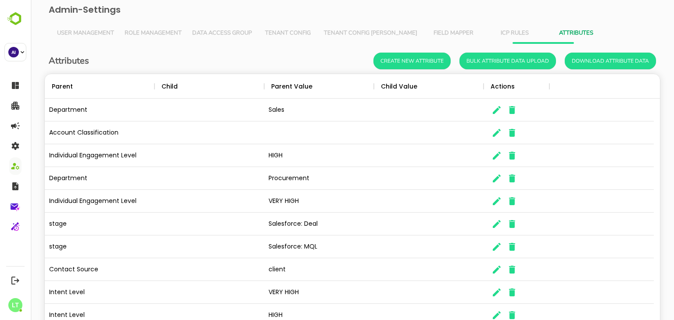
scroll to position [7, 7]
click at [369, 84] on icon at bounding box center [374, 86] width 11 height 11
click at [397, 64] on button "Create New Attribute" at bounding box center [411, 61] width 77 height 17
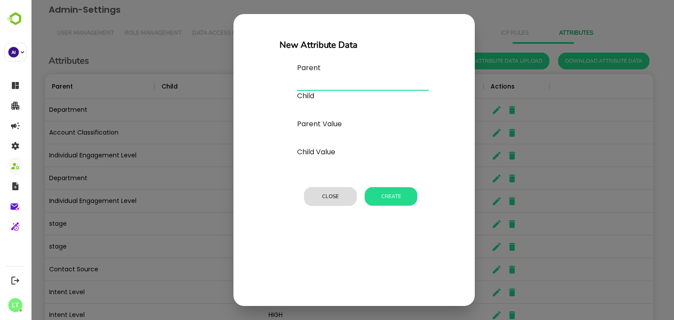
click at [306, 86] on input "text" at bounding box center [363, 84] width 132 height 14
type input "**********"
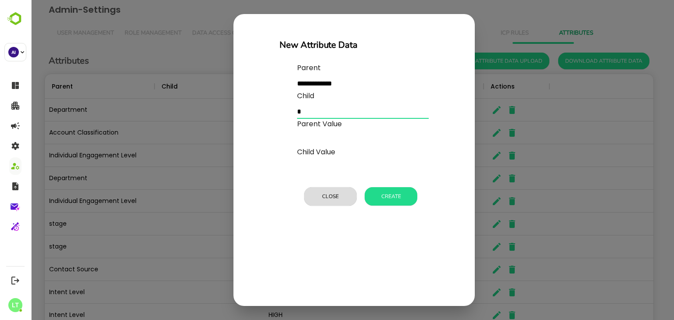
click at [310, 110] on input "text" at bounding box center [363, 112] width 132 height 14
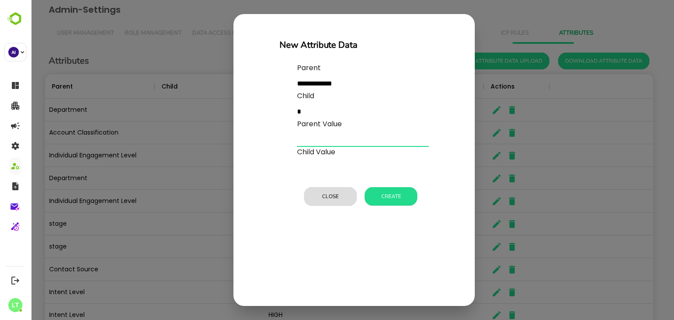
click at [310, 138] on input "text" at bounding box center [363, 140] width 132 height 14
type input "********"
click at [311, 169] on input "text" at bounding box center [363, 168] width 132 height 14
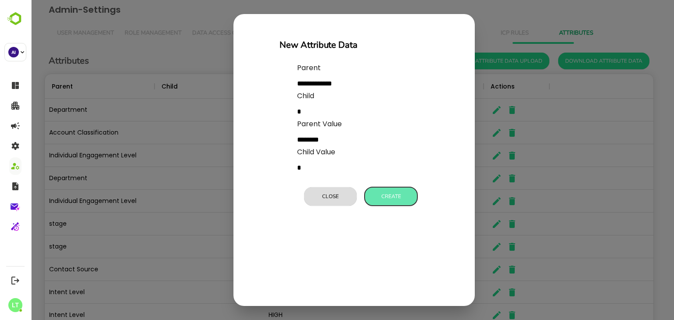
click at [385, 195] on button "Create" at bounding box center [391, 196] width 53 height 18
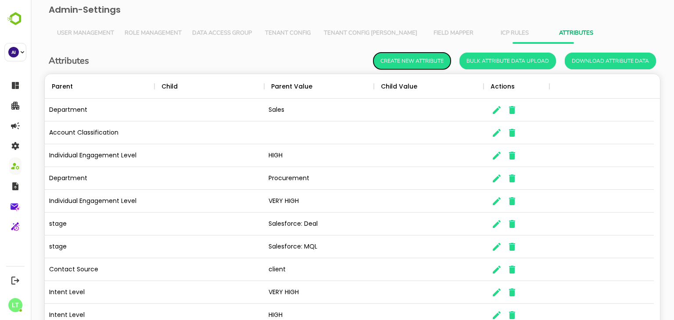
click at [386, 60] on button "Create New Attribute" at bounding box center [411, 61] width 77 height 17
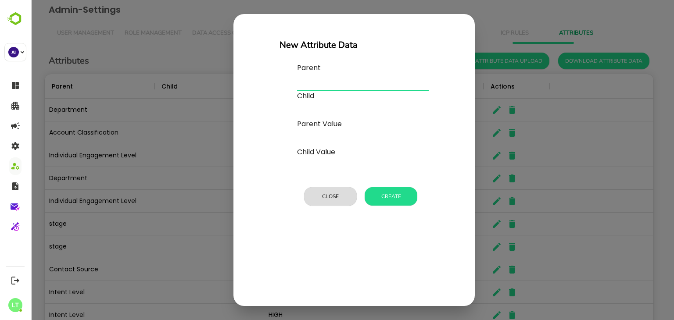
click at [333, 79] on input "text" at bounding box center [363, 84] width 132 height 14
type input "**********"
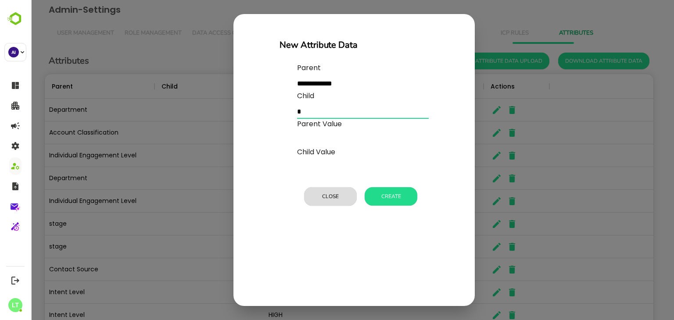
click at [328, 113] on input "text" at bounding box center [363, 112] width 132 height 14
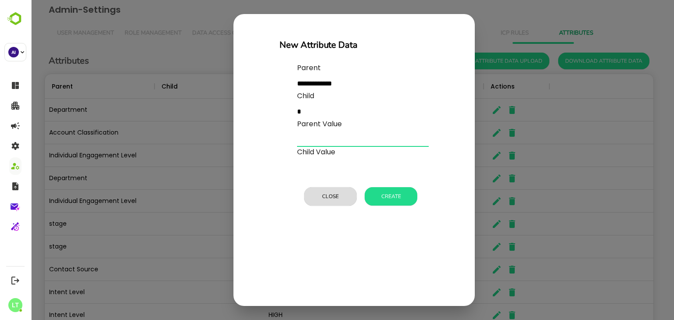
click at [326, 140] on input "text" at bounding box center [363, 140] width 132 height 14
type input "*********"
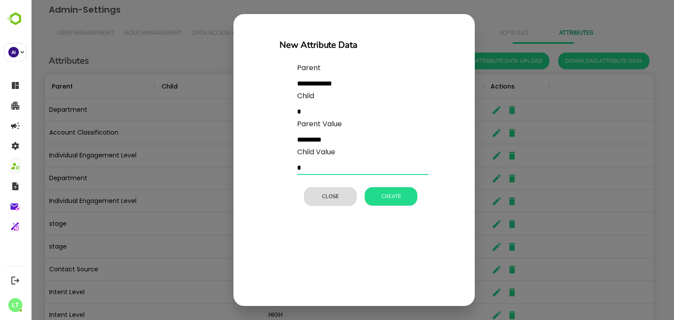
click at [326, 167] on input "text" at bounding box center [363, 168] width 132 height 14
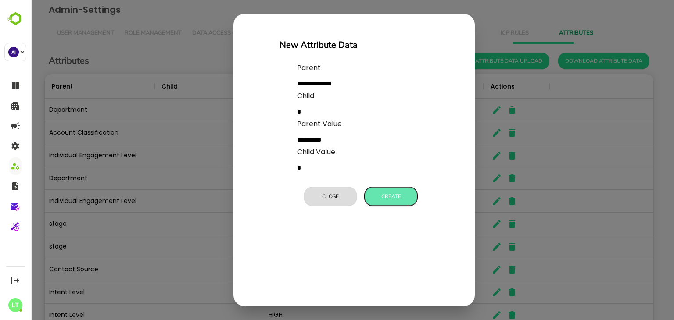
click at [385, 196] on button "Create" at bounding box center [391, 196] width 53 height 18
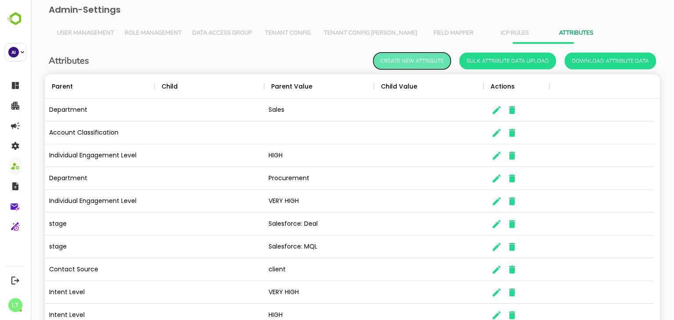
click at [415, 68] on button "Create New Attribute" at bounding box center [411, 61] width 77 height 17
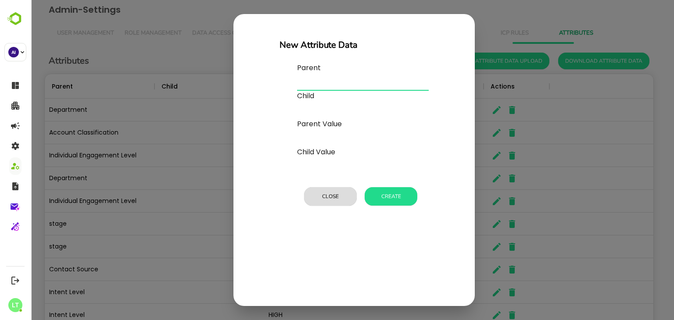
click at [326, 83] on input "text" at bounding box center [363, 84] width 132 height 14
type input "**********"
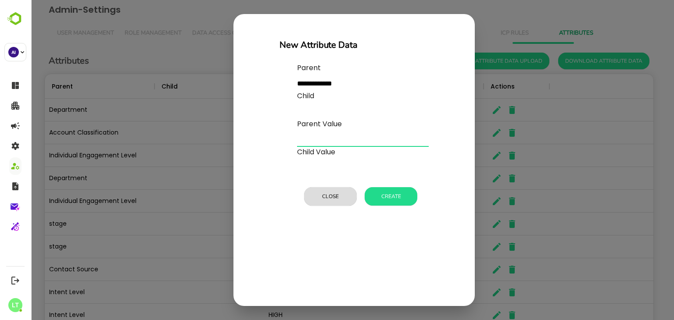
click at [314, 143] on input "text" at bounding box center [363, 140] width 132 height 14
type input "**"
click at [325, 161] on input "text" at bounding box center [363, 168] width 132 height 14
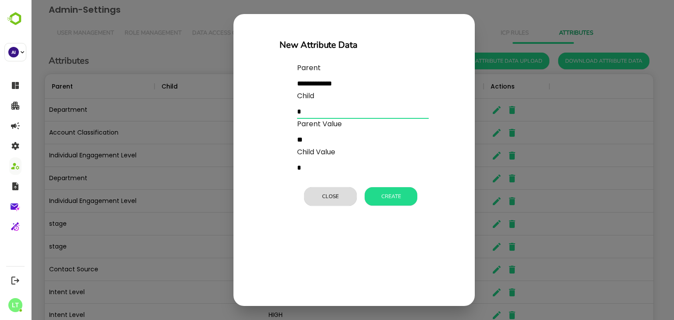
click at [312, 113] on input "text" at bounding box center [363, 112] width 132 height 14
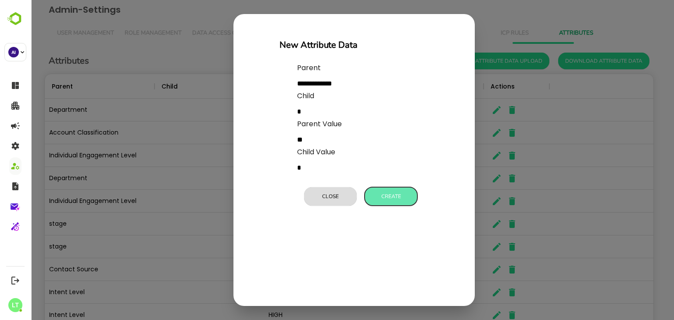
click at [377, 196] on button "Create" at bounding box center [391, 196] width 53 height 18
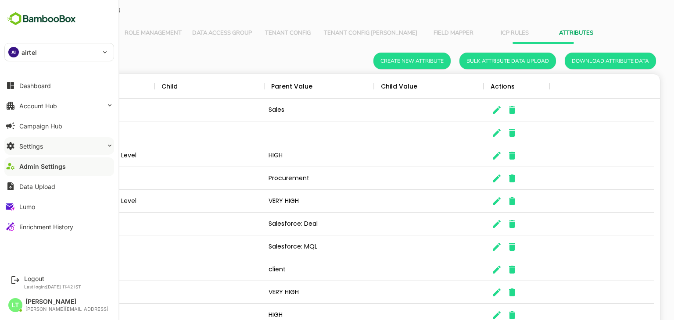
click at [29, 144] on div "Settings" at bounding box center [31, 146] width 24 height 7
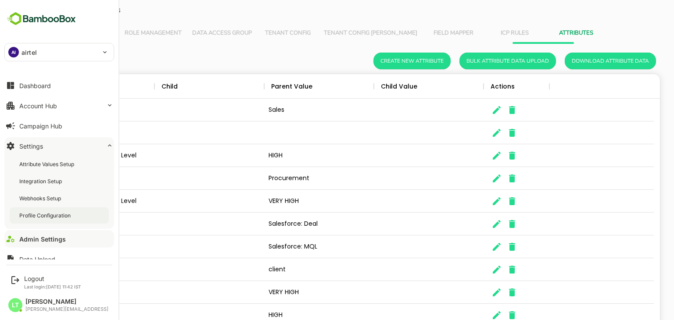
click at [48, 213] on div "Profile Configuration" at bounding box center [45, 215] width 53 height 7
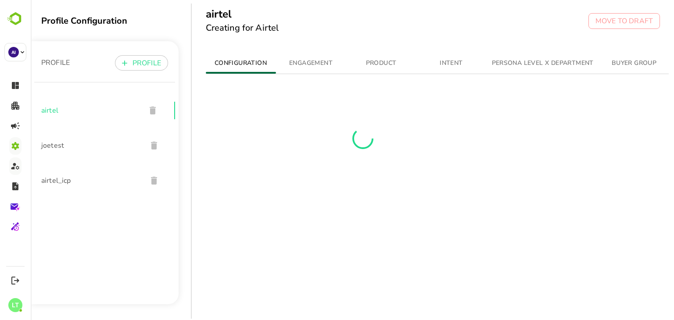
click at [500, 61] on span "PERSONA LEVEL X DEPARTMENT" at bounding box center [543, 63] width 102 height 11
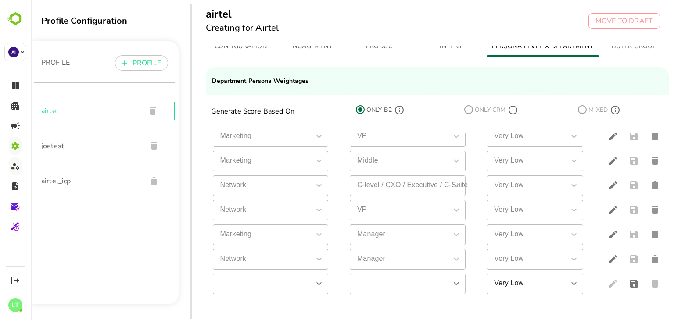
scroll to position [219, 0]
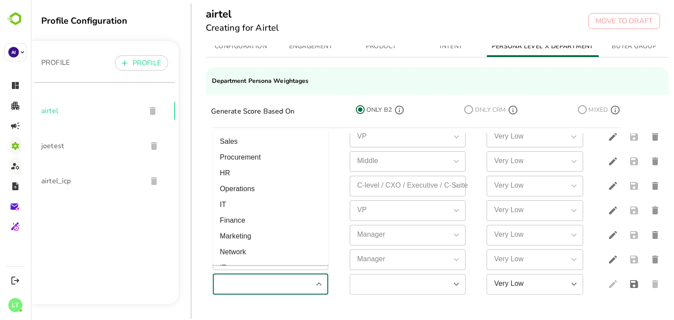
click at [283, 277] on input "simple table" at bounding box center [263, 284] width 96 height 15
click at [249, 167] on li "HR" at bounding box center [271, 173] width 116 height 16
type input "**"
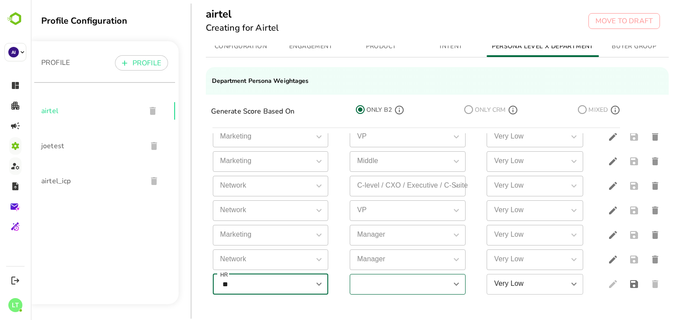
click at [365, 285] on div "​" at bounding box center [408, 284] width 116 height 21
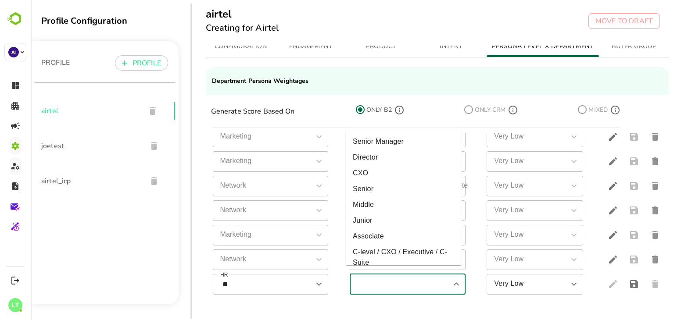
click at [365, 280] on input "simple table" at bounding box center [400, 284] width 96 height 15
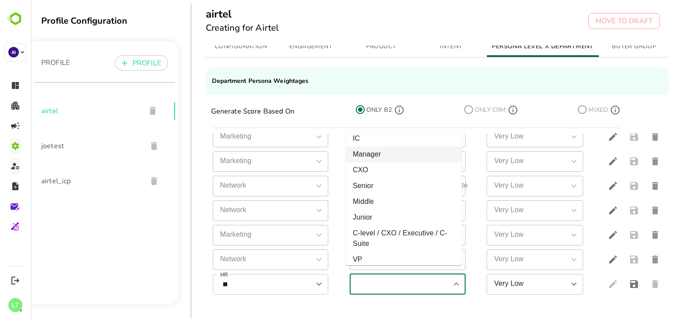
scroll to position [157, 0]
click at [386, 155] on li "Manager" at bounding box center [404, 153] width 116 height 16
type input "*******"
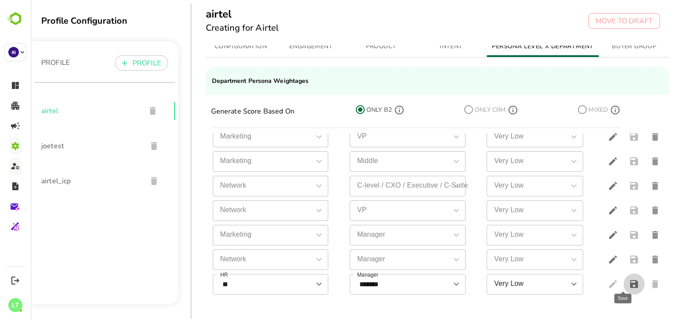
click at [630, 280] on icon "save" at bounding box center [634, 284] width 8 height 8
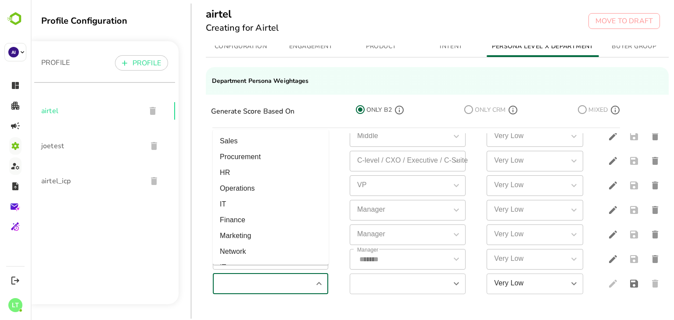
click at [272, 279] on input "simple table" at bounding box center [263, 283] width 96 height 15
click at [237, 174] on li "HR" at bounding box center [271, 173] width 116 height 16
type input "**"
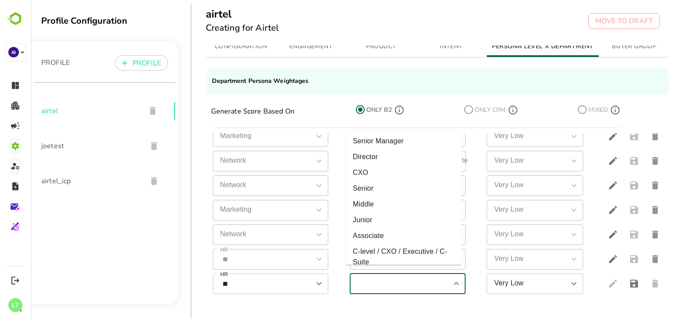
click at [364, 276] on input "simple table" at bounding box center [400, 283] width 96 height 15
click at [384, 155] on li "Director" at bounding box center [404, 156] width 116 height 16
type input "********"
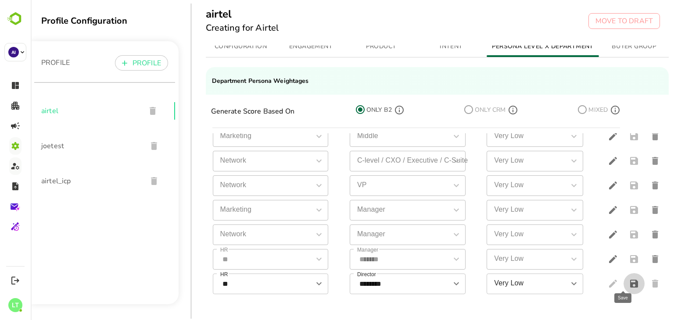
click at [630, 280] on icon "save" at bounding box center [634, 284] width 8 height 8
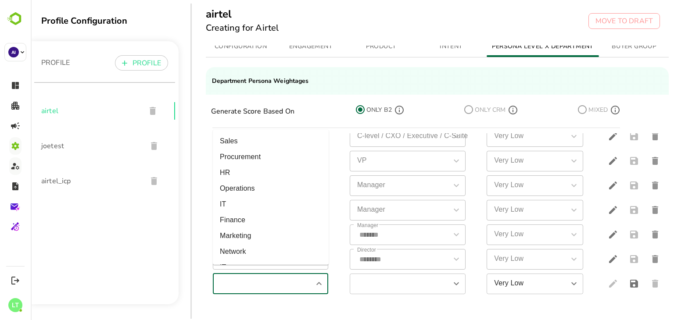
click at [270, 276] on input "simple table" at bounding box center [263, 283] width 96 height 15
click at [245, 173] on li "HR" at bounding box center [271, 173] width 116 height 16
type input "**"
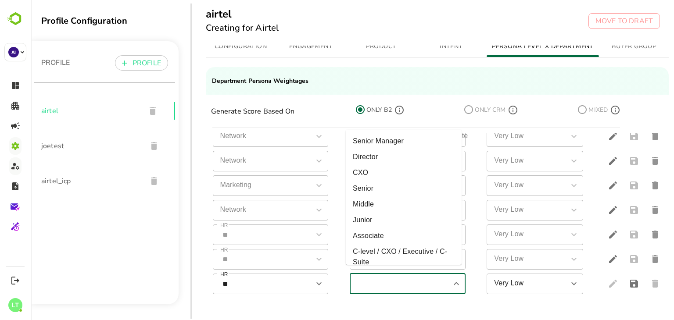
click at [405, 277] on input "simple table" at bounding box center [400, 283] width 96 height 15
click at [388, 143] on li "Senior Manager" at bounding box center [404, 141] width 116 height 16
type input "**********"
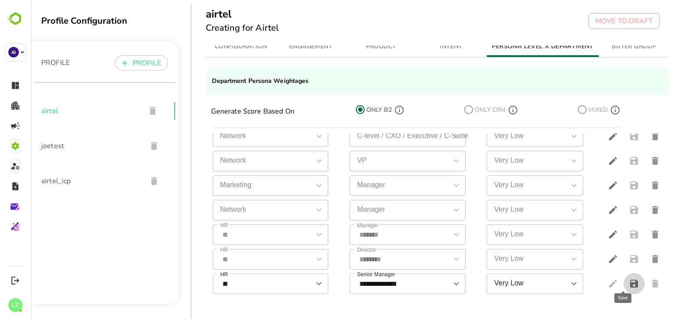
click at [623, 285] on button "save" at bounding box center [633, 283] width 21 height 21
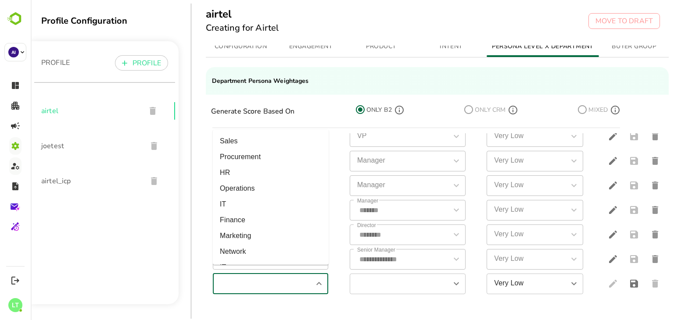
click at [281, 279] on input "simple table" at bounding box center [263, 283] width 96 height 15
click at [258, 168] on li "HR" at bounding box center [271, 173] width 116 height 16
type input "**"
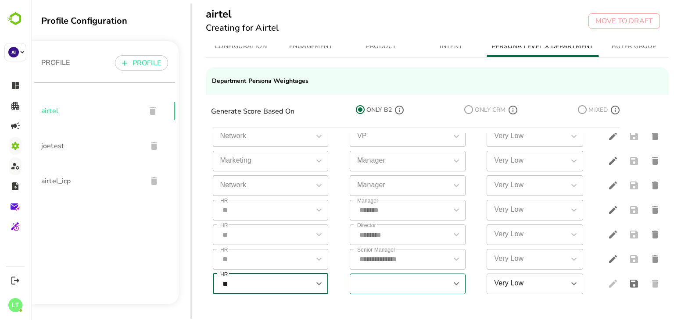
click at [372, 280] on input "simple table" at bounding box center [400, 283] width 96 height 15
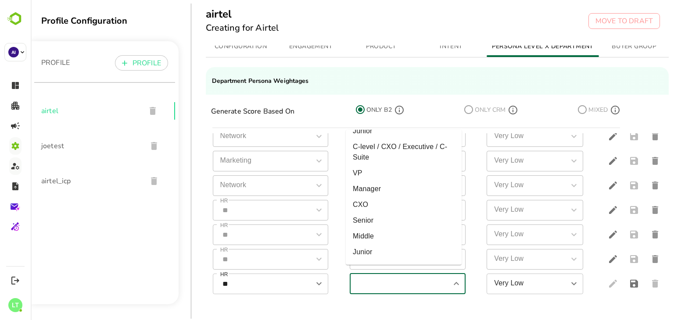
scroll to position [298, 0]
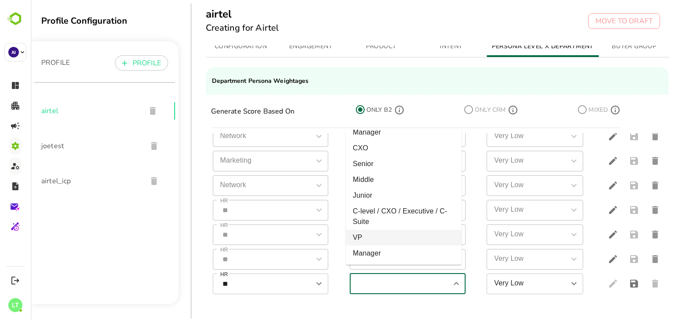
click at [377, 240] on li "VP" at bounding box center [404, 238] width 116 height 16
type input "**"
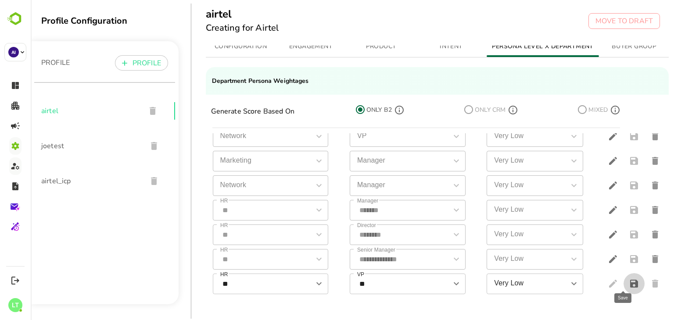
click at [629, 279] on icon "save" at bounding box center [634, 284] width 11 height 11
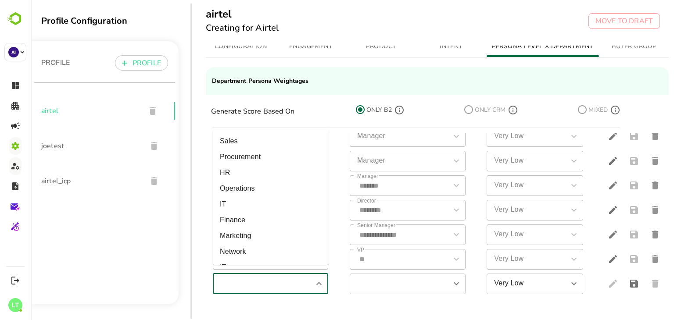
click at [250, 276] on input "simple table" at bounding box center [263, 283] width 96 height 15
click at [256, 188] on li "Operations" at bounding box center [271, 189] width 116 height 16
type input "**********"
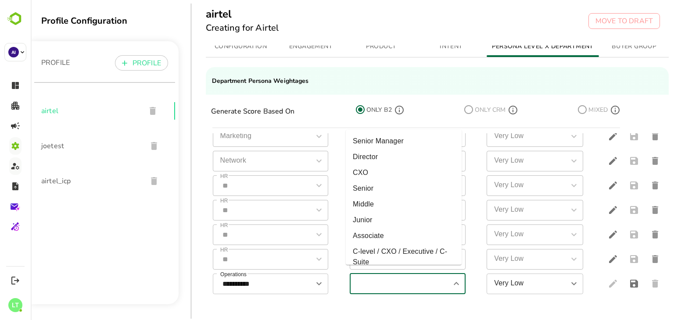
click at [390, 276] on input "simple table" at bounding box center [400, 283] width 96 height 15
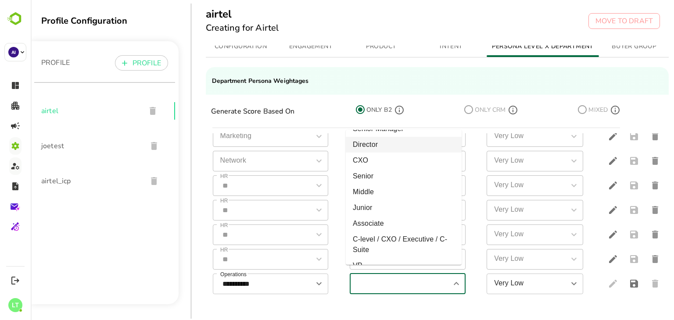
click at [387, 137] on li "Director" at bounding box center [404, 145] width 116 height 16
type input "********"
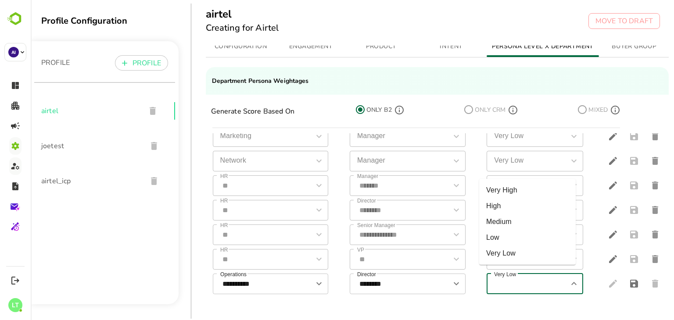
click at [518, 279] on input "Very Low" at bounding box center [527, 283] width 77 height 15
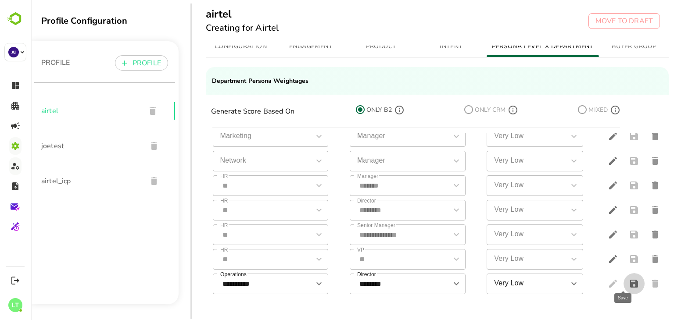
click at [630, 280] on icon "save" at bounding box center [634, 284] width 8 height 8
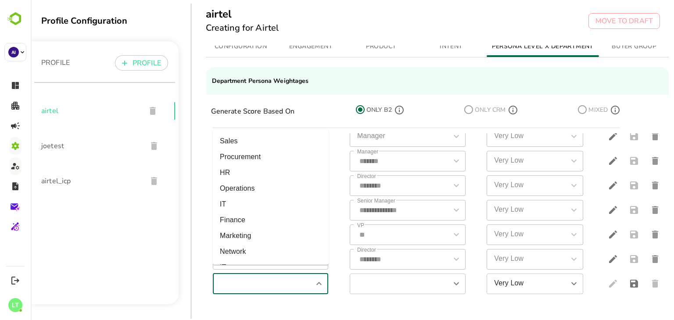
click at [272, 276] on input "simple table" at bounding box center [263, 283] width 96 height 15
click at [254, 185] on li "Operations" at bounding box center [271, 189] width 116 height 16
type input "**********"
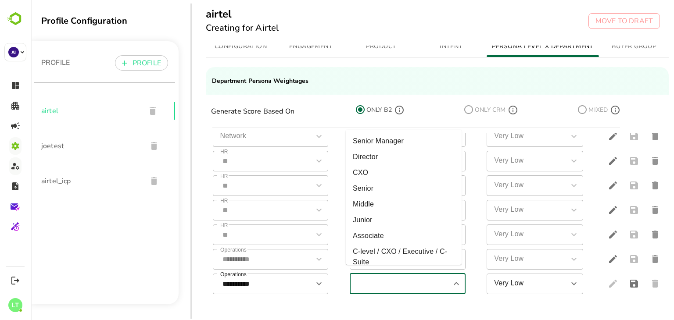
click at [405, 281] on input "simple table" at bounding box center [400, 283] width 96 height 15
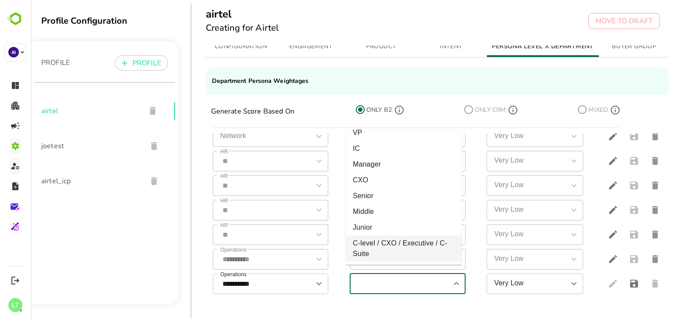
scroll to position [298, 0]
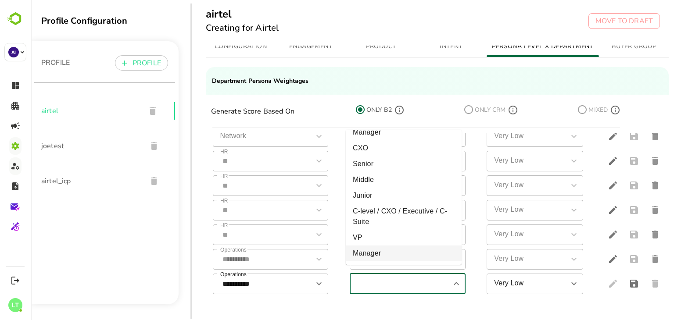
click at [383, 254] on li "Manager" at bounding box center [404, 254] width 116 height 16
type input "*******"
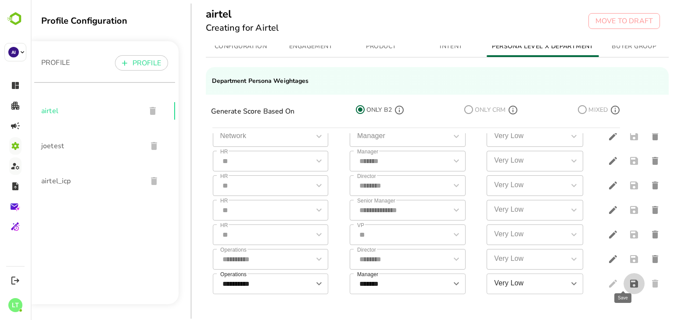
click at [630, 280] on icon "save" at bounding box center [634, 284] width 8 height 8
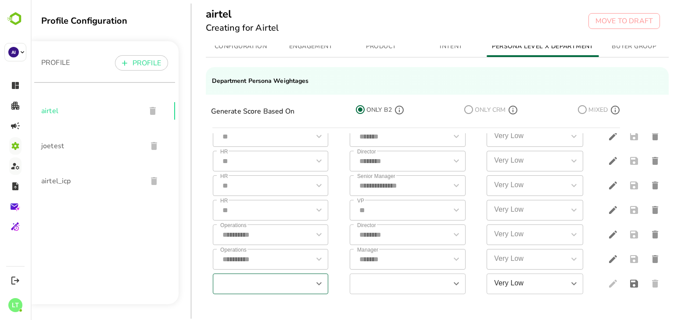
click at [244, 286] on div "​" at bounding box center [271, 284] width 116 height 21
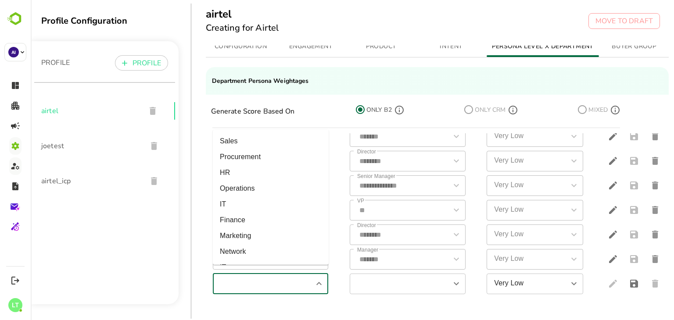
click at [235, 276] on input "simple table" at bounding box center [263, 283] width 96 height 15
click at [252, 151] on li "Procurement" at bounding box center [271, 157] width 116 height 16
type input "**********"
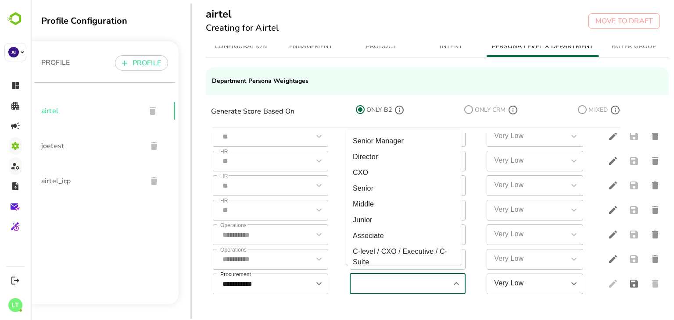
click at [409, 276] on input "simple table" at bounding box center [400, 283] width 96 height 15
click at [376, 158] on li "Director" at bounding box center [404, 157] width 116 height 16
type input "********"
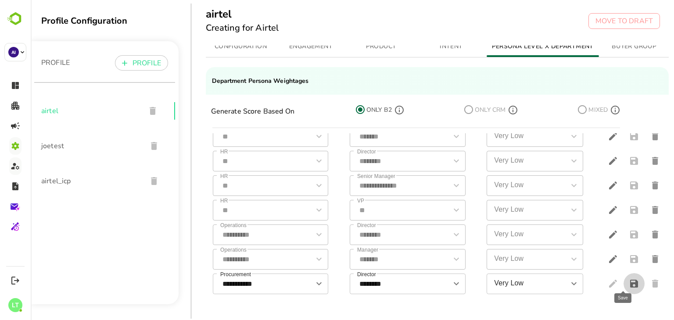
click at [629, 279] on icon "save" at bounding box center [634, 284] width 11 height 11
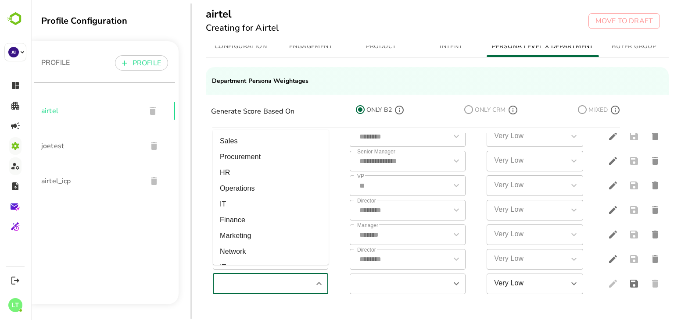
click at [259, 283] on input "simple table" at bounding box center [263, 283] width 96 height 15
click at [251, 160] on li "Procurement" at bounding box center [271, 157] width 116 height 16
type input "**********"
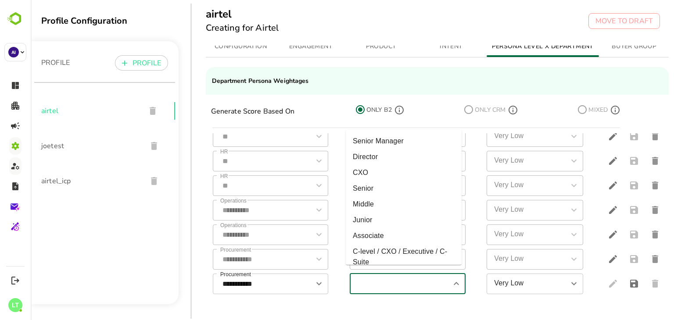
click at [379, 283] on input "simple table" at bounding box center [400, 283] width 96 height 15
click at [379, 142] on li "Senior Manager" at bounding box center [404, 141] width 116 height 16
type input "**********"
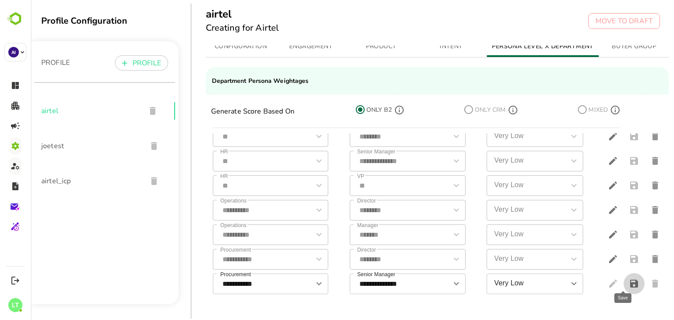
click at [629, 273] on button "save" at bounding box center [633, 283] width 21 height 21
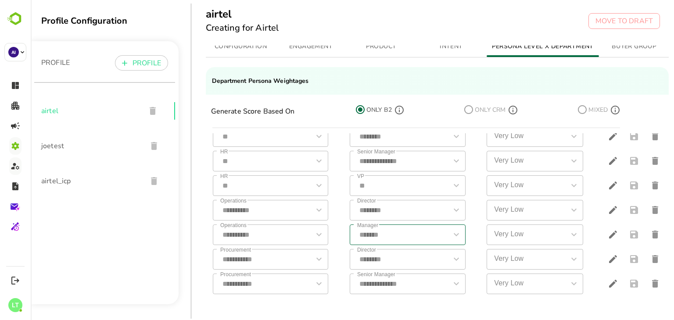
scroll to position [416, 0]
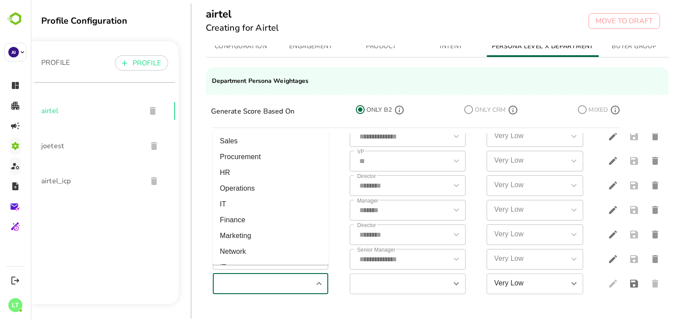
click at [261, 279] on input "simple table" at bounding box center [263, 283] width 96 height 15
click at [242, 154] on li "Procurement" at bounding box center [271, 157] width 116 height 16
type input "**********"
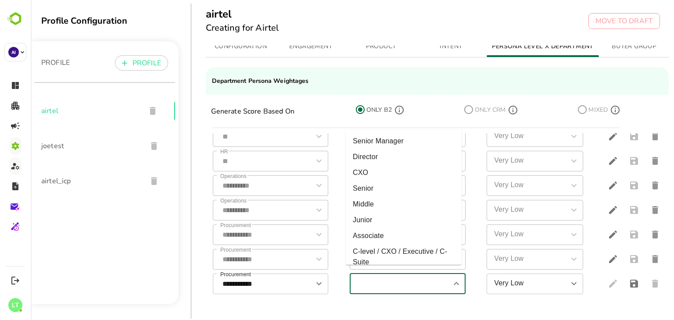
click at [370, 276] on input "simple table" at bounding box center [400, 283] width 96 height 15
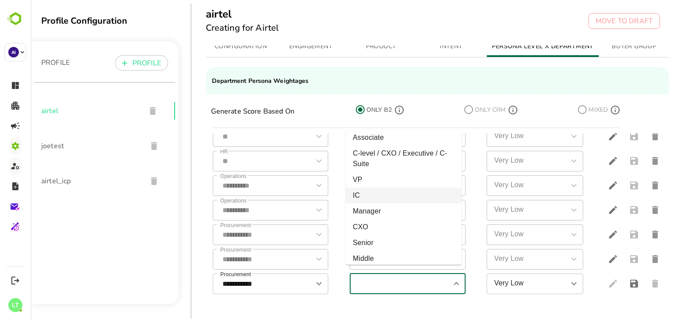
click at [372, 191] on li "IC" at bounding box center [404, 196] width 116 height 16
type input "**"
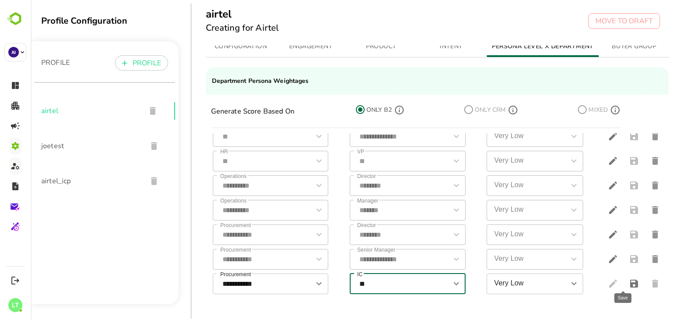
click at [630, 279] on button "save" at bounding box center [633, 283] width 21 height 21
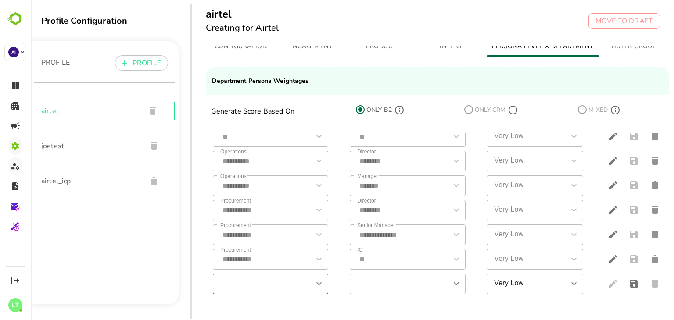
scroll to position [440, 0]
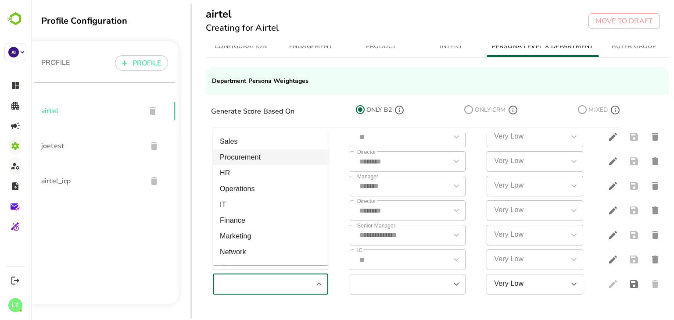
drag, startPoint x: 283, startPoint y: 276, endPoint x: 249, endPoint y: 158, distance: 122.8
click at [249, 158] on body "Profile Configuration PROFILE PROFILE airtel joetest airtel_icp airtel Creating…" at bounding box center [352, 160] width 643 height 320
drag, startPoint x: 249, startPoint y: 158, endPoint x: 279, endPoint y: 153, distance: 30.3
click at [279, 153] on li "Procurement" at bounding box center [271, 158] width 116 height 16
type input "**********"
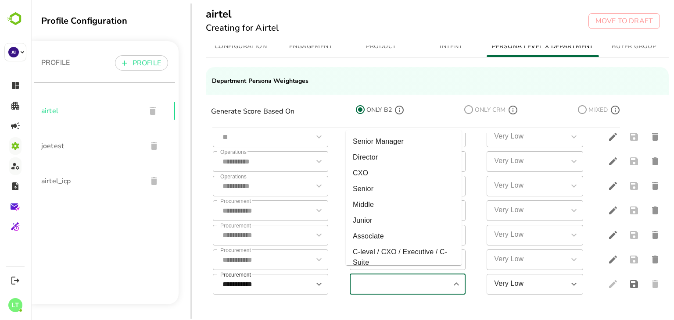
click at [369, 277] on input "simple table" at bounding box center [400, 284] width 96 height 15
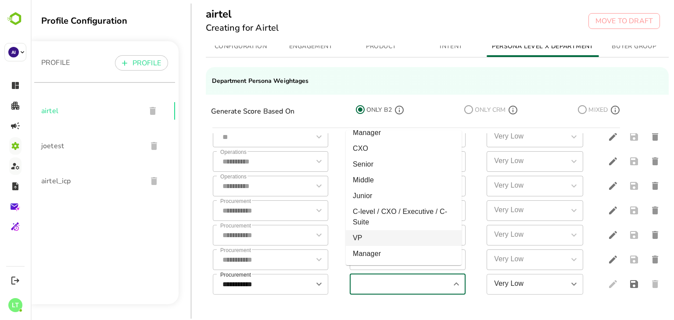
click at [380, 236] on li "VP" at bounding box center [404, 238] width 116 height 16
type input "**"
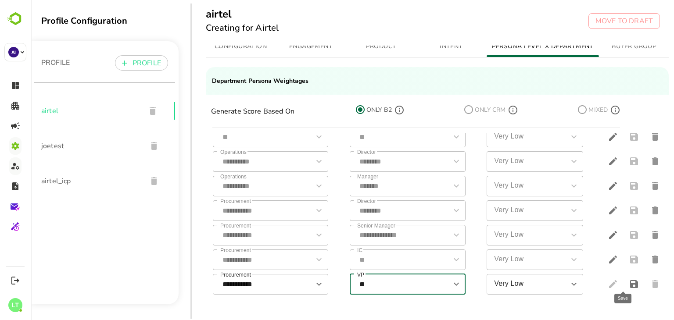
click at [630, 280] on icon "save" at bounding box center [634, 284] width 8 height 8
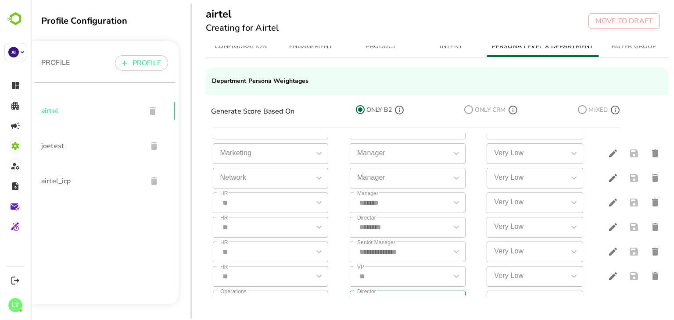
scroll to position [466, 0]
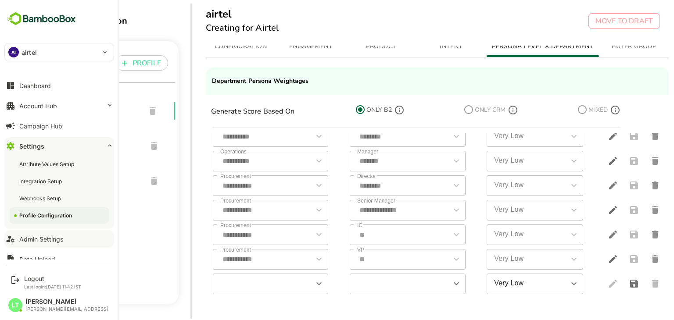
click at [50, 148] on button "Settings" at bounding box center [59, 146] width 110 height 18
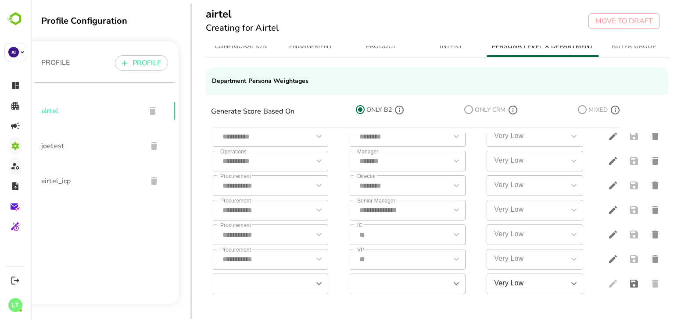
click at [480, 138] on td "Very Low Very Low" at bounding box center [538, 136] width 116 height 25
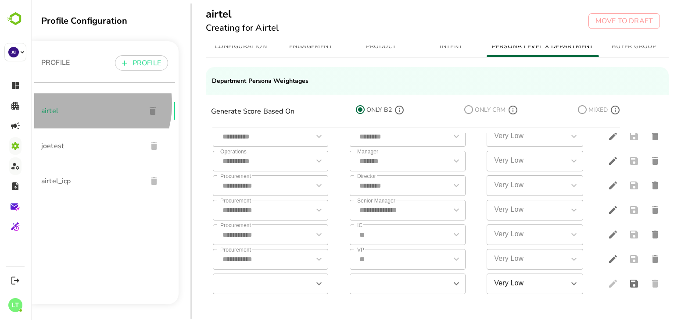
click at [69, 104] on div "airtel" at bounding box center [104, 110] width 141 height 35
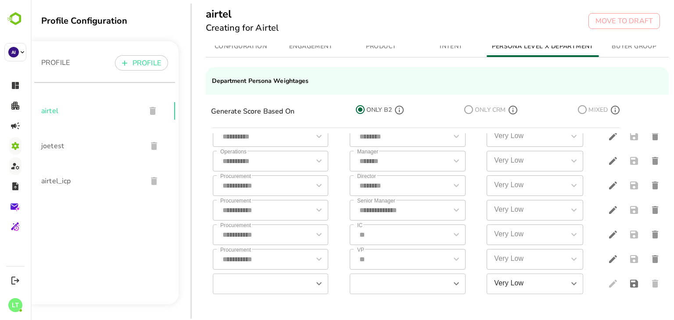
click at [343, 139] on td "Director ******** Director" at bounding box center [411, 136] width 137 height 25
click at [335, 149] on th "**********" at bounding box center [274, 161] width 137 height 25
click at [202, 229] on div "CONFIGURATION ENGAGEMENT PRODUCT INTENT PERSONA LEVEL X DEPARTMENT BUYER GROUP …" at bounding box center [442, 184] width 501 height 277
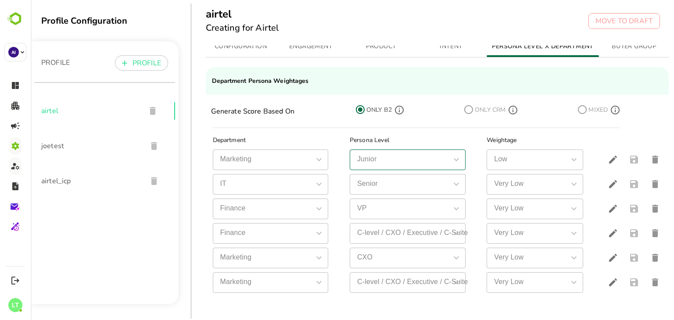
scroll to position [0, 0]
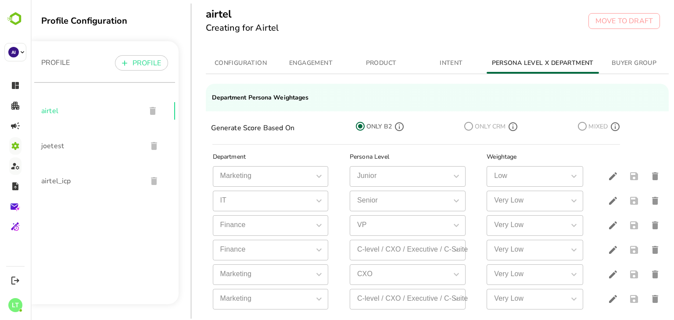
click at [395, 21] on div "airtel Creating for Airtel MOVE TO DRAFT" at bounding box center [433, 23] width 483 height 46
click at [395, 34] on div "airtel Creating for Airtel MOVE TO DRAFT" at bounding box center [433, 23] width 483 height 46
click at [230, 154] on th "Department" at bounding box center [274, 157] width 137 height 14
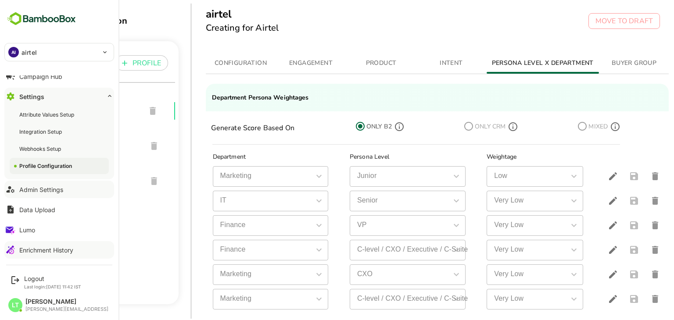
scroll to position [49, 0]
click at [46, 248] on div "Enrichment History" at bounding box center [46, 250] width 54 height 7
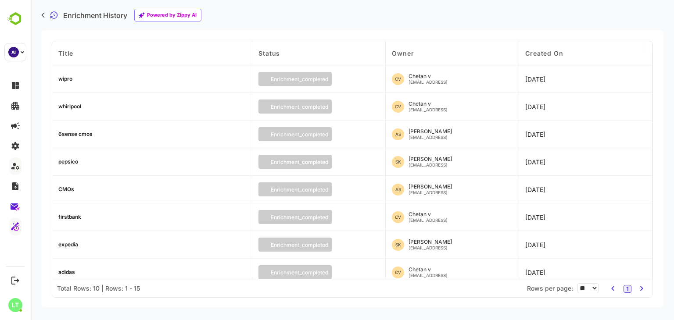
scroll to position [61, 0]
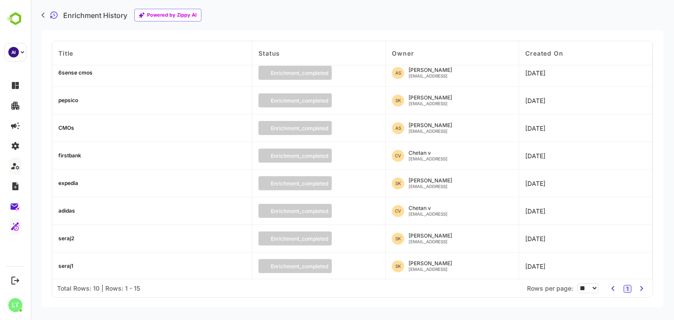
click at [58, 127] on div "CMOs" at bounding box center [66, 127] width 16 height 5
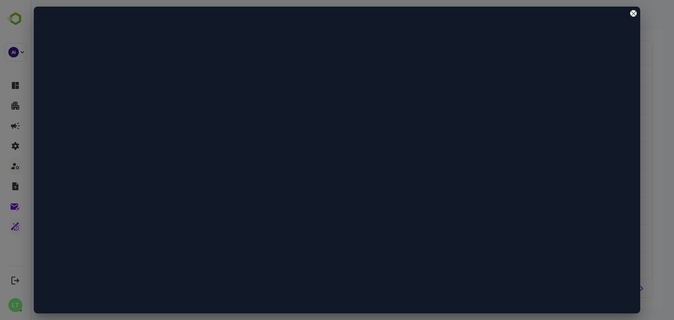
scroll to position [0, 0]
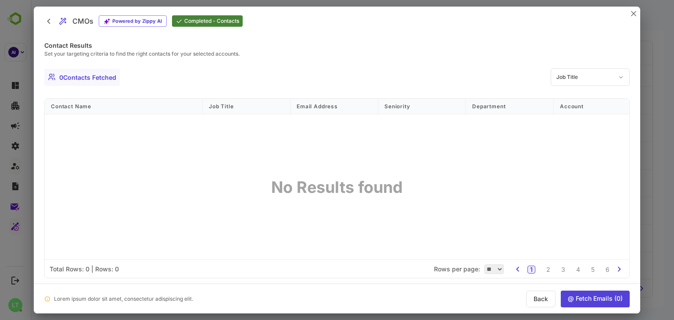
click at [46, 21] on icon at bounding box center [48, 21] width 9 height 9
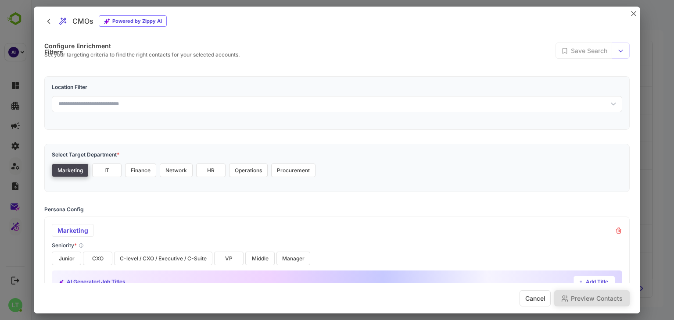
scroll to position [95, 0]
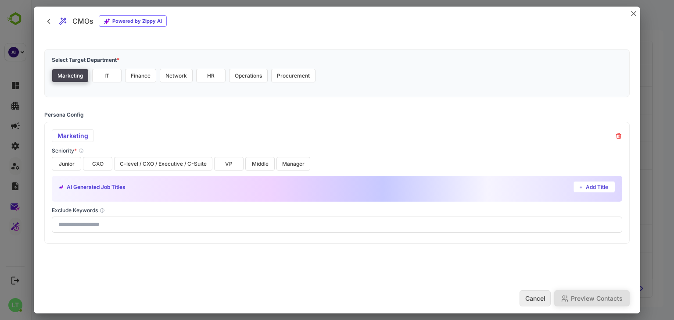
click at [540, 298] on button "Cancel" at bounding box center [534, 298] width 31 height 16
click at [523, 295] on button "Cancel" at bounding box center [534, 298] width 31 height 16
click at [636, 13] on button "close" at bounding box center [633, 13] width 7 height 7
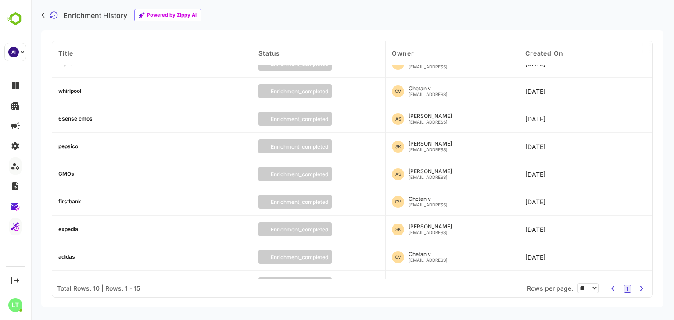
scroll to position [14, 0]
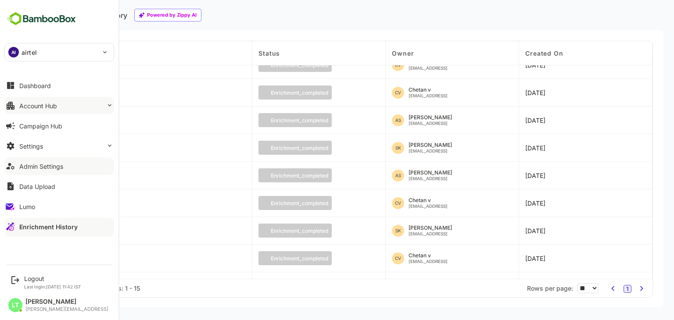
click at [38, 107] on div "Account Hub" at bounding box center [38, 105] width 38 height 7
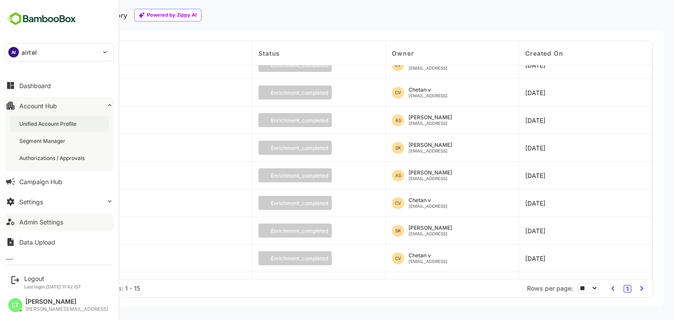
click at [56, 127] on div "Unified Account Profile" at bounding box center [48, 123] width 59 height 7
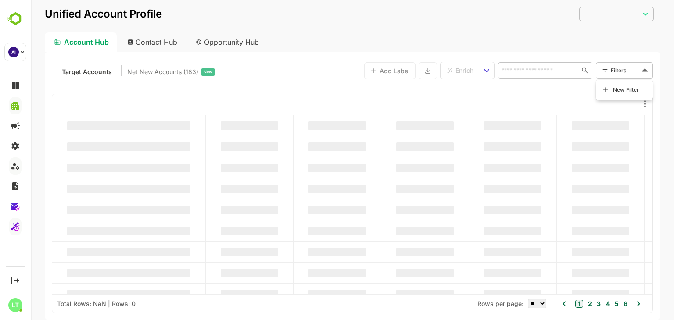
click at [627, 71] on body "Unified Account Profile ​ ​ Account Hub Contact Hub Opportunity Hub Target Acco…" at bounding box center [352, 160] width 643 height 320
type input "**********"
click at [624, 87] on span "New Filter" at bounding box center [626, 90] width 26 height 11
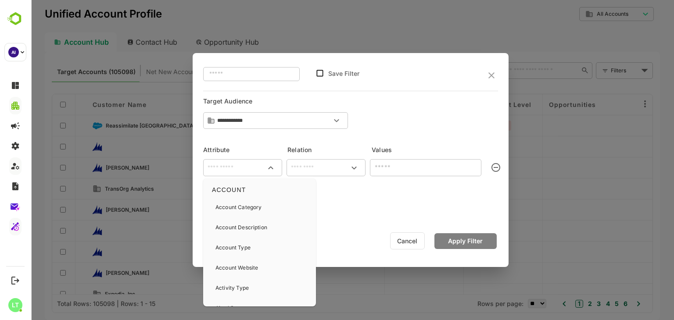
click at [230, 167] on input "text" at bounding box center [242, 168] width 75 height 11
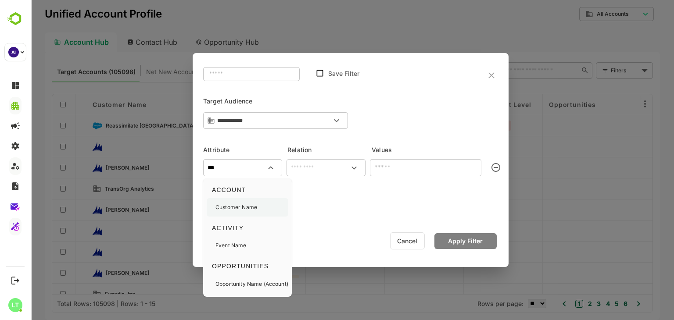
click at [265, 202] on div "Customer Name" at bounding box center [248, 207] width 82 height 18
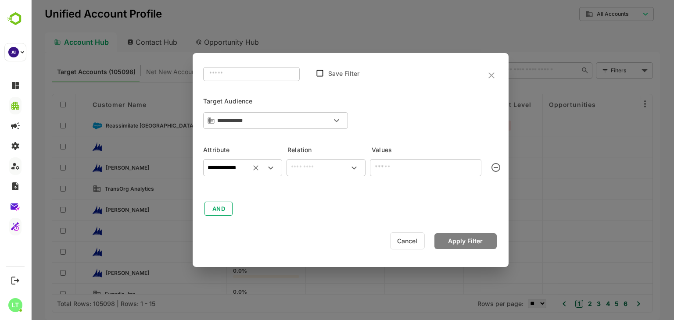
type input "**********"
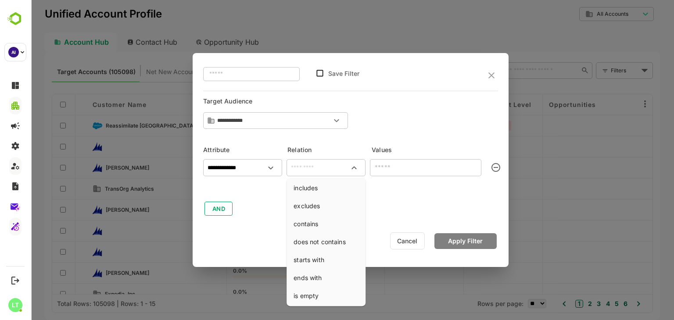
click at [334, 171] on input "text" at bounding box center [325, 168] width 75 height 11
click at [314, 227] on li "contains" at bounding box center [325, 224] width 75 height 16
type input "********"
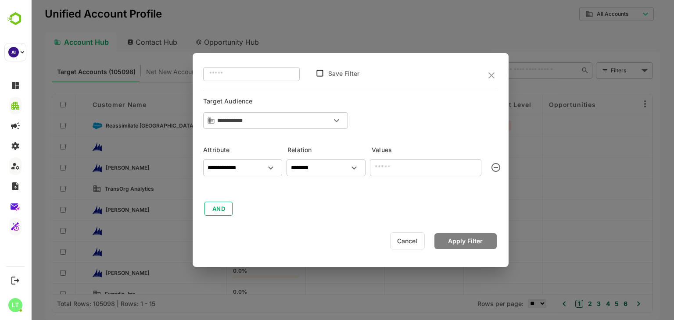
click at [384, 166] on input "text" at bounding box center [425, 167] width 111 height 17
type input "*****"
click at [455, 238] on button "Apply Filter" at bounding box center [465, 241] width 62 height 16
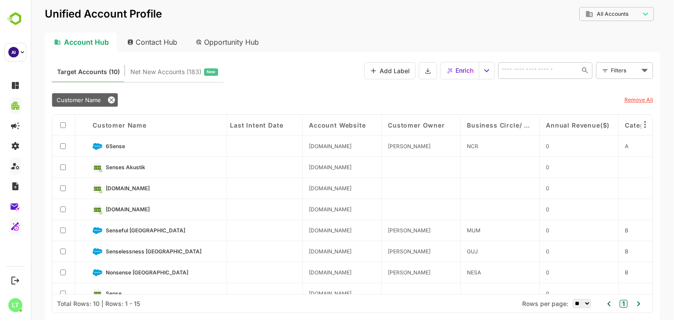
scroll to position [0, 1400]
click at [448, 72] on icon "enrich split button" at bounding box center [450, 70] width 5 height 5
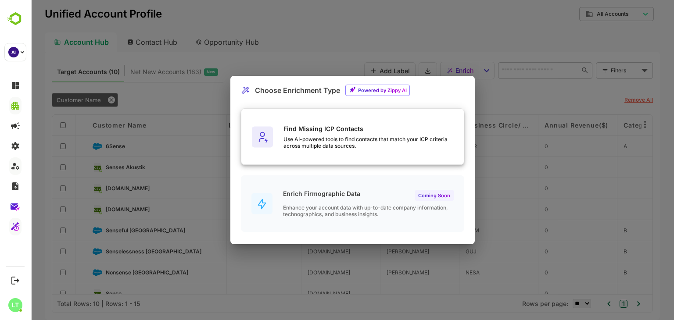
click at [337, 147] on div "Use AI-powered tools to find contacts that match your ICP criteria across multi…" at bounding box center [373, 142] width 180 height 13
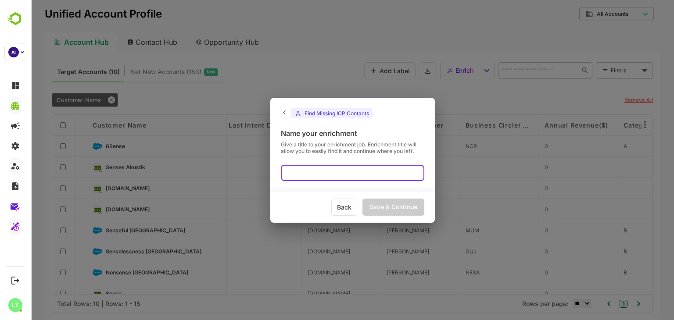
click at [328, 166] on input "text" at bounding box center [352, 173] width 143 height 16
type input "**********"
click at [383, 207] on div "Save & Continue" at bounding box center [393, 207] width 62 height 17
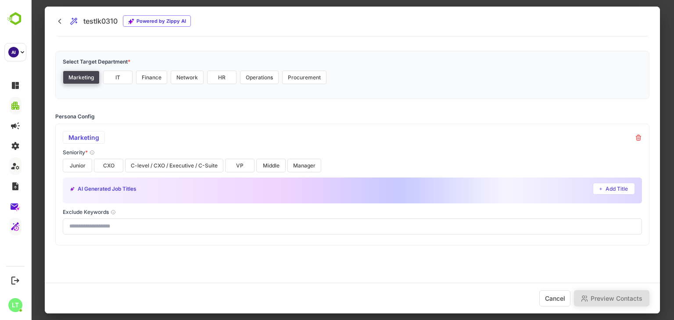
scroll to position [95, 0]
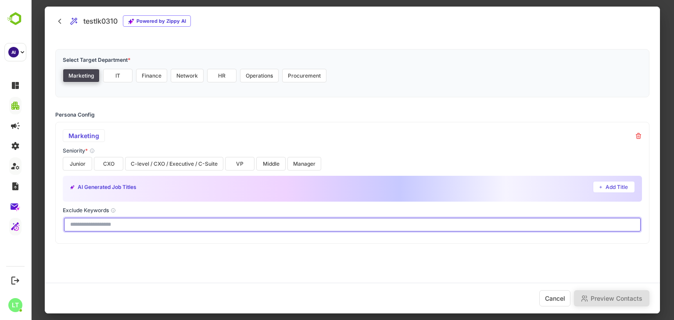
click at [115, 221] on input "text" at bounding box center [352, 225] width 579 height 16
type input "**********"
click at [116, 226] on input "text" at bounding box center [352, 225] width 579 height 16
type input "**********"
click at [111, 226] on input "text" at bounding box center [352, 225] width 579 height 16
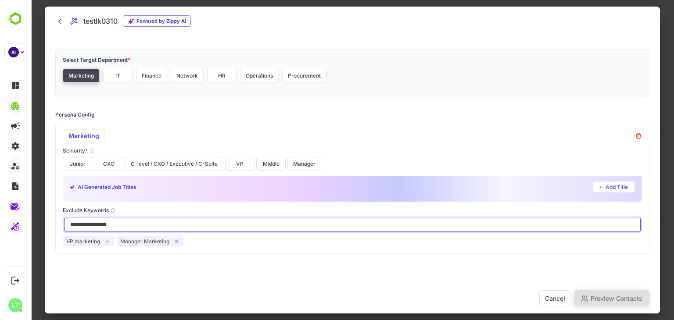
type input "**********"
click at [112, 224] on input "text" at bounding box center [352, 225] width 579 height 16
type input "**********"
click at [113, 225] on input "text" at bounding box center [352, 225] width 579 height 16
type input "**********"
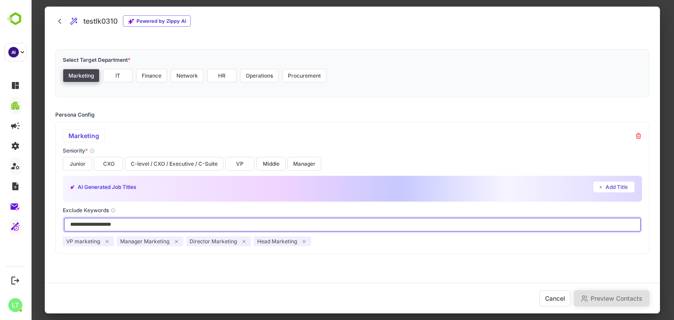
scroll to position [105, 0]
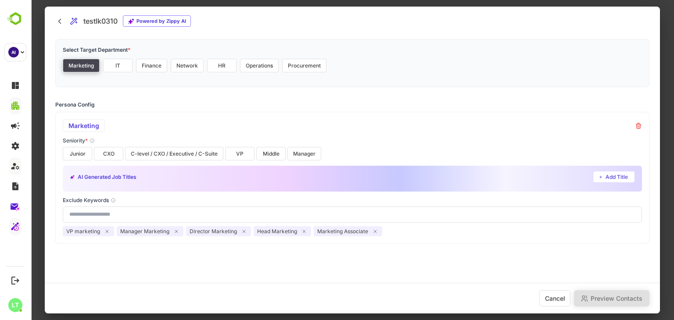
click at [208, 93] on div "Location Filter Select Target Department * Marketing IT Finance Network HR Oper…" at bounding box center [352, 107] width 594 height 272
click at [122, 68] on button "IT" at bounding box center [117, 66] width 29 height 14
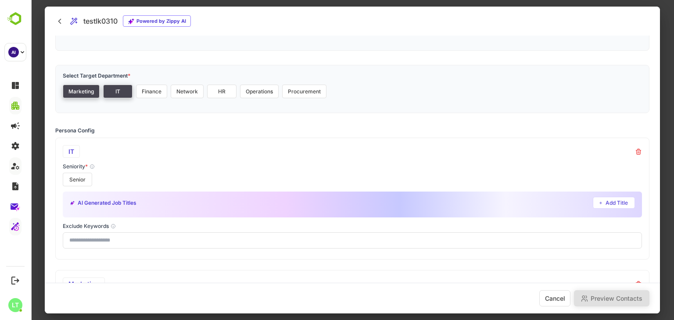
scroll to position [80, 0]
click at [115, 94] on button "IT" at bounding box center [117, 90] width 29 height 14
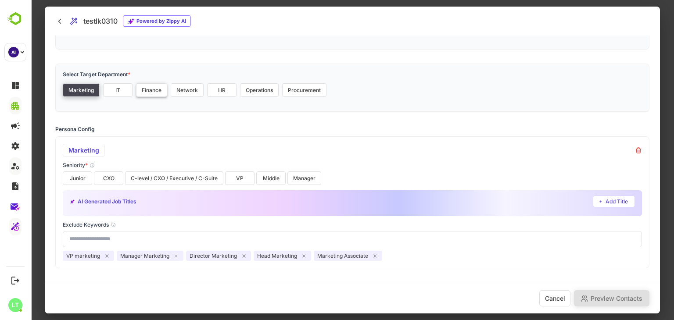
click at [163, 95] on button "Finance" at bounding box center [151, 90] width 31 height 14
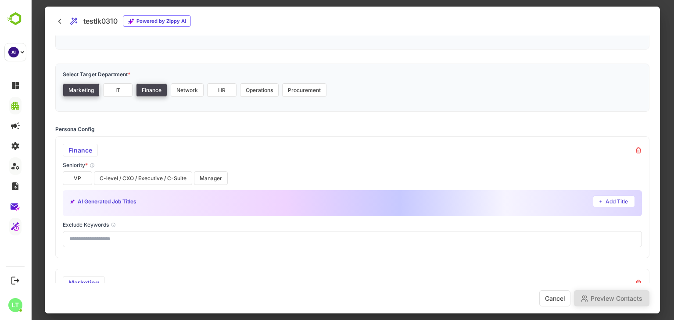
scroll to position [89, 0]
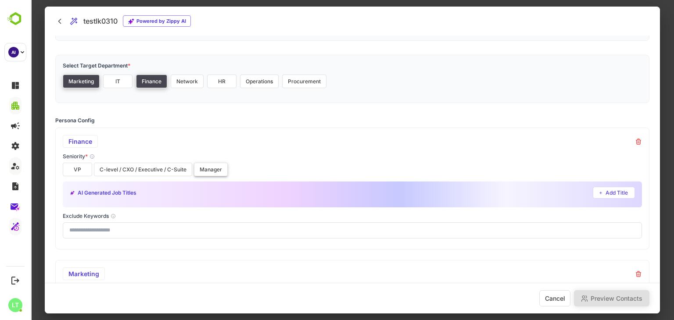
click at [207, 171] on button "Manager" at bounding box center [211, 170] width 34 height 14
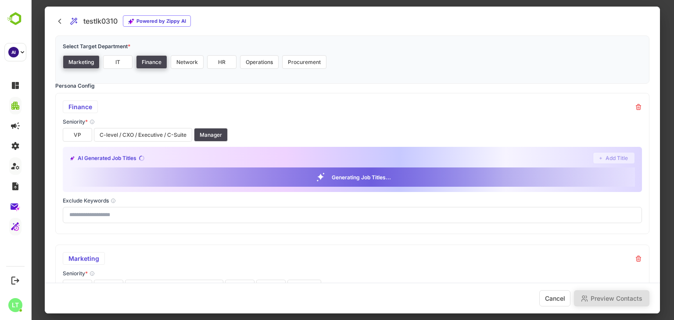
scroll to position [126, 0]
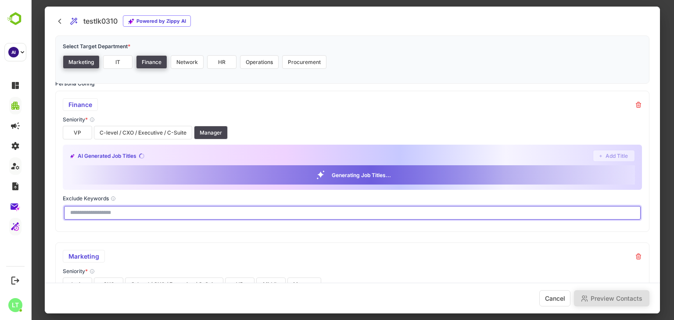
click at [151, 210] on input "text" at bounding box center [352, 213] width 579 height 16
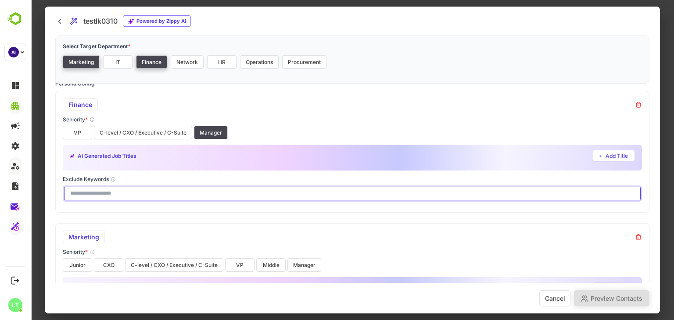
click at [132, 198] on input "text" at bounding box center [352, 194] width 579 height 16
type input "**********"
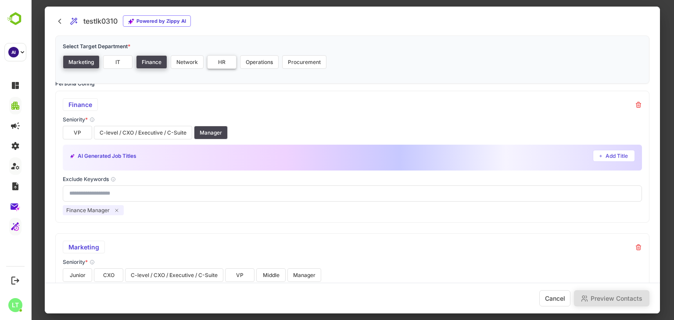
click at [229, 62] on button "HR" at bounding box center [221, 62] width 29 height 14
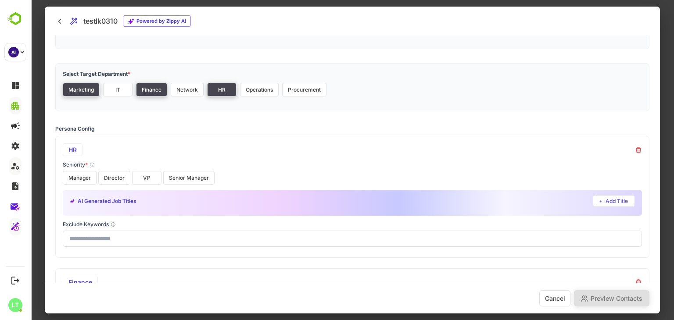
scroll to position [82, 0]
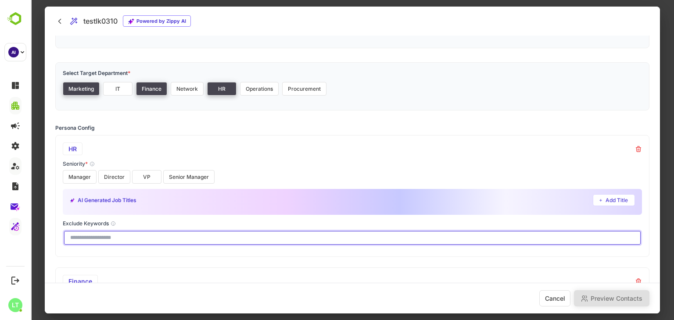
click at [135, 236] on input "text" at bounding box center [352, 238] width 579 height 16
type input "**********"
click at [125, 239] on input "text" at bounding box center [352, 238] width 579 height 16
type input "**********"
type input "**"
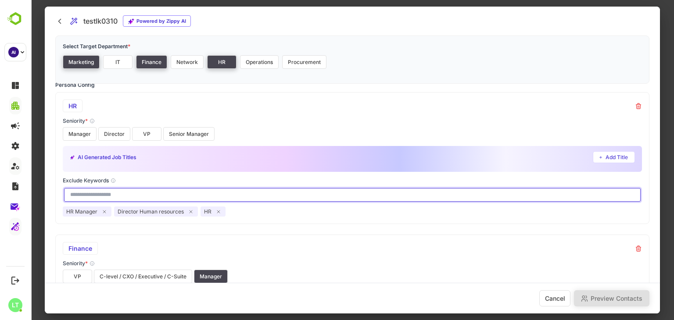
scroll to position [0, 0]
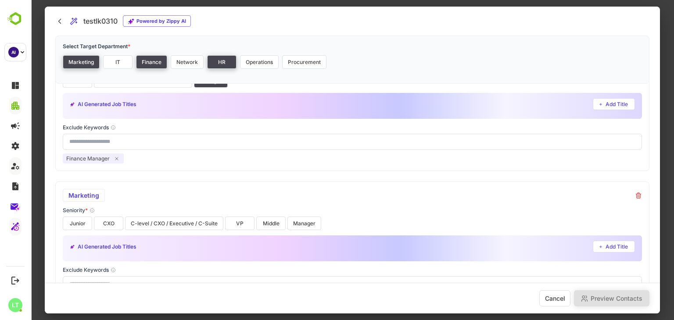
scroll to position [390, 0]
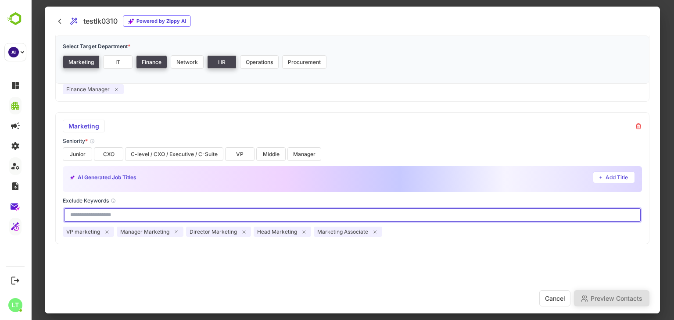
click at [330, 222] on input "text" at bounding box center [352, 215] width 579 height 16
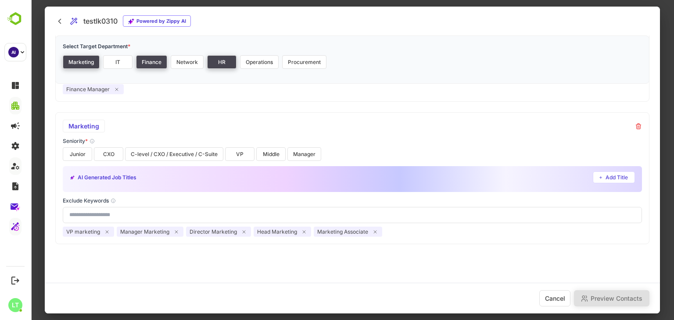
click at [347, 183] on div "AI Generated Job Titles Add Title" at bounding box center [352, 179] width 579 height 26
click at [334, 101] on div "Persona Config HR Seniority * Manager Director VP Senior Manager AI Generated J…" at bounding box center [352, 31] width 594 height 428
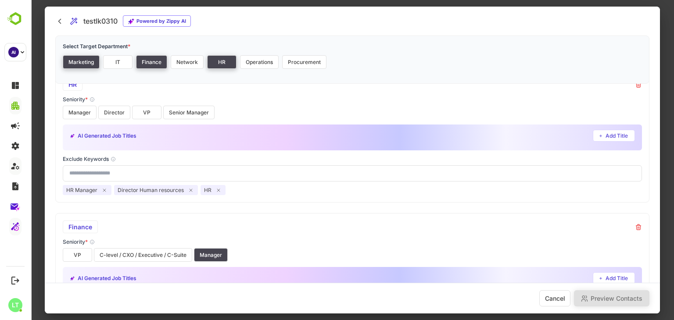
scroll to position [146, 0]
click at [326, 136] on div "AI Generated Job Titles Add Title" at bounding box center [352, 136] width 565 height 12
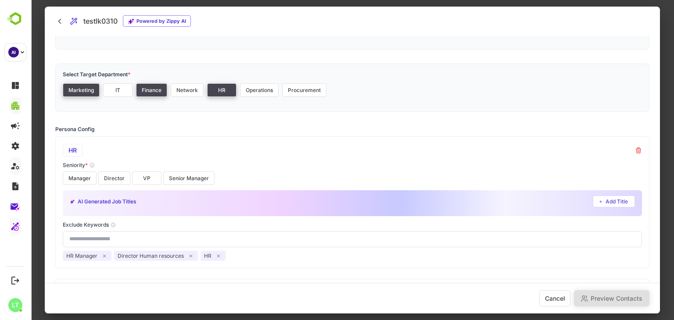
scroll to position [81, 0]
click at [603, 205] on button "Add Title" at bounding box center [614, 201] width 42 height 12
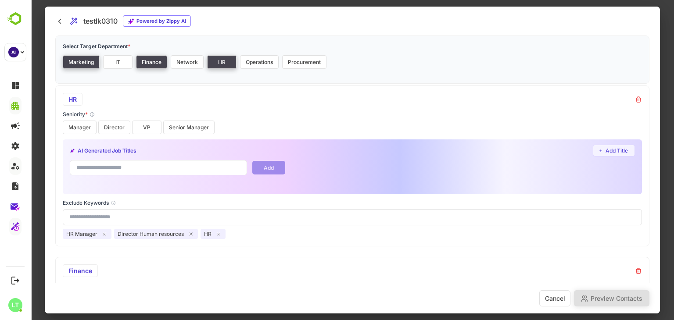
scroll to position [131, 0]
click at [165, 171] on input "text" at bounding box center [158, 168] width 177 height 15
click at [216, 234] on icon at bounding box center [218, 234] width 5 height 5
click at [188, 236] on icon at bounding box center [190, 234] width 5 height 5
click at [105, 235] on icon at bounding box center [104, 234] width 5 height 5
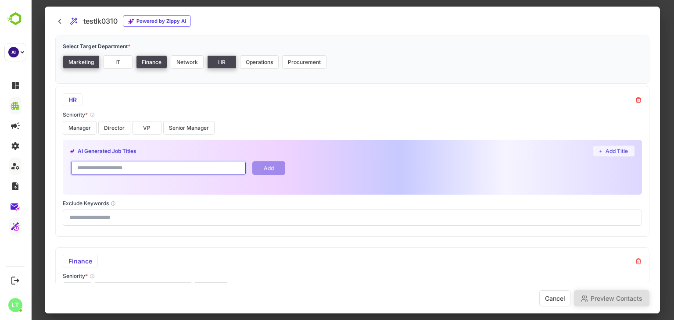
click at [98, 168] on input "text" at bounding box center [158, 168] width 177 height 15
type input "**********"
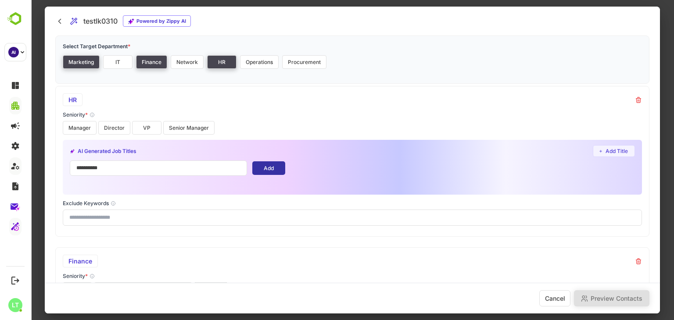
click at [267, 167] on button "Add" at bounding box center [268, 168] width 33 height 14
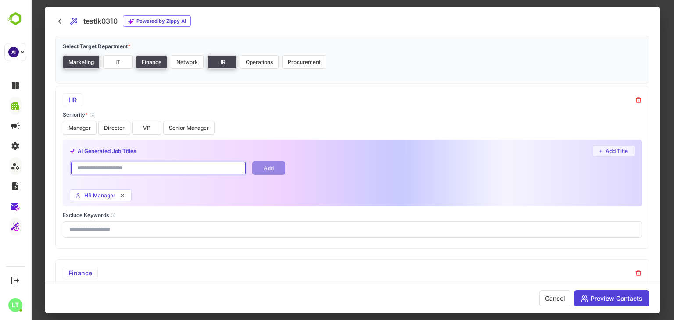
click at [154, 168] on input "text" at bounding box center [158, 168] width 177 height 15
type input "**********"
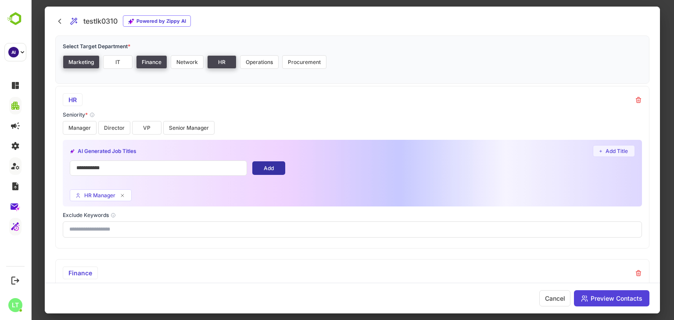
click at [267, 167] on button "Add" at bounding box center [268, 168] width 33 height 14
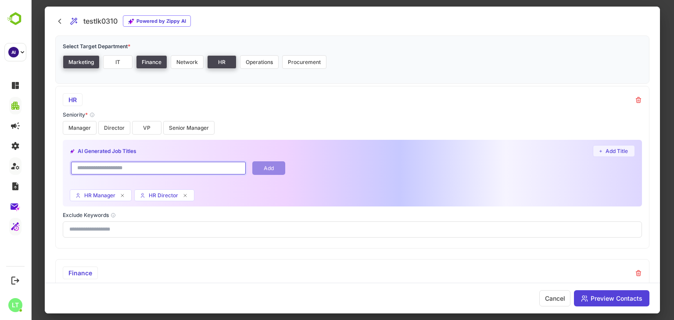
click at [172, 169] on input "text" at bounding box center [158, 168] width 177 height 15
type input "**"
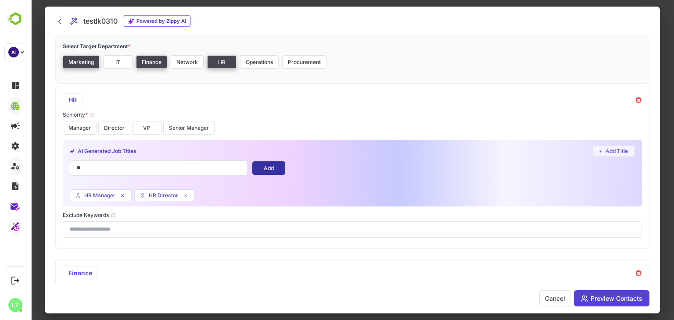
click at [267, 164] on button "Add" at bounding box center [268, 168] width 33 height 14
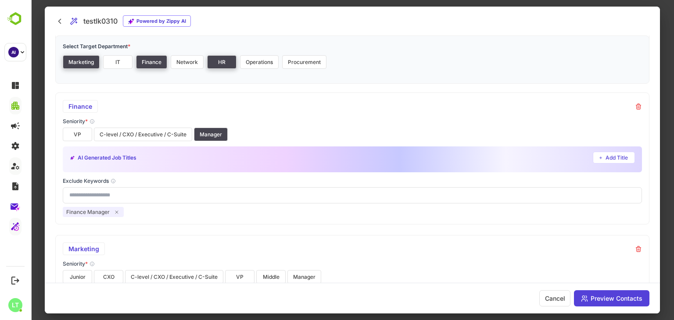
scroll to position [305, 0]
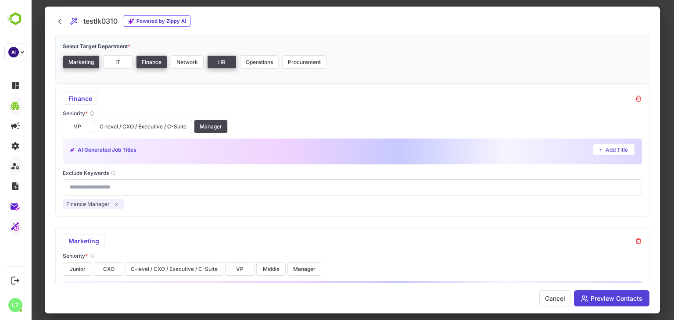
click at [115, 206] on button at bounding box center [116, 204] width 7 height 7
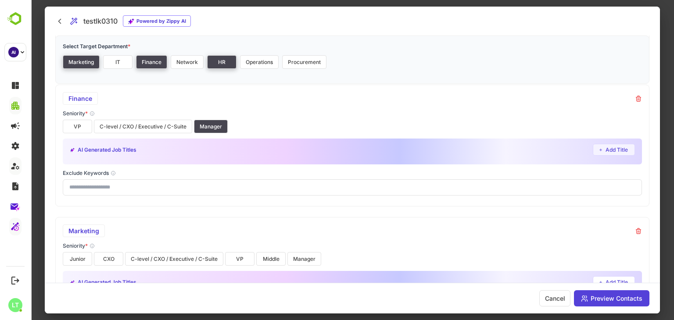
click at [597, 150] on button "Add Title" at bounding box center [614, 150] width 42 height 12
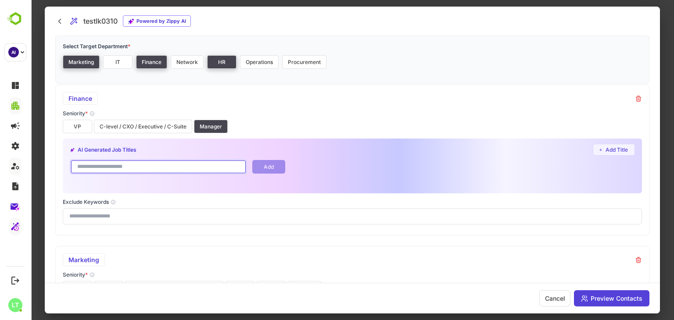
click at [140, 164] on input "text" at bounding box center [158, 166] width 177 height 15
type input "**********"
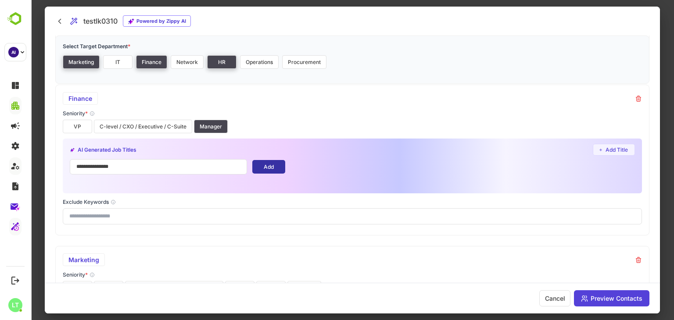
click at [281, 161] on button "Add" at bounding box center [268, 167] width 33 height 14
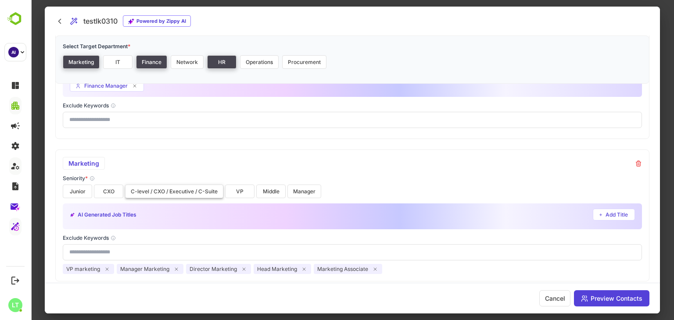
scroll to position [451, 0]
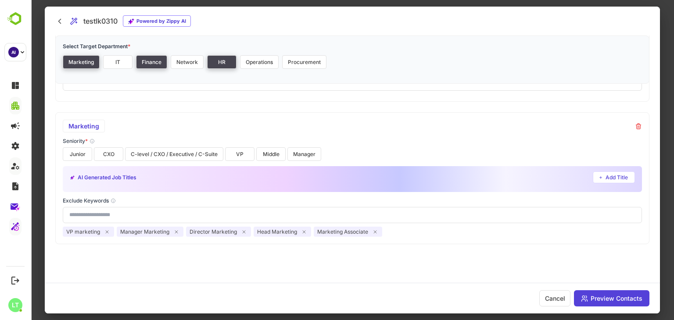
click at [104, 229] on icon at bounding box center [106, 231] width 5 height 5
click at [104, 229] on span "Manager Marketing" at bounding box center [90, 232] width 49 height 7
click at [122, 232] on icon at bounding box center [122, 231] width 5 height 5
click at [120, 232] on icon at bounding box center [120, 232] width 3 height 3
click at [112, 231] on icon at bounding box center [113, 232] width 3 height 3
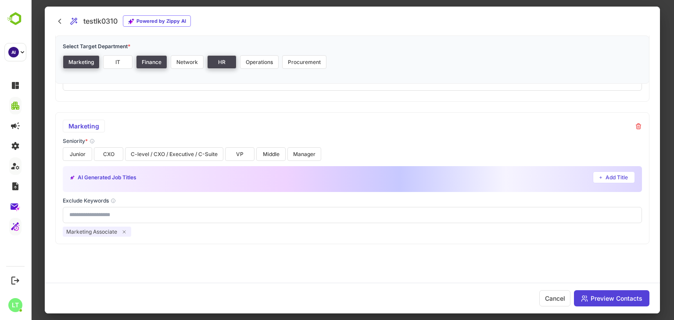
click at [123, 230] on icon at bounding box center [124, 231] width 5 height 5
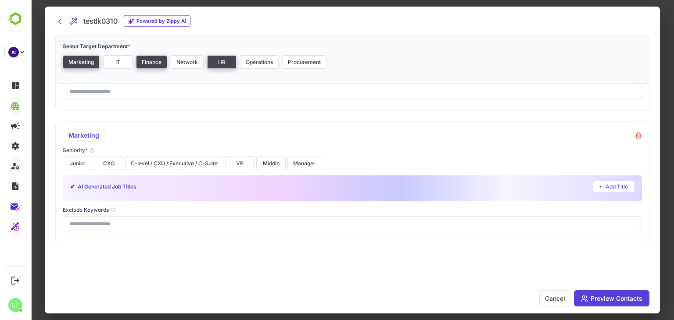
scroll to position [441, 0]
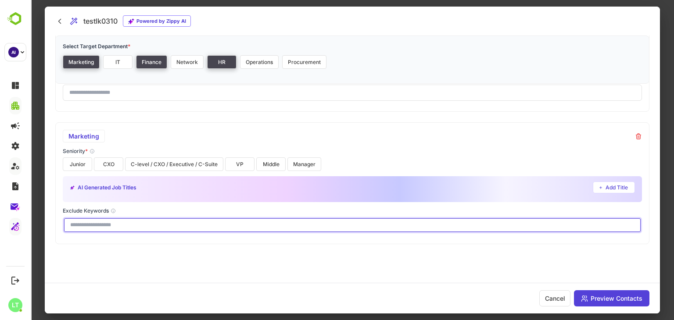
click at [107, 223] on input "text" at bounding box center [352, 225] width 579 height 16
type input "**********"
click at [123, 243] on icon at bounding box center [122, 242] width 5 height 5
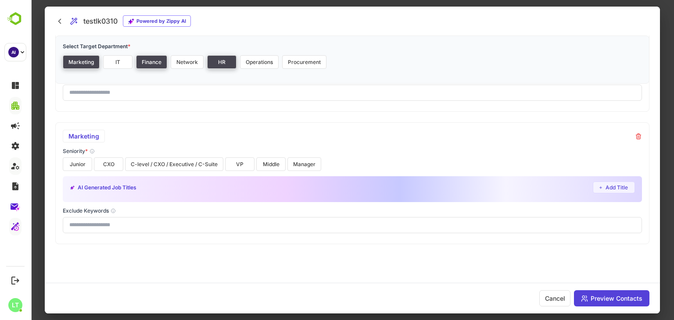
click at [593, 184] on button "Add Title" at bounding box center [614, 188] width 42 height 12
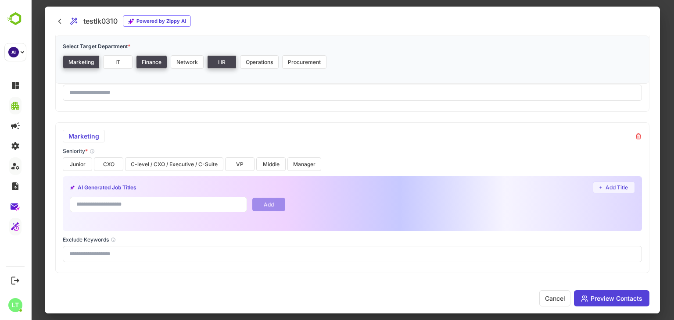
click at [129, 204] on input "text" at bounding box center [158, 204] width 177 height 15
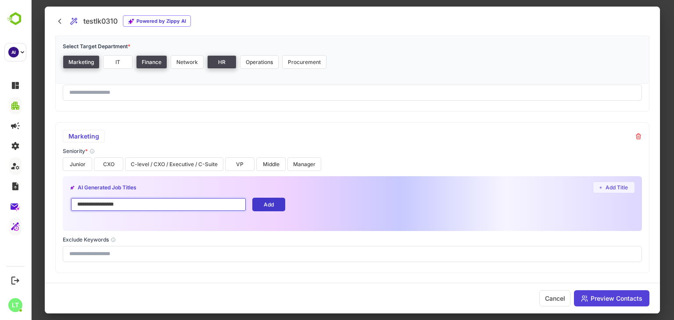
type input "**********"
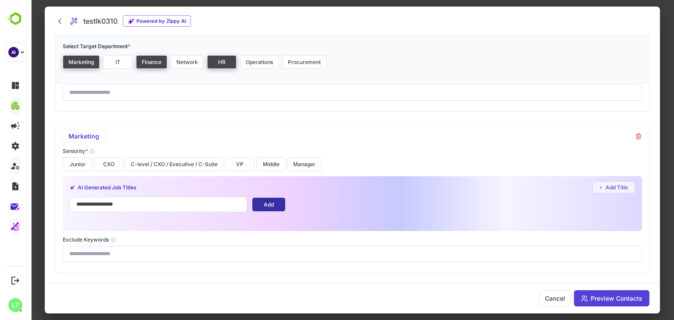
click at [263, 206] on button "Add" at bounding box center [268, 205] width 33 height 14
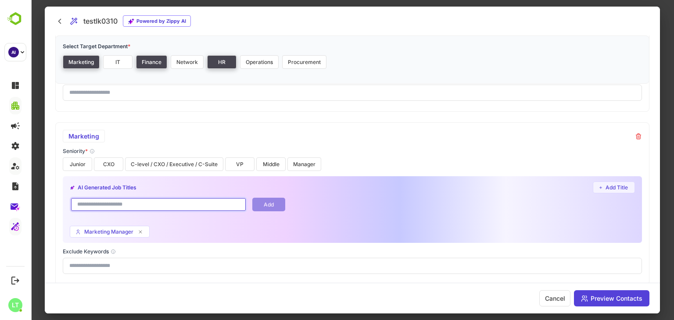
click at [103, 203] on input "text" at bounding box center [158, 204] width 177 height 15
type input "**********"
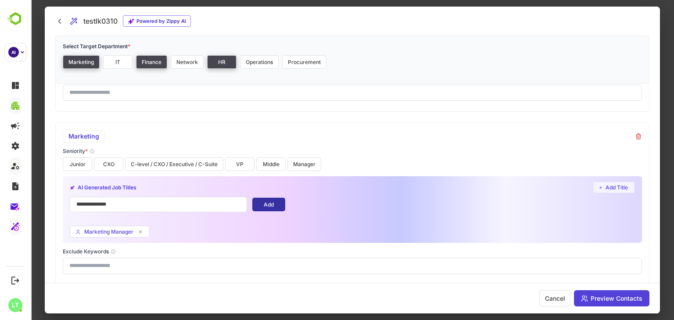
click at [266, 202] on button "Add" at bounding box center [268, 205] width 33 height 14
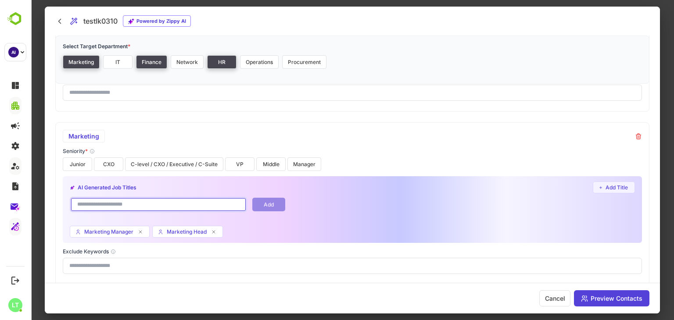
click at [161, 202] on input "text" at bounding box center [158, 204] width 177 height 15
type input "**********"
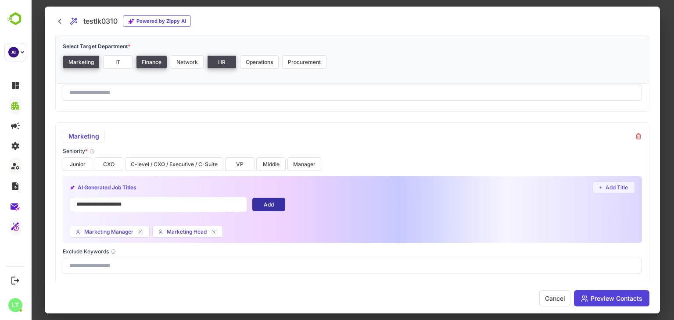
click at [267, 202] on button "Add" at bounding box center [268, 205] width 33 height 14
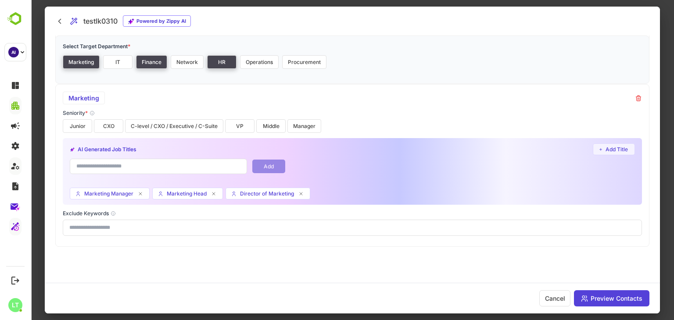
scroll to position [482, 0]
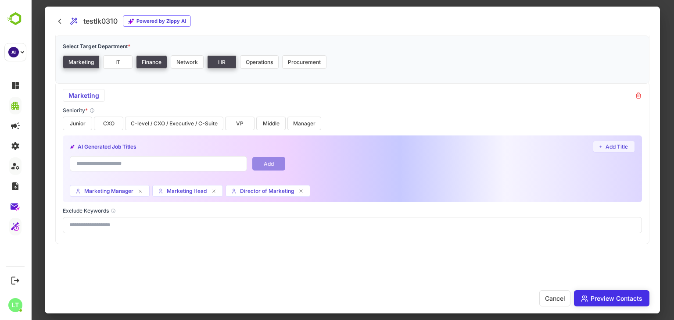
click at [599, 298] on button "Preview Contacts" at bounding box center [611, 298] width 75 height 16
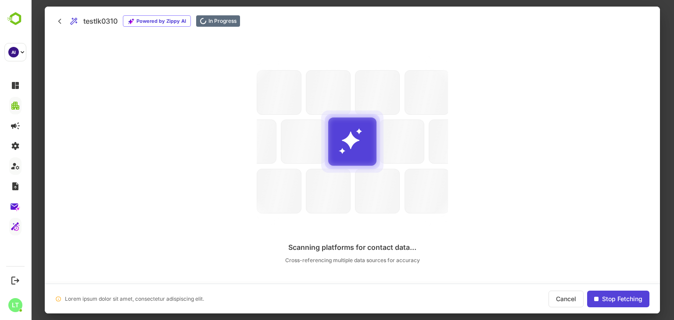
scroll to position [0, 0]
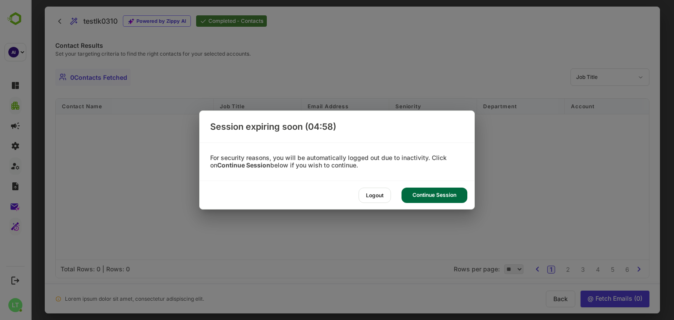
click at [421, 194] on div "Continue Session" at bounding box center [434, 195] width 66 height 15
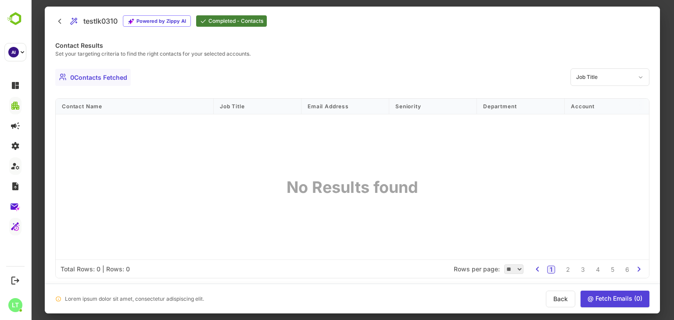
click at [566, 301] on button "Back" at bounding box center [560, 299] width 29 height 17
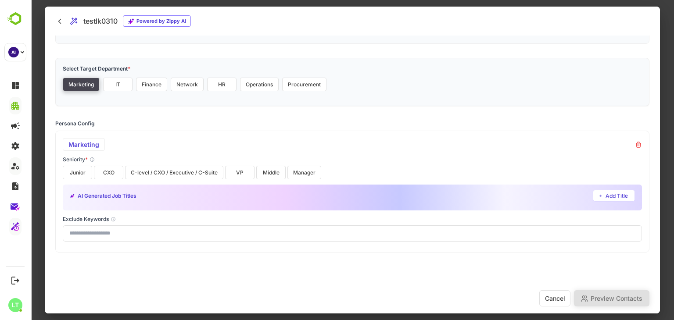
scroll to position [89, 0]
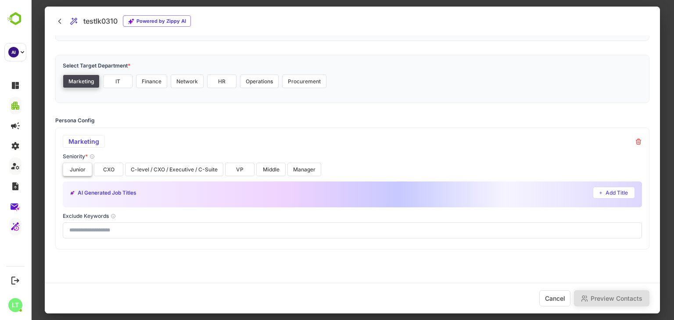
click at [80, 164] on button "Junior" at bounding box center [77, 170] width 29 height 14
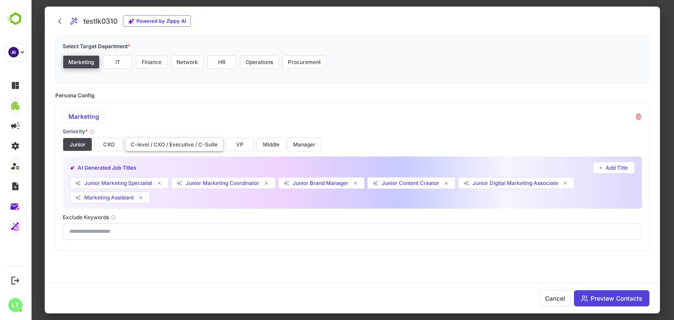
scroll to position [121, 0]
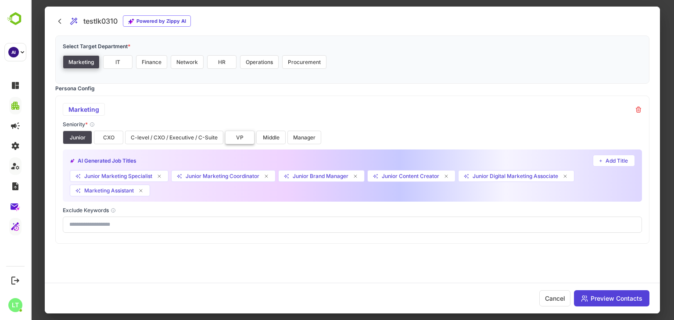
click at [238, 131] on button "VP" at bounding box center [239, 138] width 29 height 14
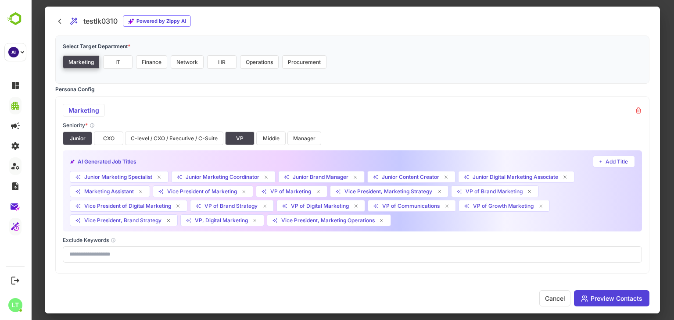
scroll to position [150, 0]
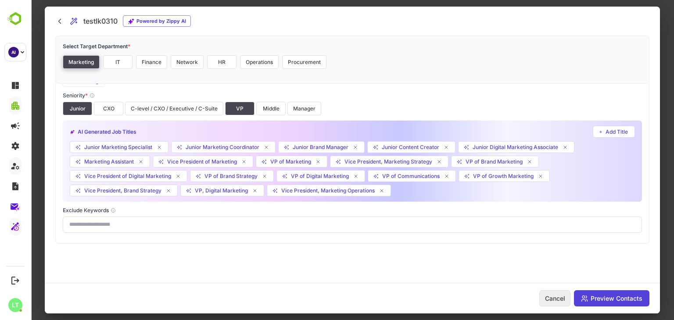
click at [551, 294] on button "Cancel" at bounding box center [554, 298] width 31 height 16
click at [57, 21] on icon at bounding box center [59, 21] width 9 height 9
click at [41, 65] on div at bounding box center [352, 160] width 643 height 320
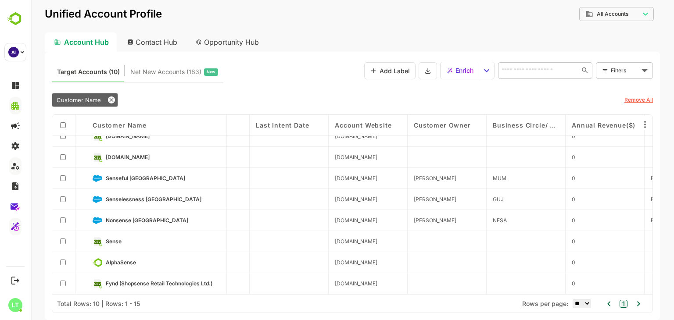
scroll to position [0, 1372]
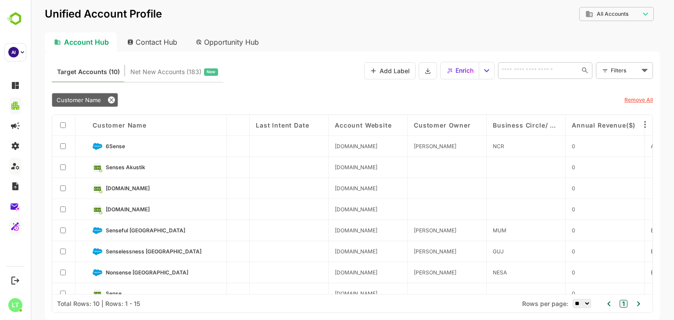
click at [312, 76] on div "Target Accounts (10) Net New Accounts ( 183 ) New Add Label Enrich ​ Filters ​" at bounding box center [352, 71] width 601 height 24
click at [459, 72] on span "Enrich" at bounding box center [464, 70] width 18 height 11
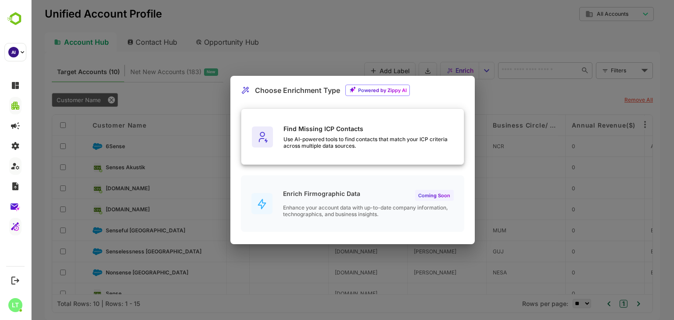
click at [279, 149] on div "Find Missing ICP Contacts Use AI-powered tools to find contacts that match your…" at bounding box center [352, 137] width 222 height 57
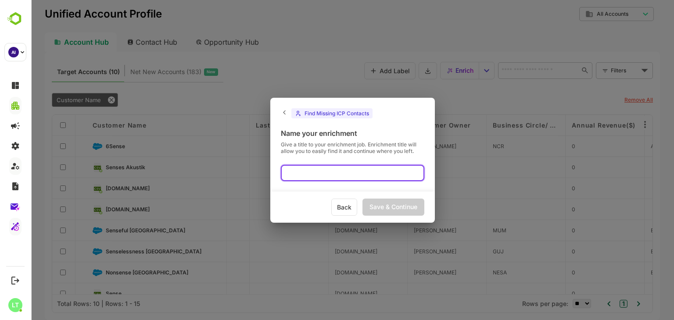
click at [308, 177] on input "text" at bounding box center [352, 173] width 143 height 16
type input "**********"
click at [383, 207] on div "Save & Continue" at bounding box center [393, 207] width 62 height 17
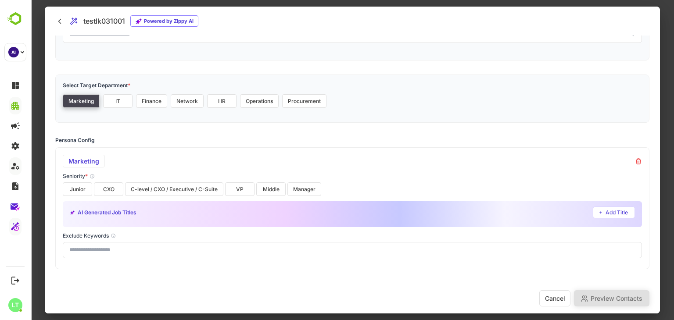
scroll to position [95, 0]
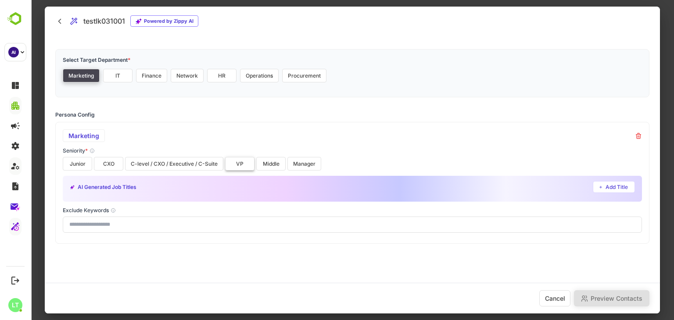
click at [242, 164] on button "VP" at bounding box center [239, 164] width 29 height 14
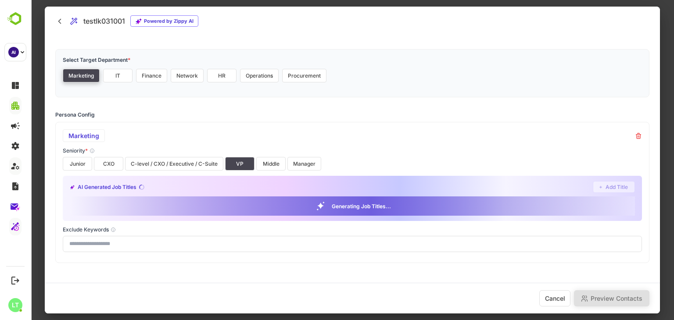
scroll to position [114, 0]
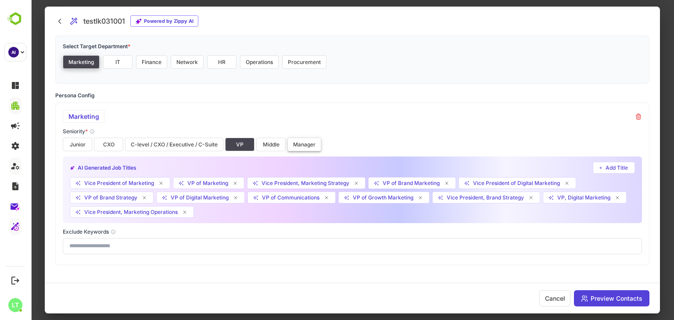
click at [297, 139] on button "Manager" at bounding box center [304, 145] width 34 height 14
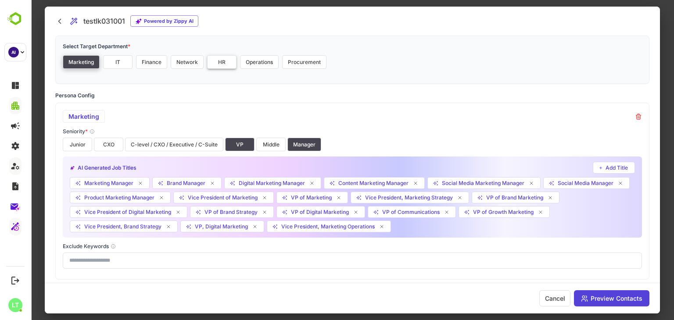
click at [233, 62] on button "HR" at bounding box center [221, 62] width 29 height 14
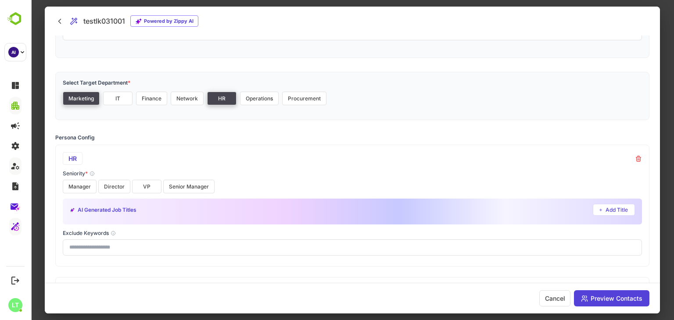
scroll to position [70, 0]
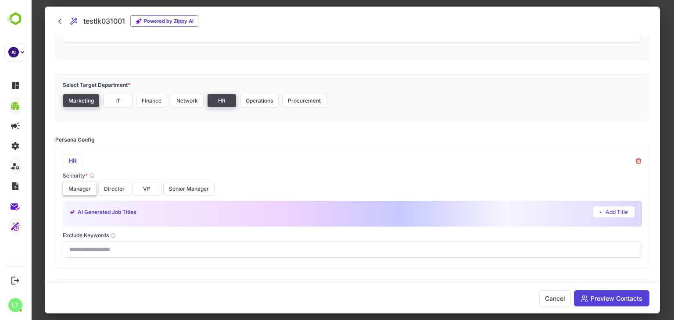
click at [78, 191] on button "Manager" at bounding box center [80, 189] width 34 height 14
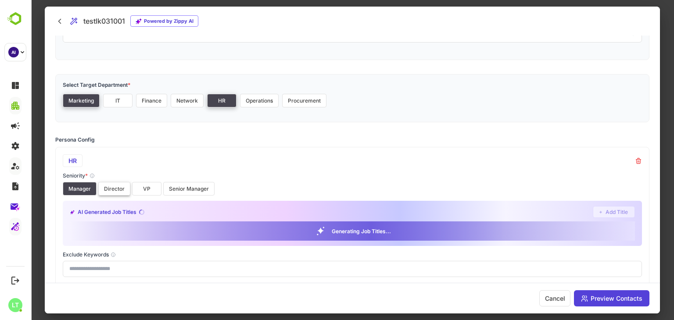
click at [110, 188] on button "Director" at bounding box center [114, 189] width 32 height 14
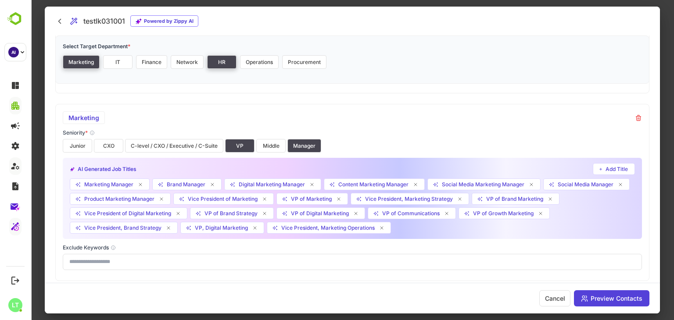
scroll to position [309, 0]
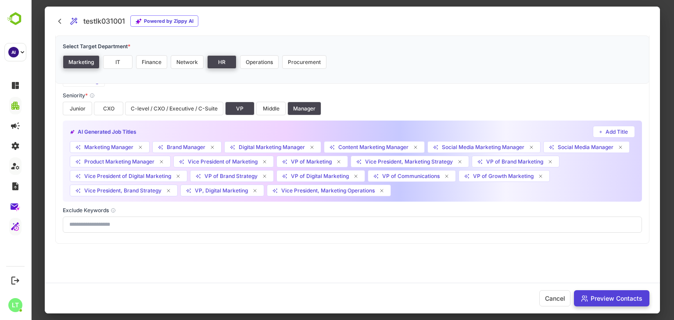
click at [639, 301] on button "Preview Contacts" at bounding box center [611, 298] width 75 height 16
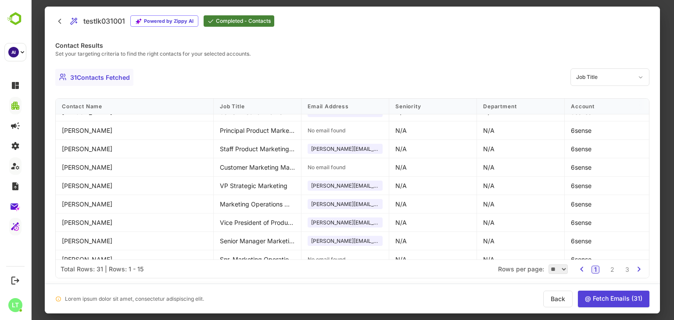
scroll to position [131, 0]
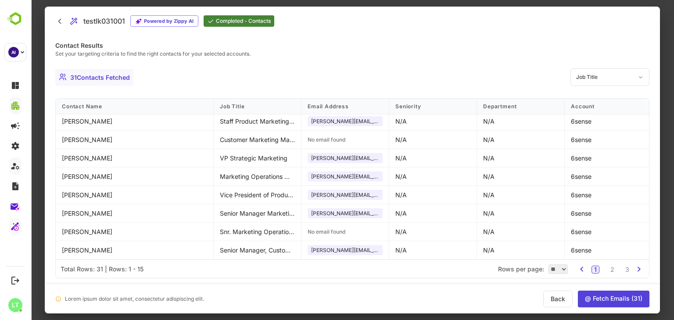
click at [610, 297] on button "@ Fetch Emails ( 31 )" at bounding box center [614, 299] width 72 height 17
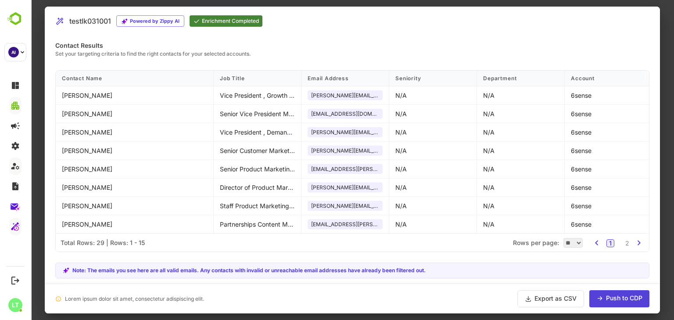
click at [463, 55] on div "Contact Results Set your targeting criteria to find the right contacts for your…" at bounding box center [352, 49] width 594 height 17
click at [609, 295] on button "Push to CDP" at bounding box center [619, 298] width 60 height 17
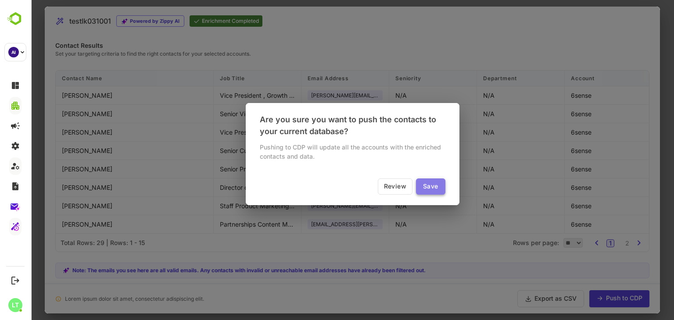
click at [437, 181] on button "Save" at bounding box center [430, 187] width 29 height 16
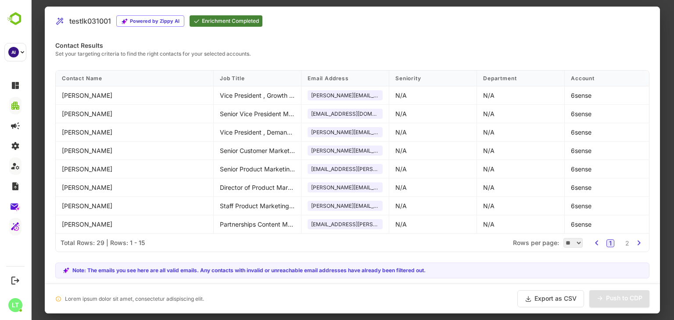
click at [666, 54] on div at bounding box center [352, 160] width 643 height 320
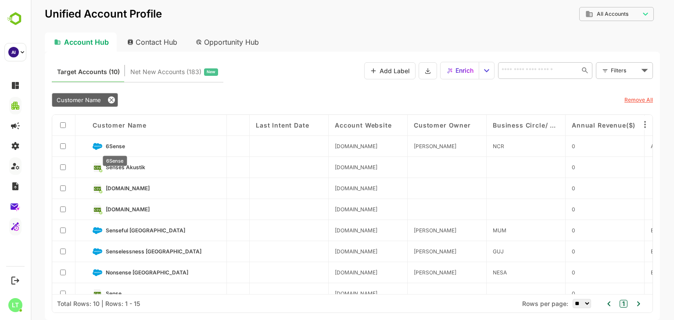
click at [115, 146] on span "6Sense" at bounding box center [115, 146] width 19 height 7
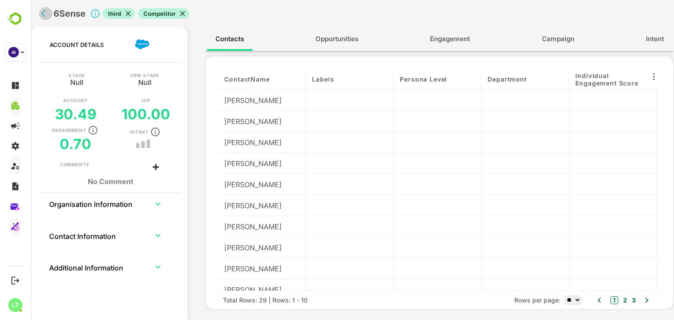
click at [46, 14] on icon "back" at bounding box center [45, 13] width 9 height 9
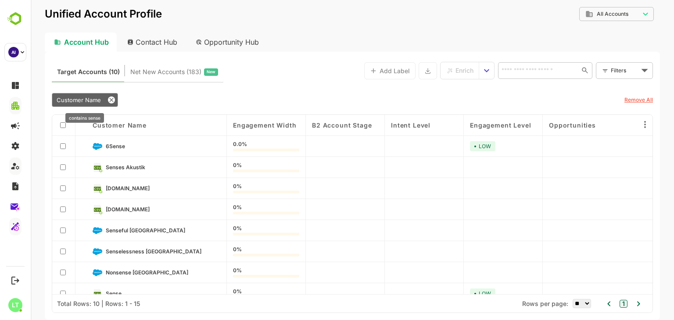
click at [113, 101] on icon at bounding box center [111, 100] width 7 height 7
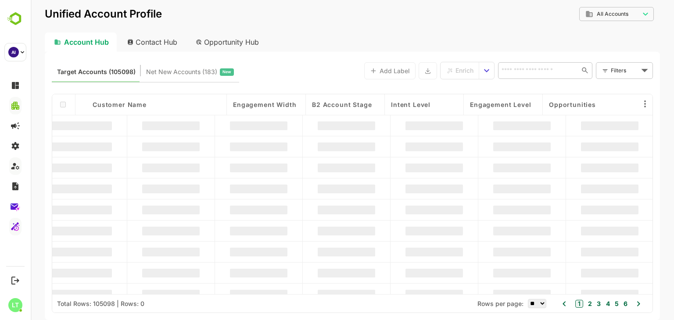
click at [266, 57] on div "Target Accounts (105098) Net New Accounts ( 183 ) New Add Label Enrich ​ Filter…" at bounding box center [352, 186] width 615 height 269
